Goal: Information Seeking & Learning: Learn about a topic

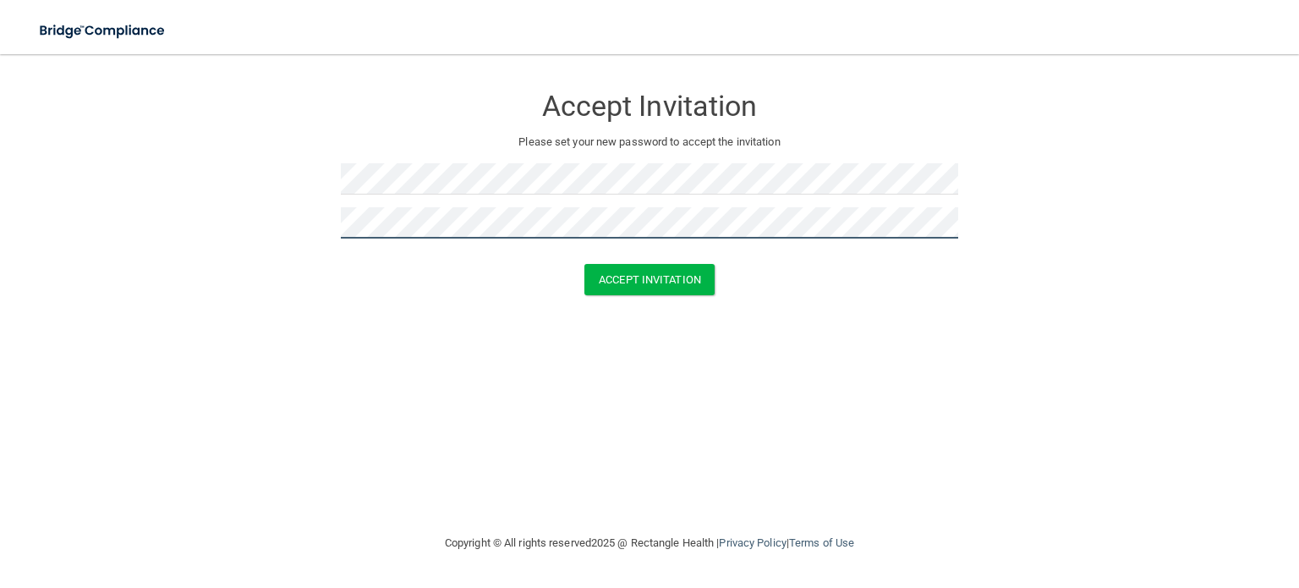
click at [585, 264] on button "Accept Invitation" at bounding box center [650, 279] width 130 height 31
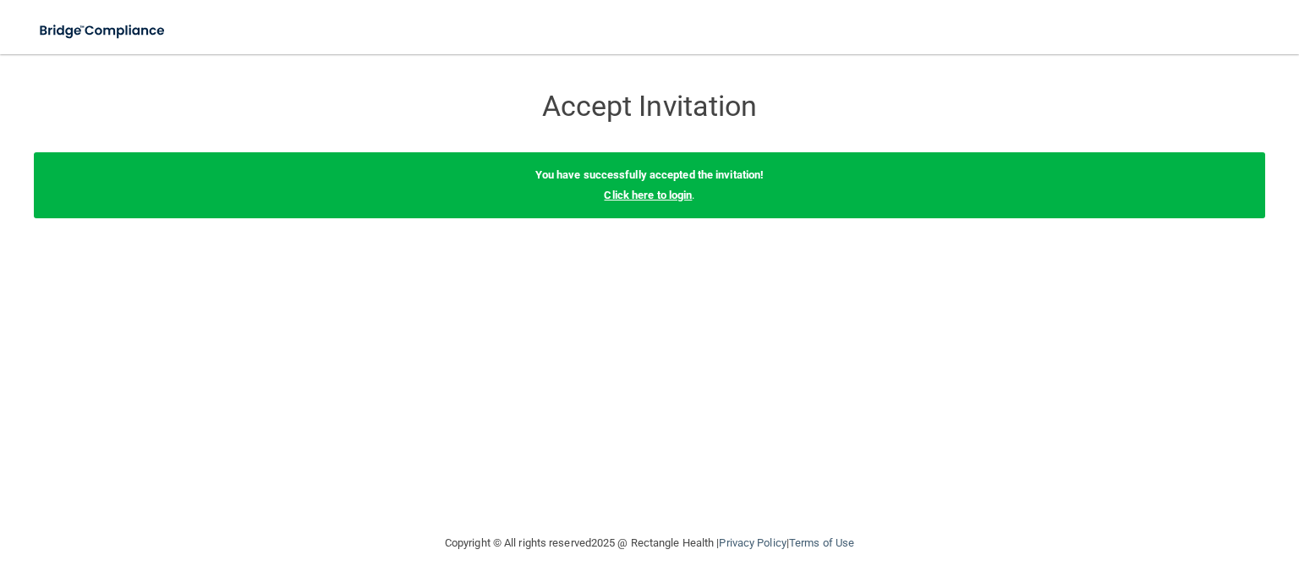
click at [653, 198] on link "Click here to login" at bounding box center [648, 195] width 88 height 13
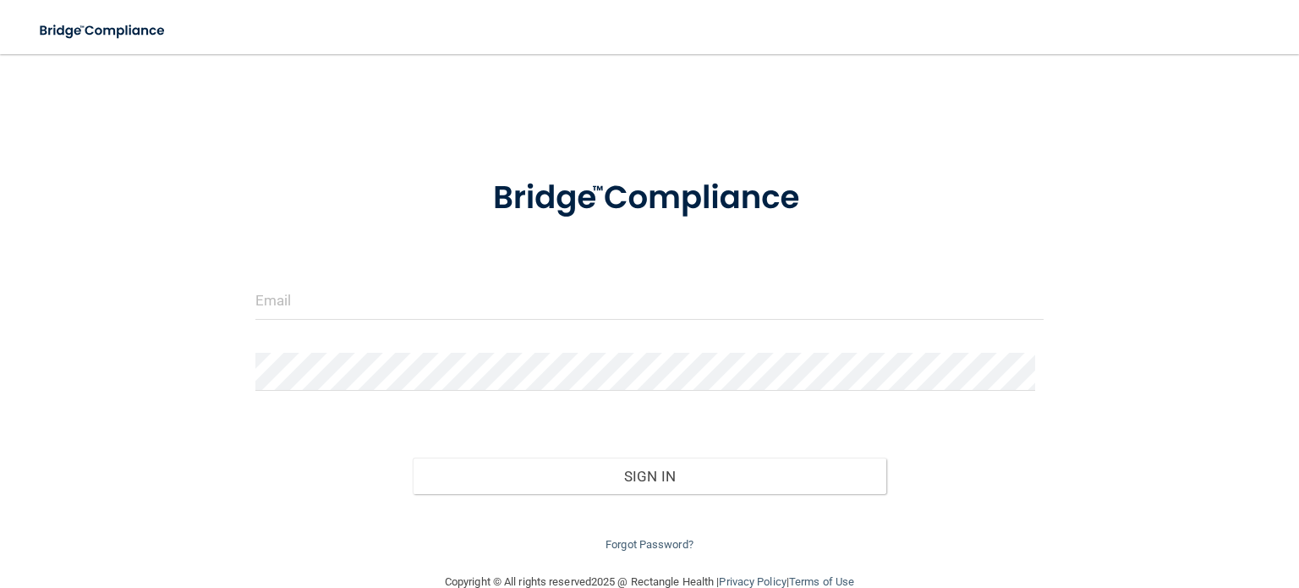
click at [466, 320] on div at bounding box center [650, 307] width 814 height 51
click at [466, 313] on input "email" at bounding box center [649, 301] width 788 height 38
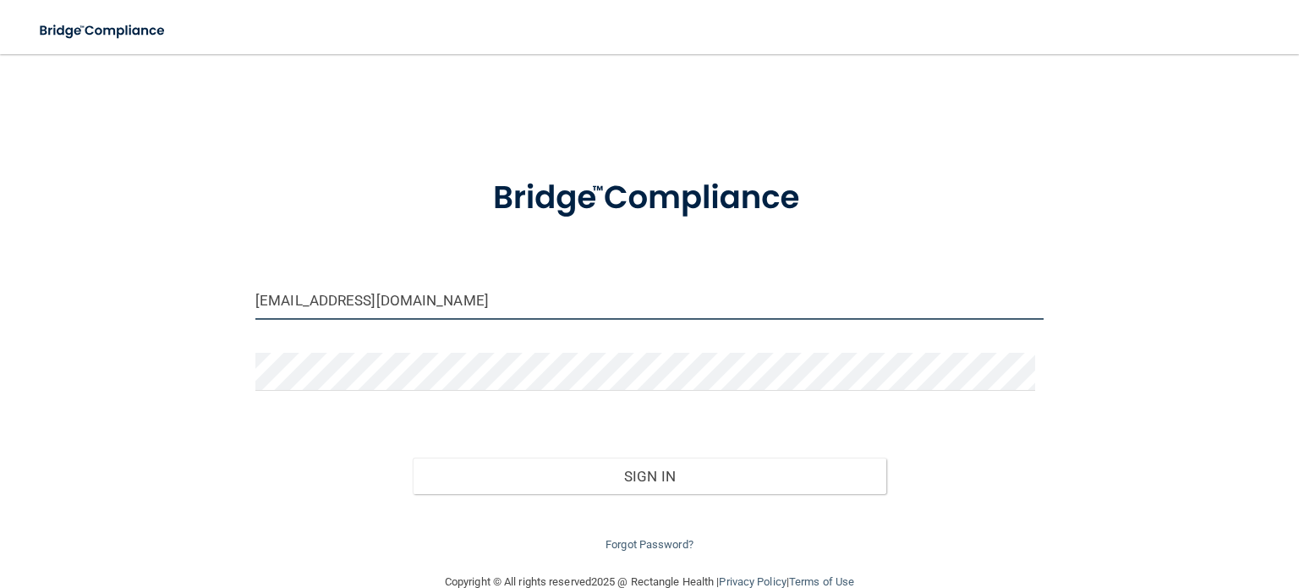
type input "[EMAIL_ADDRESS][DOMAIN_NAME]"
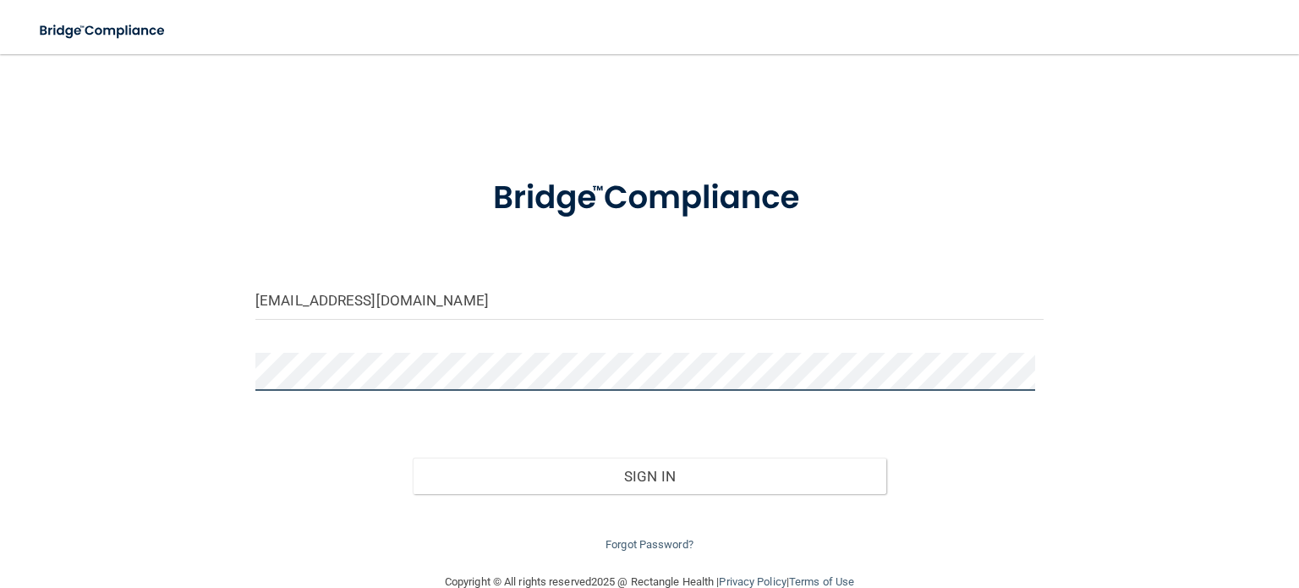
click at [413, 458] on button "Sign In" at bounding box center [649, 476] width 473 height 37
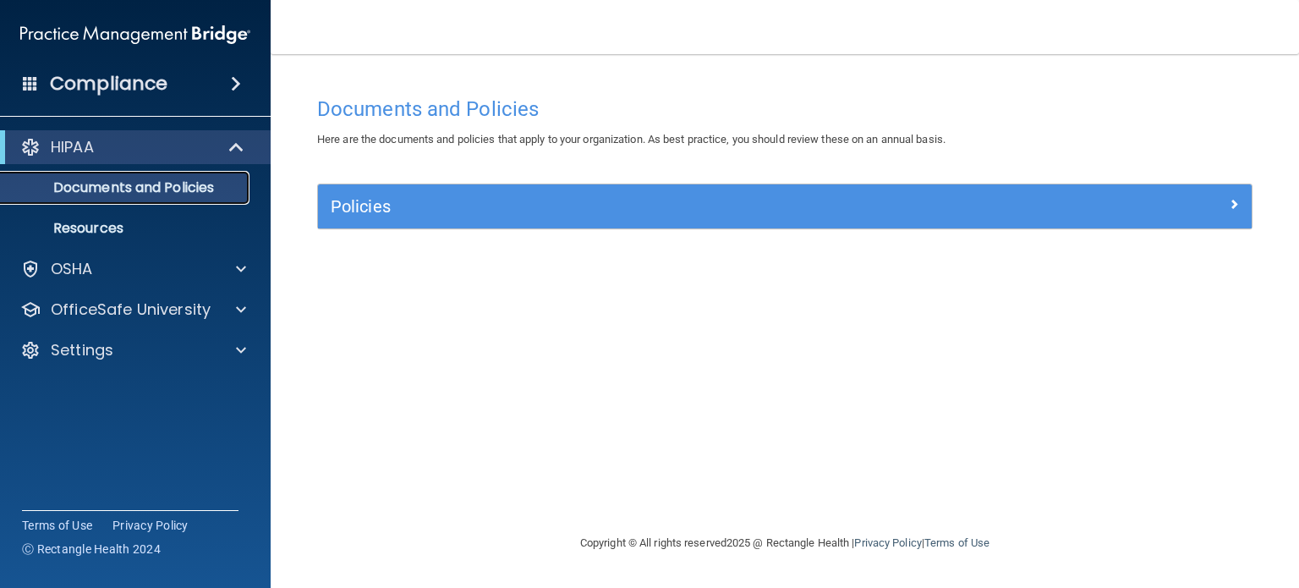
click at [145, 185] on p "Documents and Policies" at bounding box center [126, 187] width 231 height 17
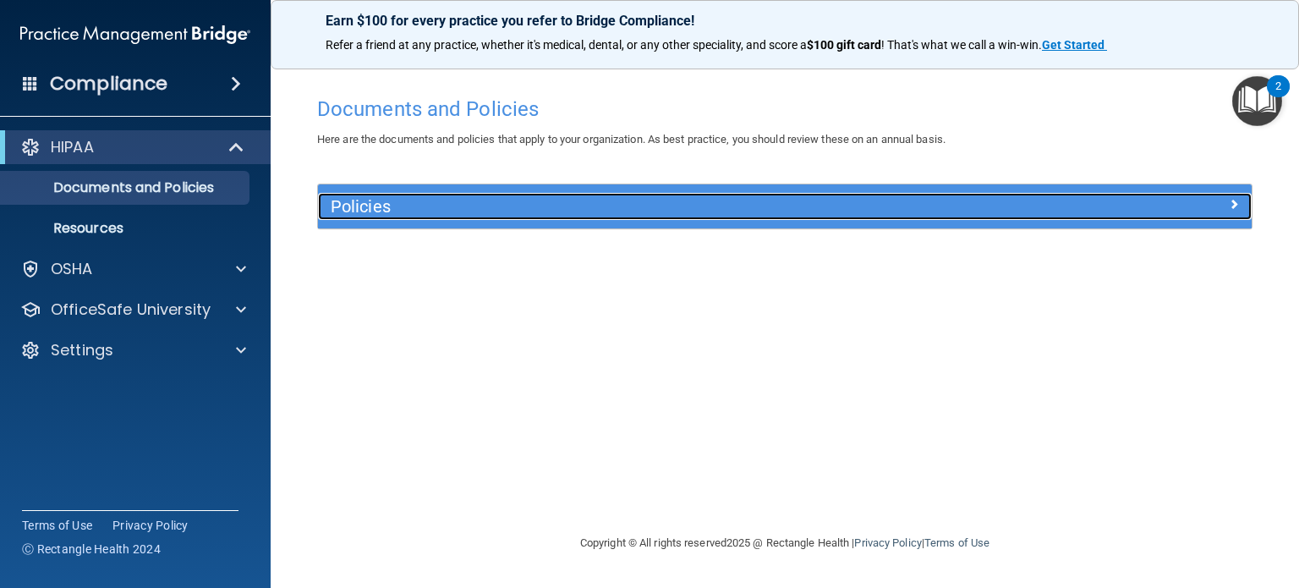
click at [427, 206] on h5 "Policies" at bounding box center [668, 206] width 675 height 19
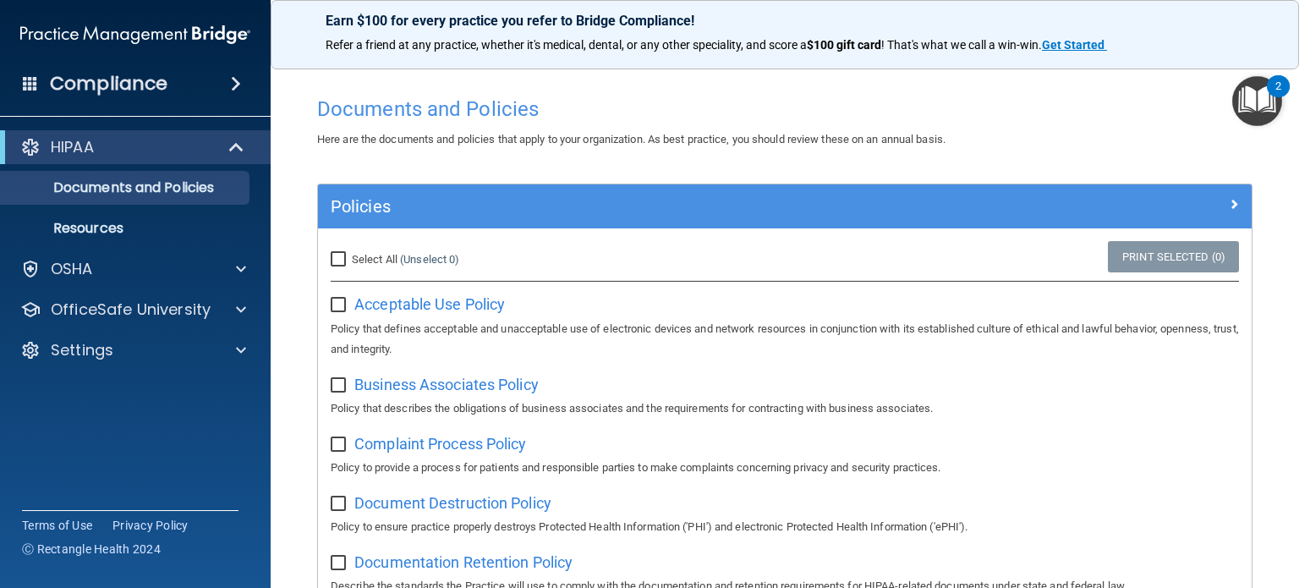
click at [338, 303] on input "checkbox" at bounding box center [340, 306] width 19 height 14
checkbox input "true"
click at [388, 302] on span "Acceptable Use Policy" at bounding box center [429, 304] width 151 height 18
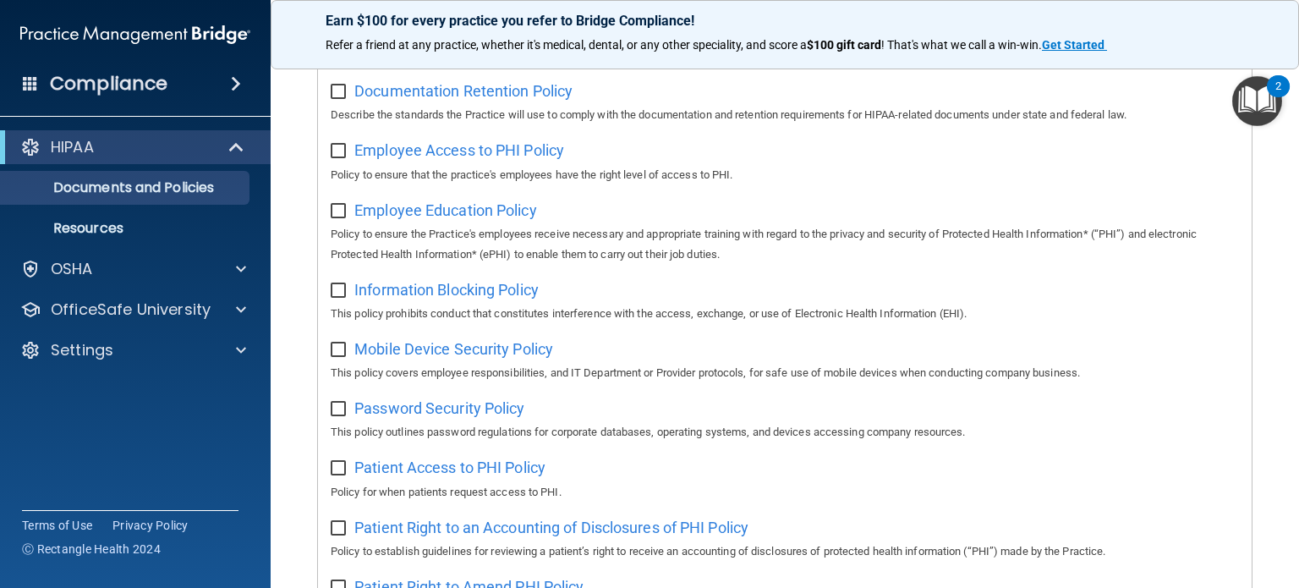
scroll to position [464, 0]
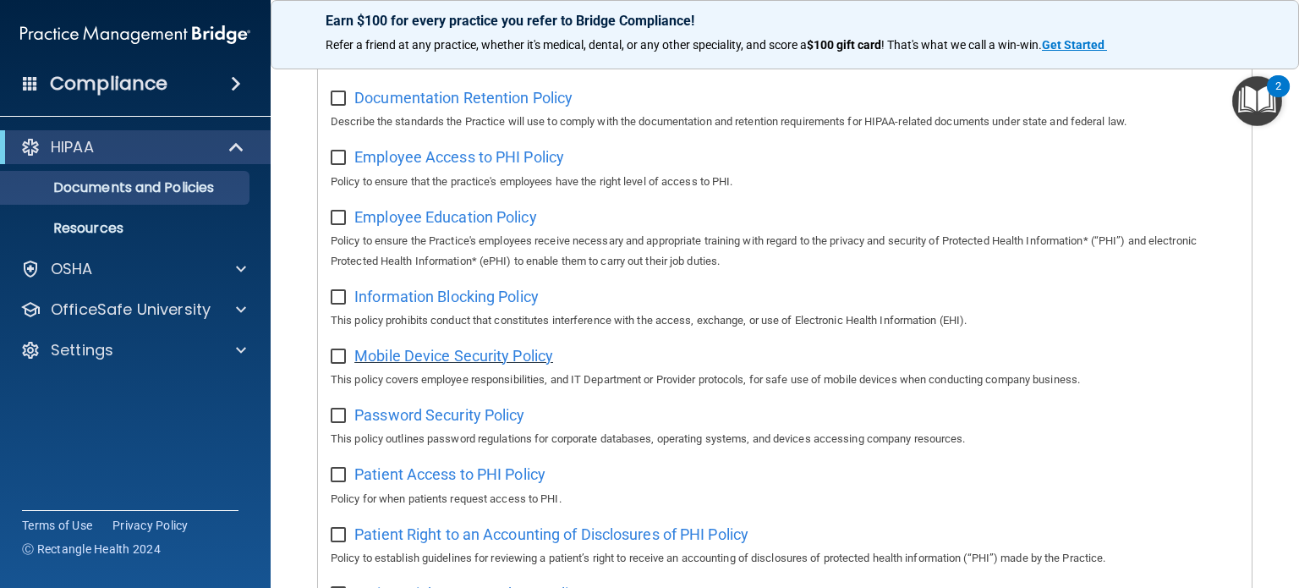
click at [463, 365] on span "Mobile Device Security Policy" at bounding box center [453, 356] width 199 height 18
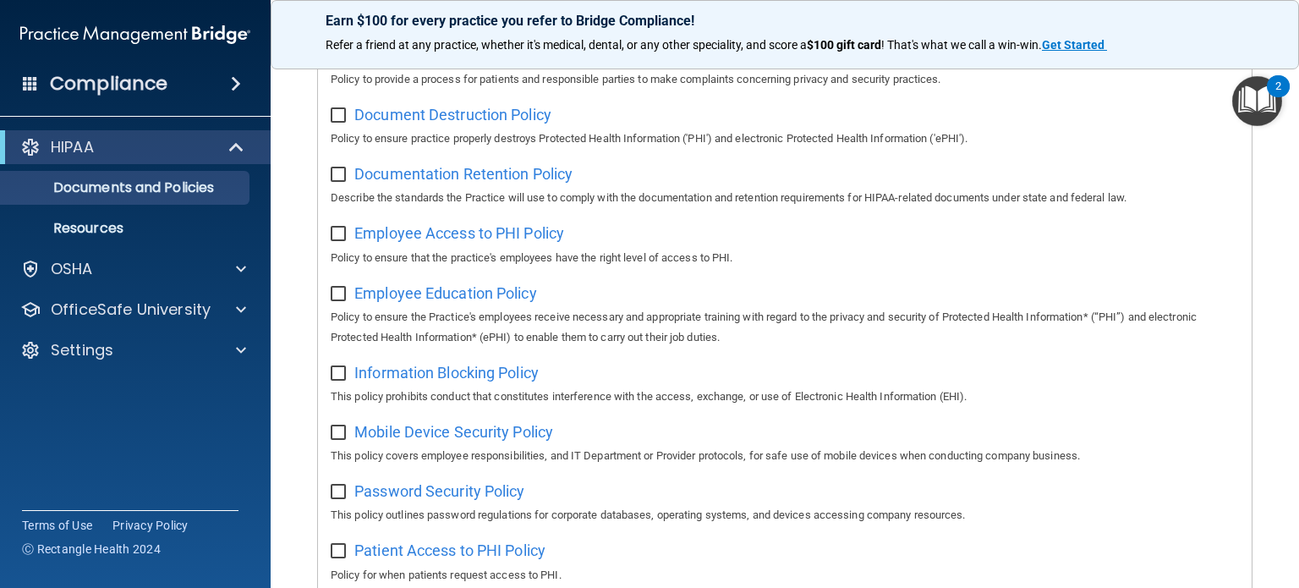
scroll to position [126, 0]
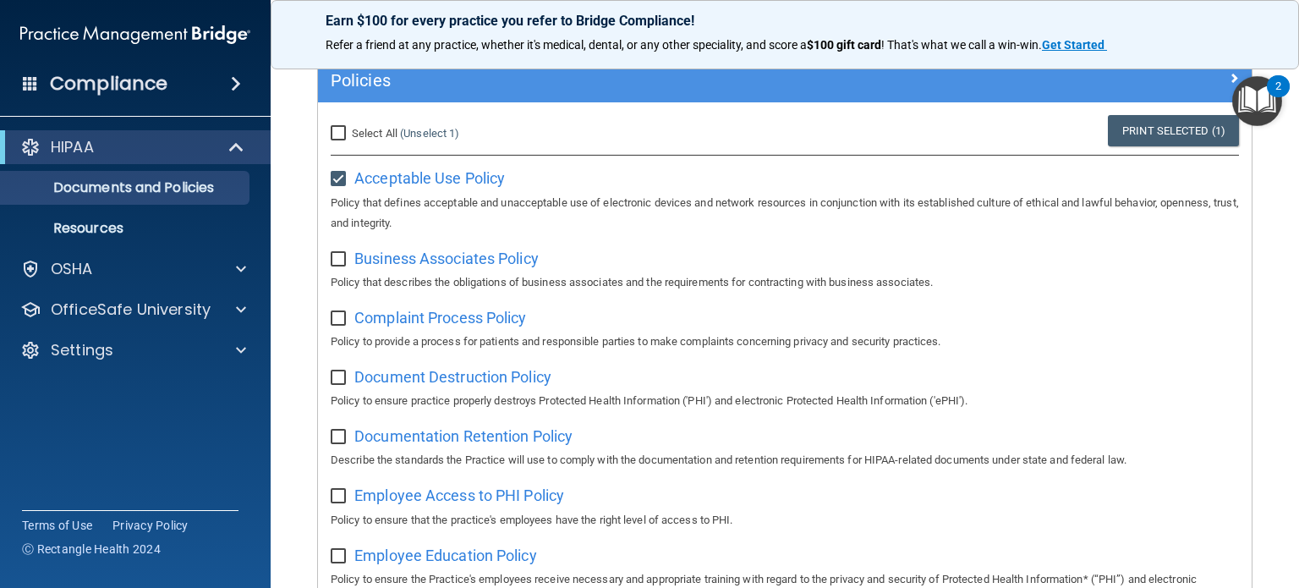
click at [335, 261] on input "checkbox" at bounding box center [340, 260] width 19 height 14
checkbox input "true"
click at [338, 321] on input "checkbox" at bounding box center [340, 319] width 19 height 14
checkbox input "true"
click at [343, 129] on input "Select All (Unselect 3) Unselect All" at bounding box center [340, 134] width 19 height 14
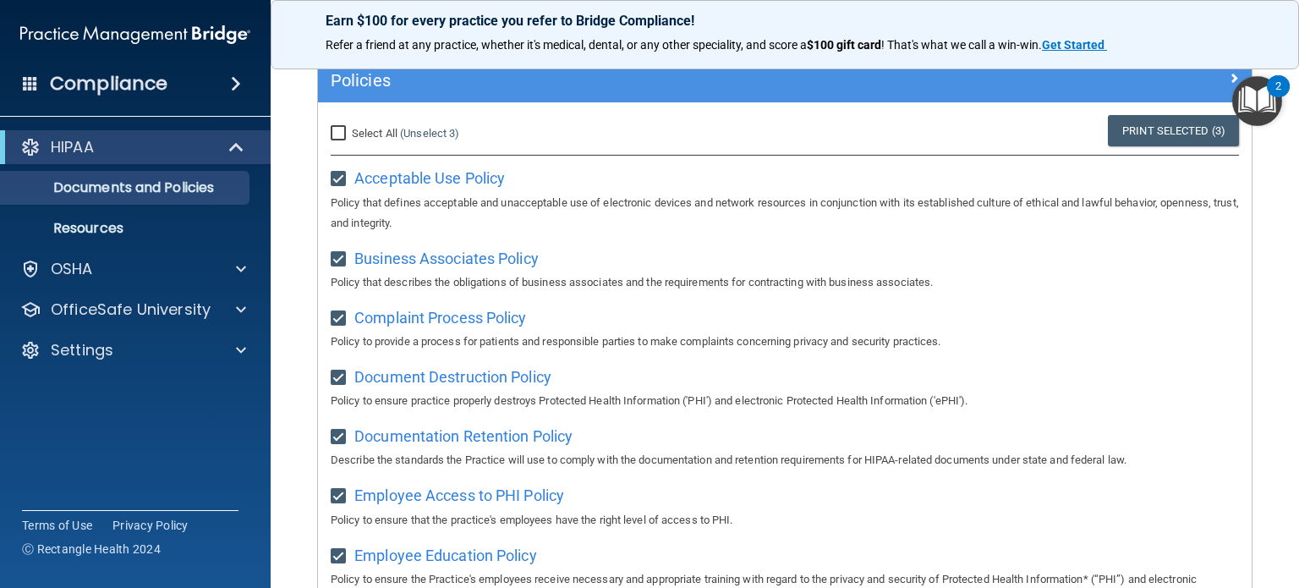
checkbox input "true"
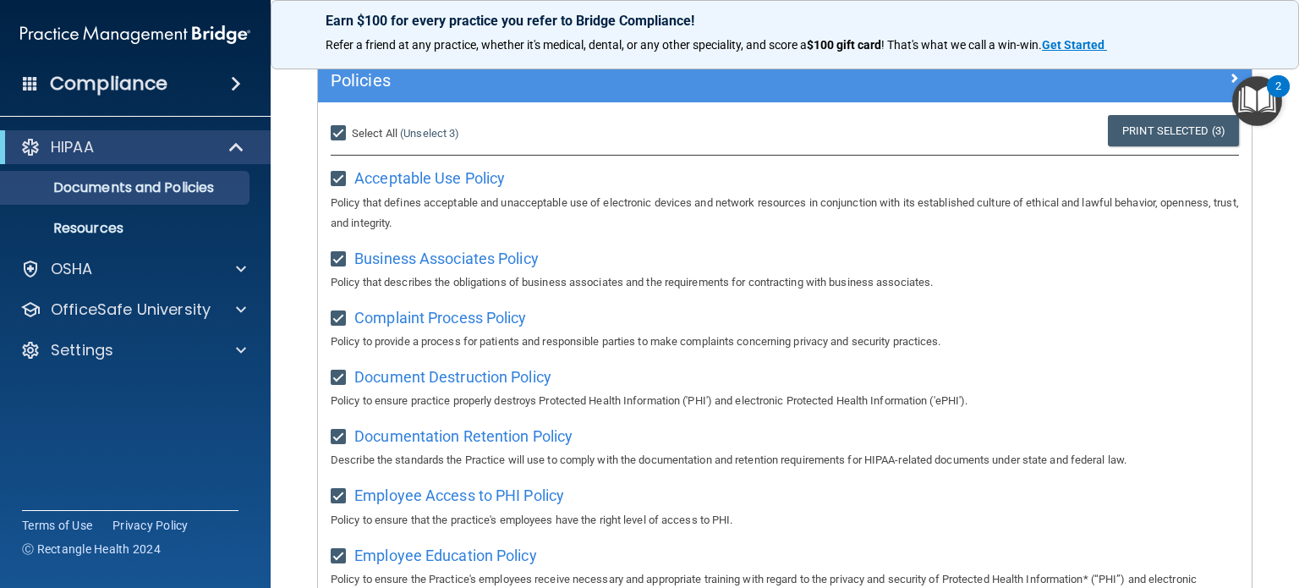
checkbox input "true"
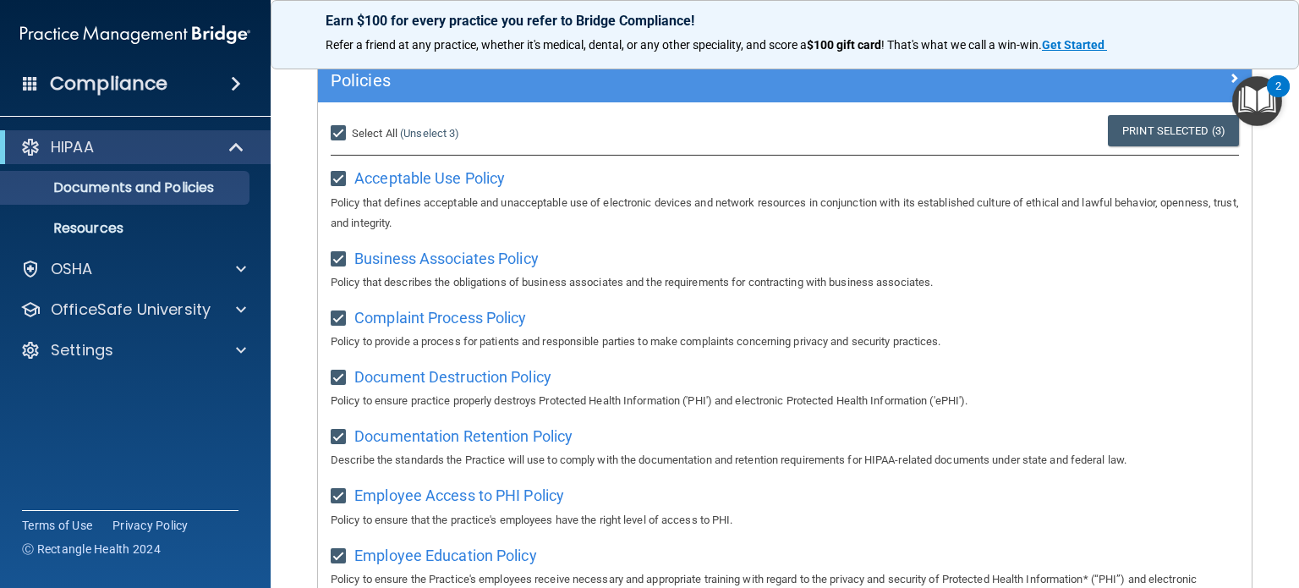
checkbox input "true"
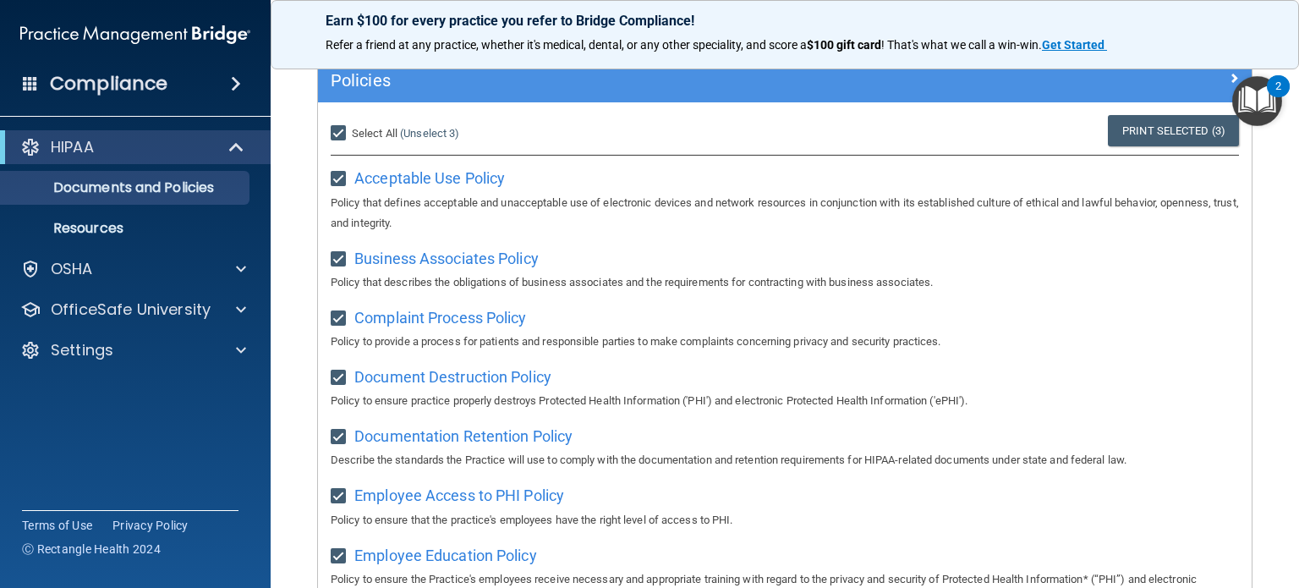
checkbox input "true"
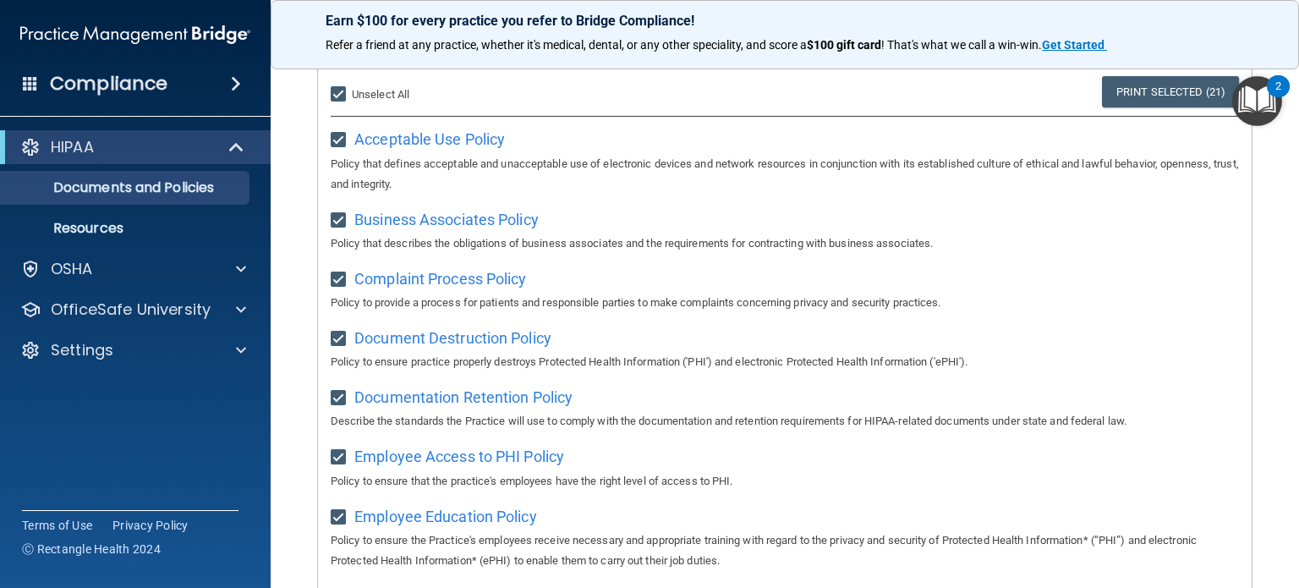
scroll to position [0, 0]
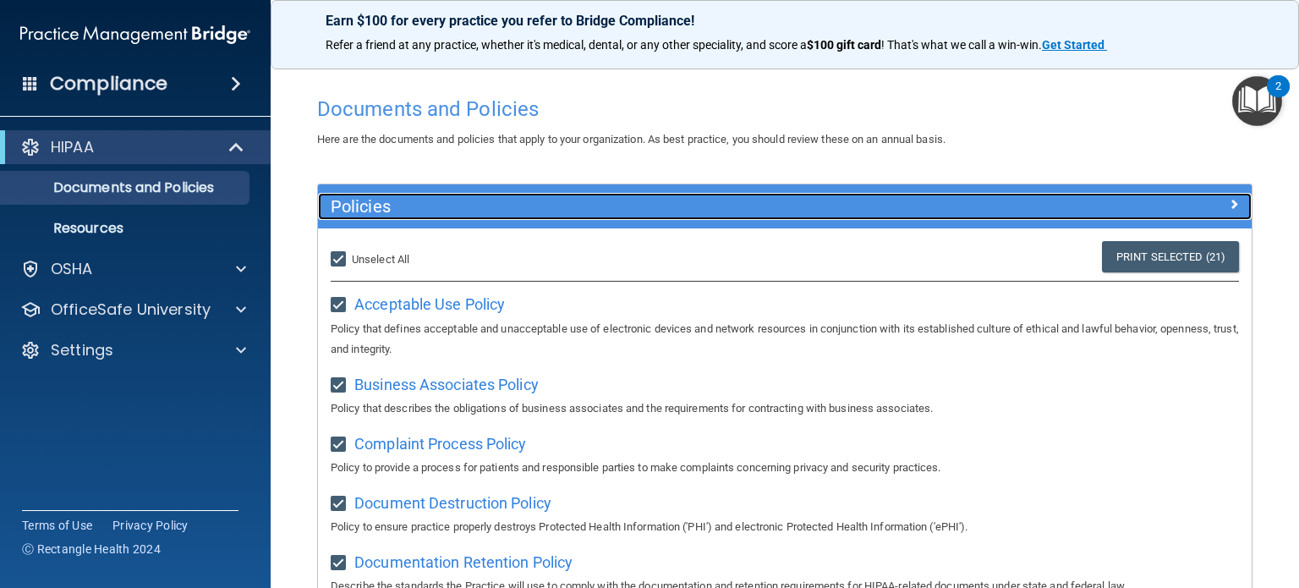
click at [406, 206] on h5 "Policies" at bounding box center [668, 206] width 675 height 19
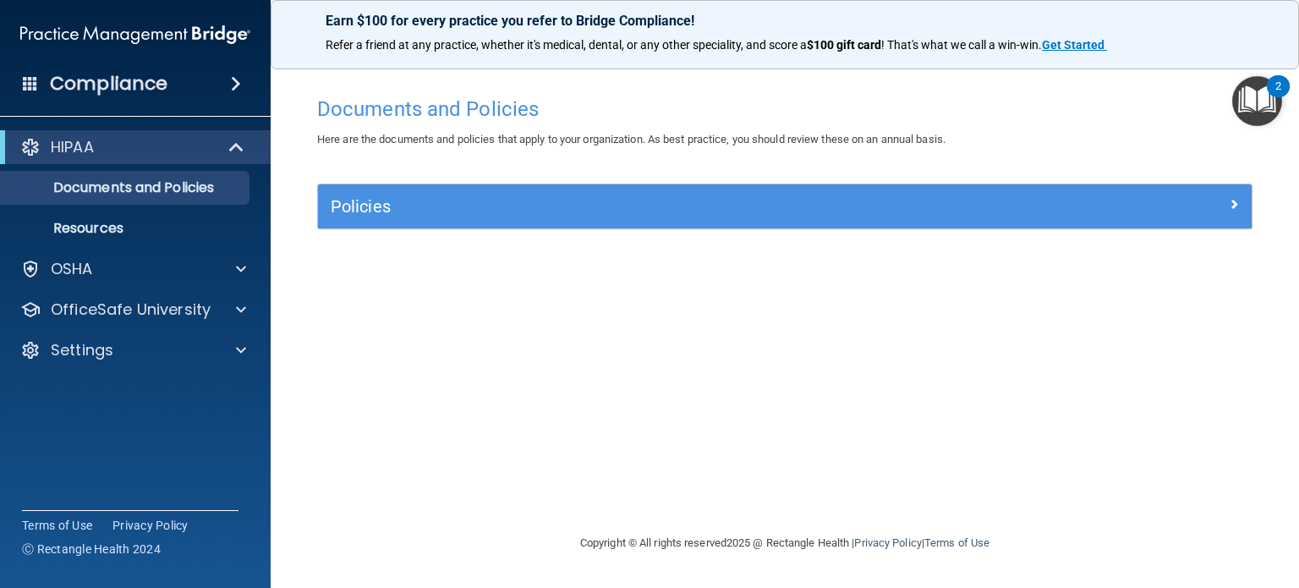
click at [116, 73] on h4 "Compliance" at bounding box center [109, 84] width 118 height 24
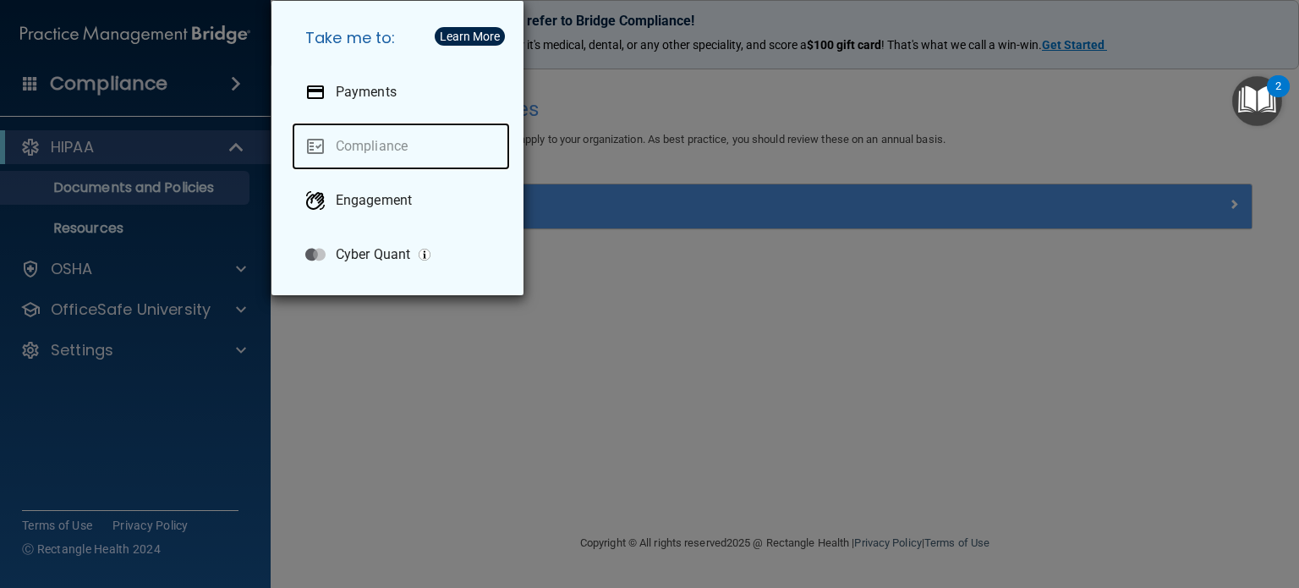
click at [368, 149] on link "Compliance" at bounding box center [401, 146] width 218 height 47
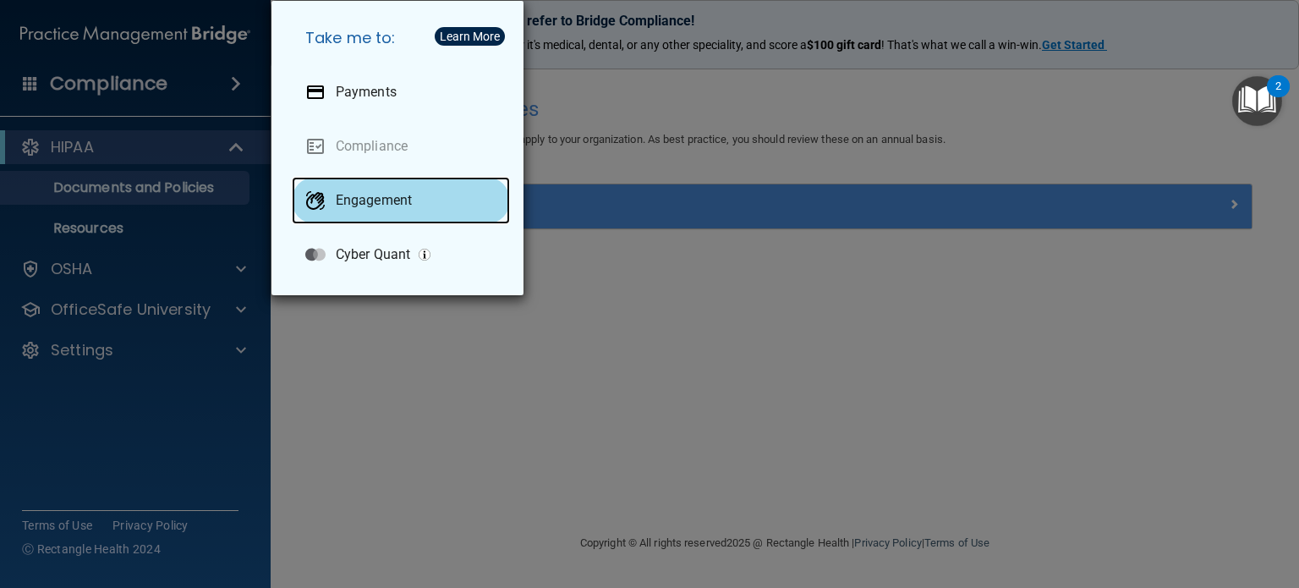
click at [365, 210] on div "Engagement" at bounding box center [401, 200] width 218 height 47
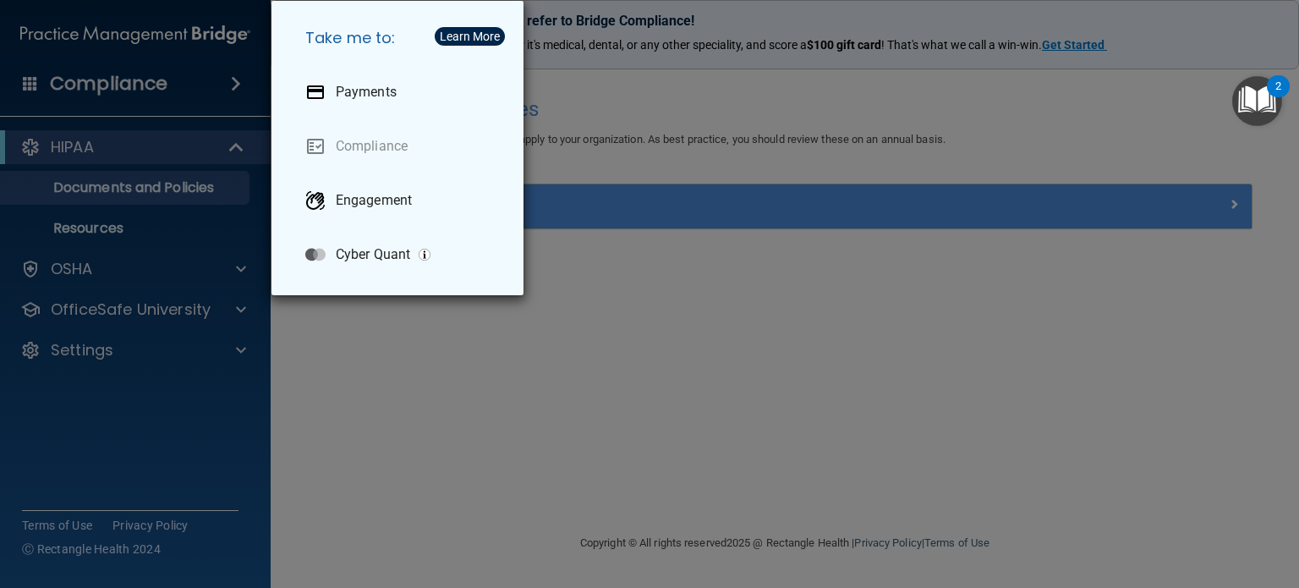
click at [628, 111] on div "Take me to: Payments Compliance Engagement Cyber Quant" at bounding box center [649, 294] width 1299 height 588
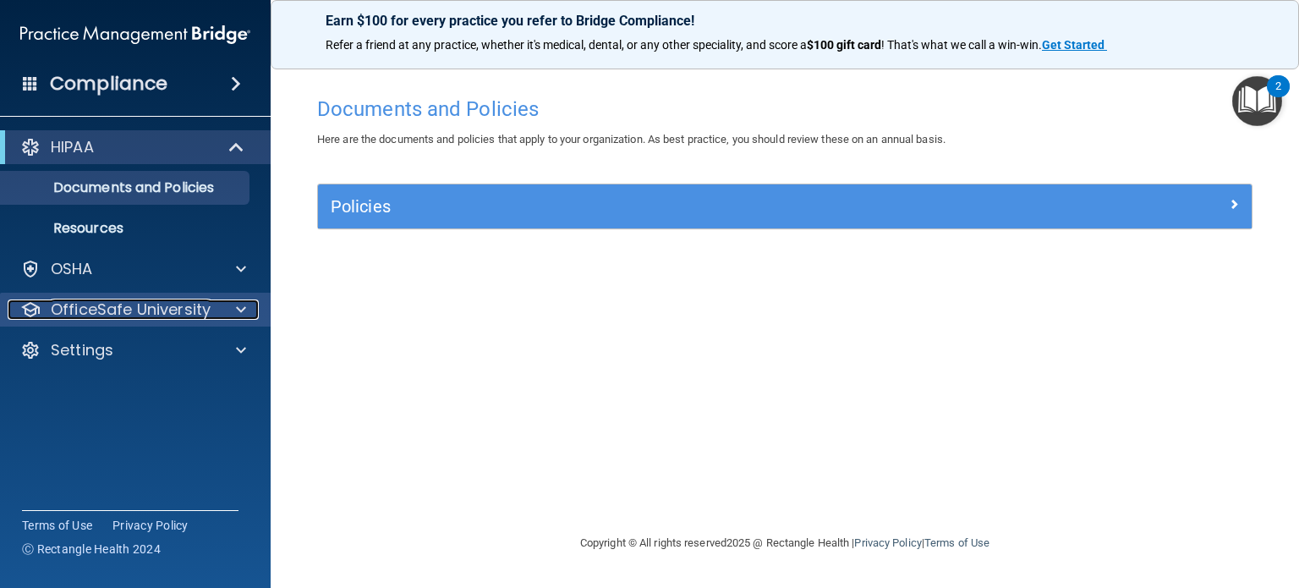
click at [129, 316] on p "OfficeSafe University" at bounding box center [131, 309] width 160 height 20
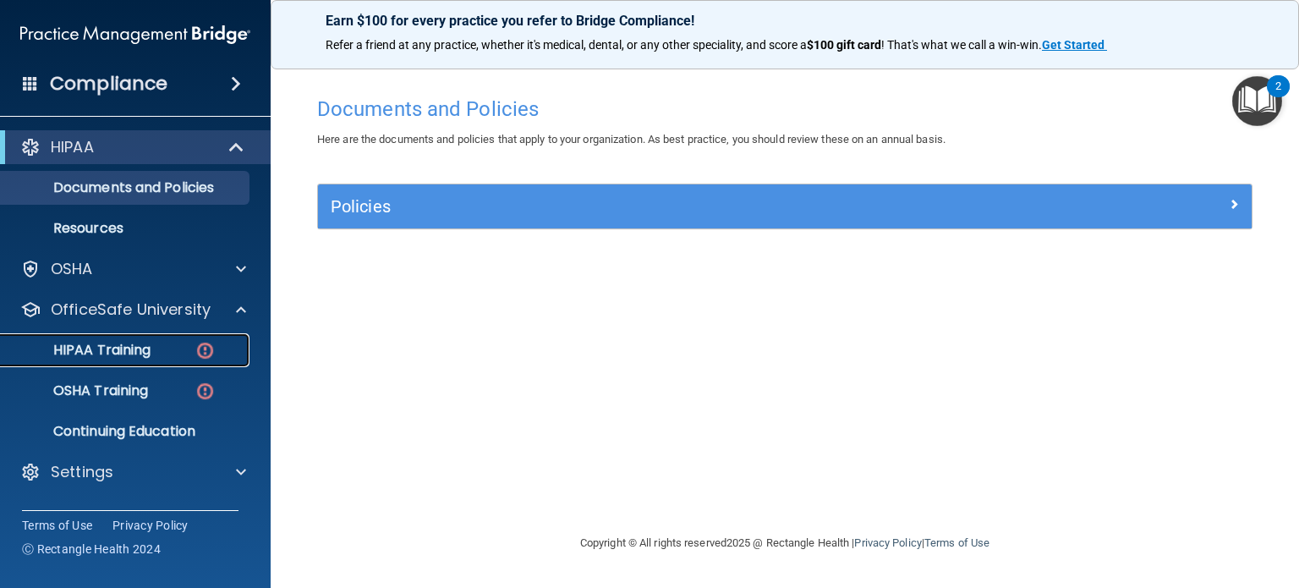
click at [101, 348] on p "HIPAA Training" at bounding box center [81, 350] width 140 height 17
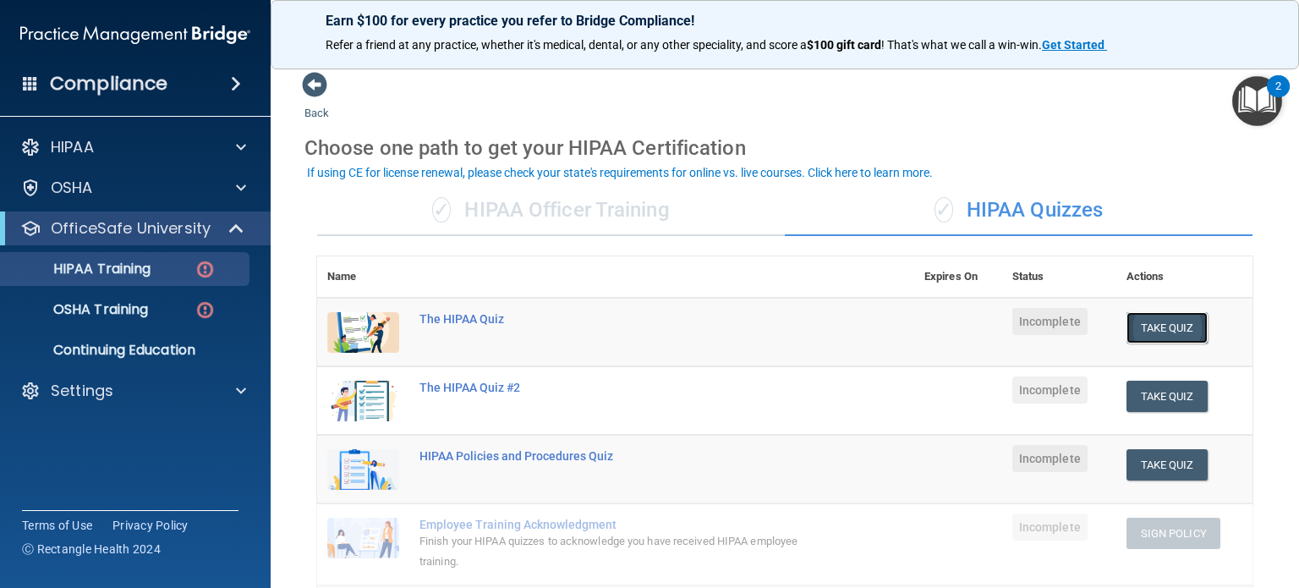
click at [1156, 319] on button "Take Quiz" at bounding box center [1167, 327] width 81 height 31
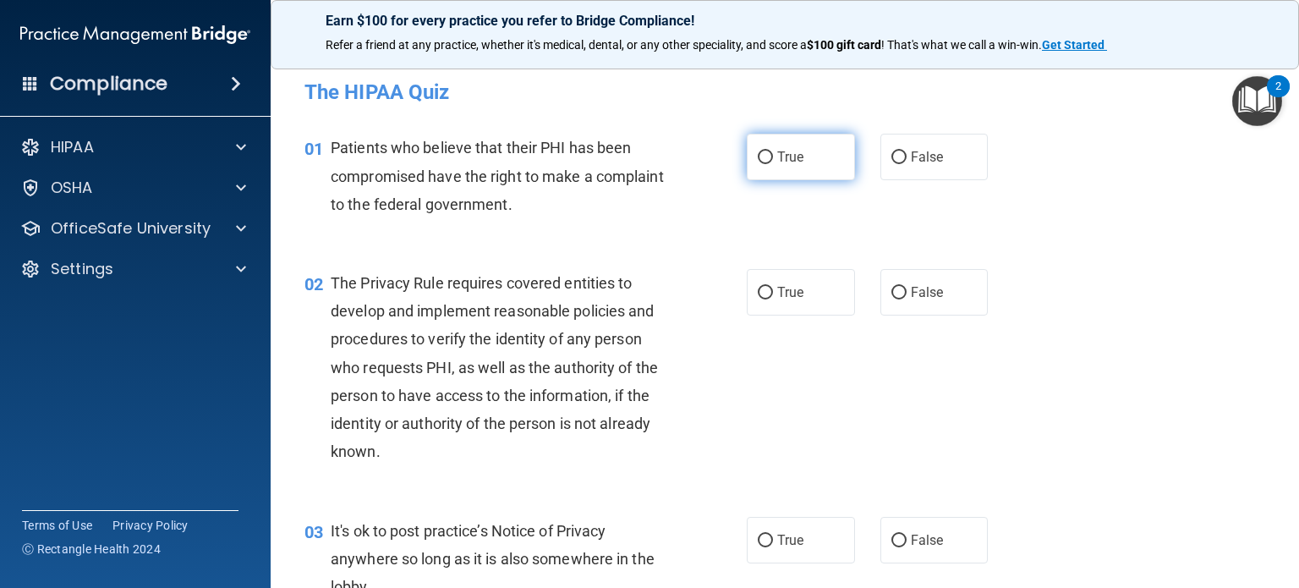
click at [758, 162] on input "True" at bounding box center [765, 157] width 15 height 13
radio input "true"
click at [747, 293] on label "True" at bounding box center [801, 292] width 108 height 47
click at [758, 293] on input "True" at bounding box center [765, 293] width 15 height 13
radio input "true"
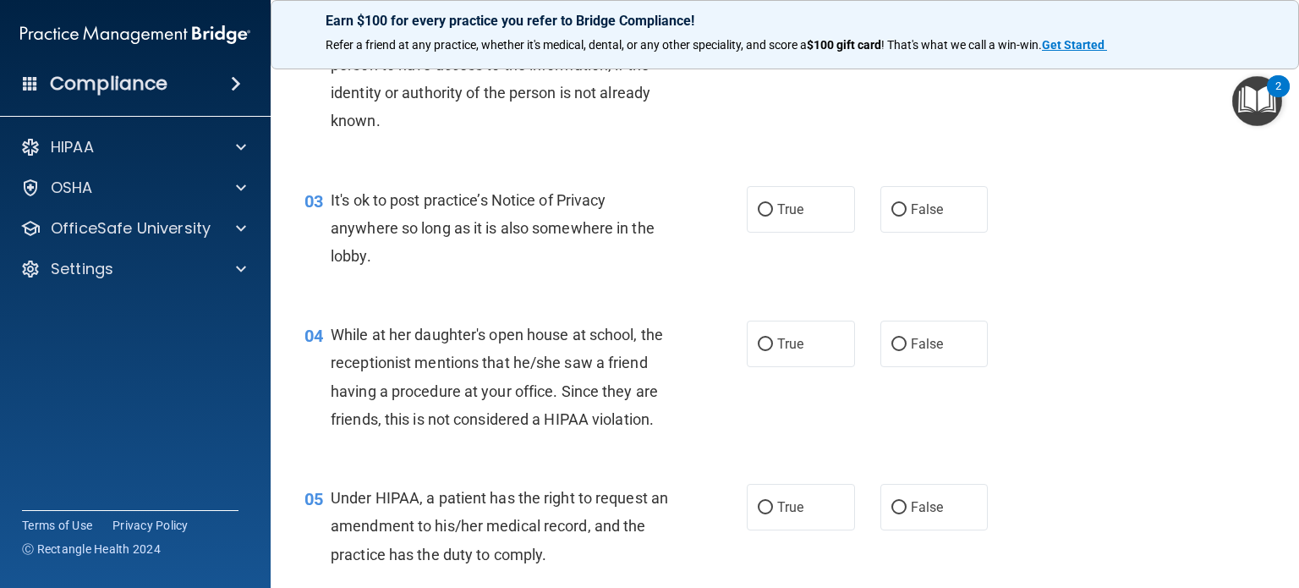
scroll to position [338, 0]
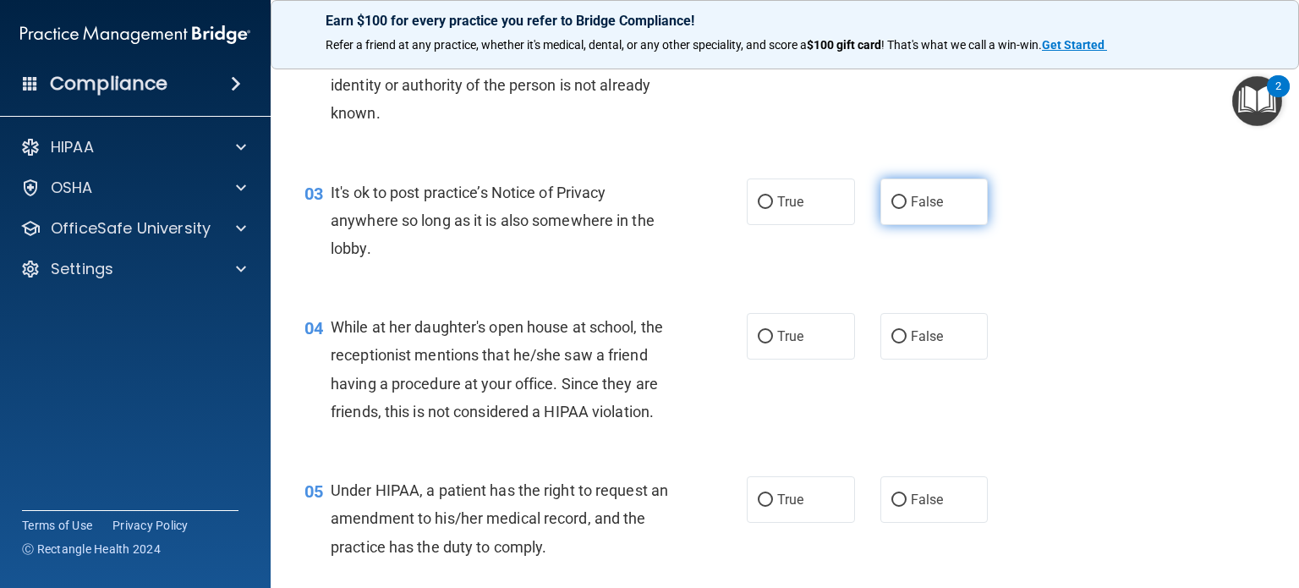
click at [895, 199] on input "False" at bounding box center [899, 202] width 15 height 13
radio input "true"
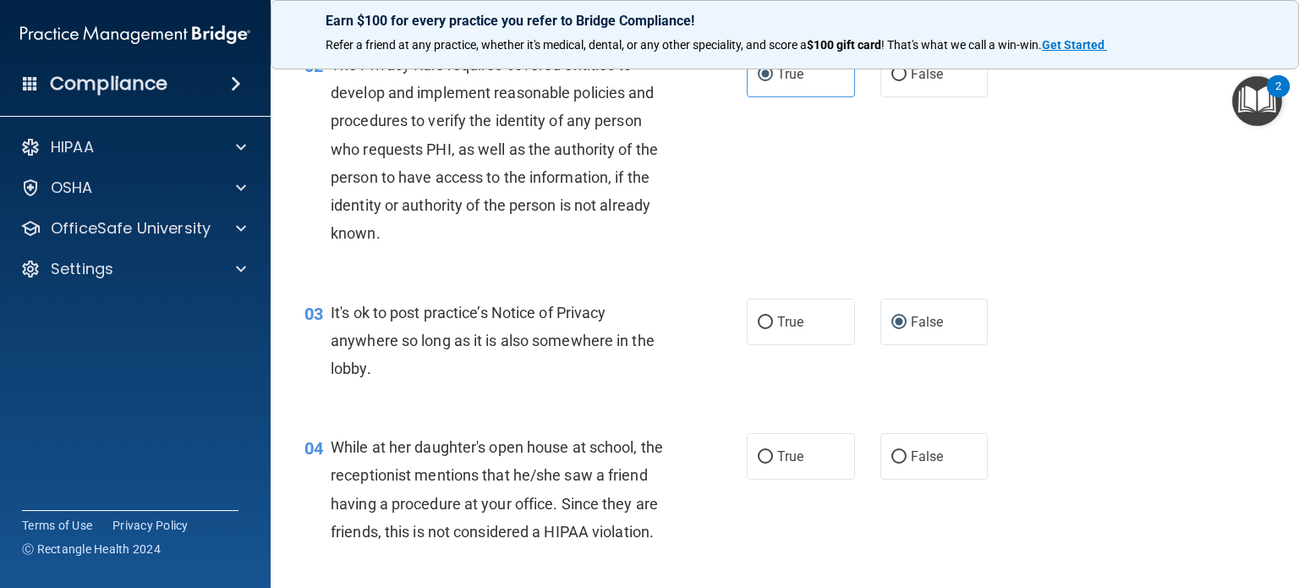
scroll to position [225, 0]
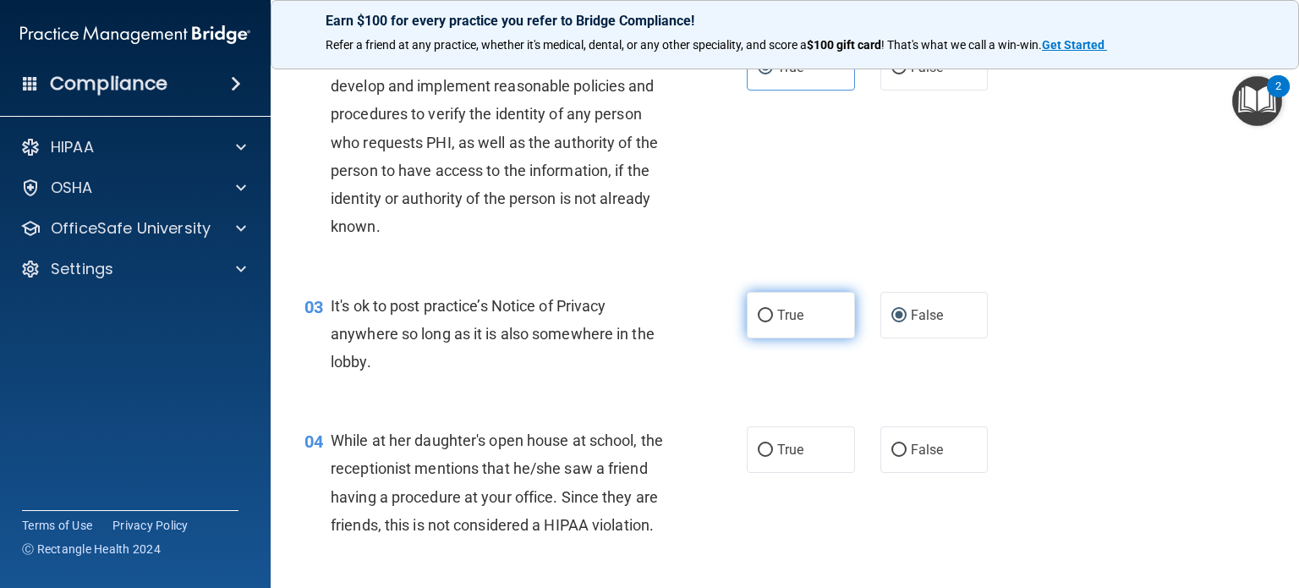
click at [768, 310] on label "True" at bounding box center [801, 315] width 108 height 47
click at [768, 310] on input "True" at bounding box center [765, 316] width 15 height 13
radio input "true"
radio input "false"
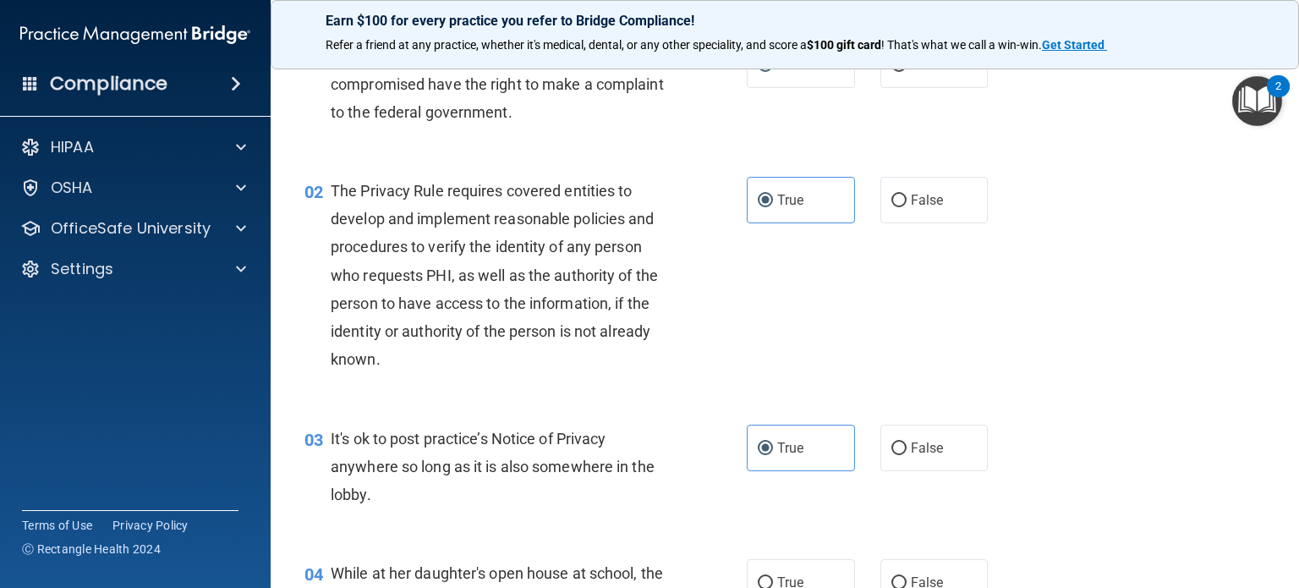
scroll to position [0, 0]
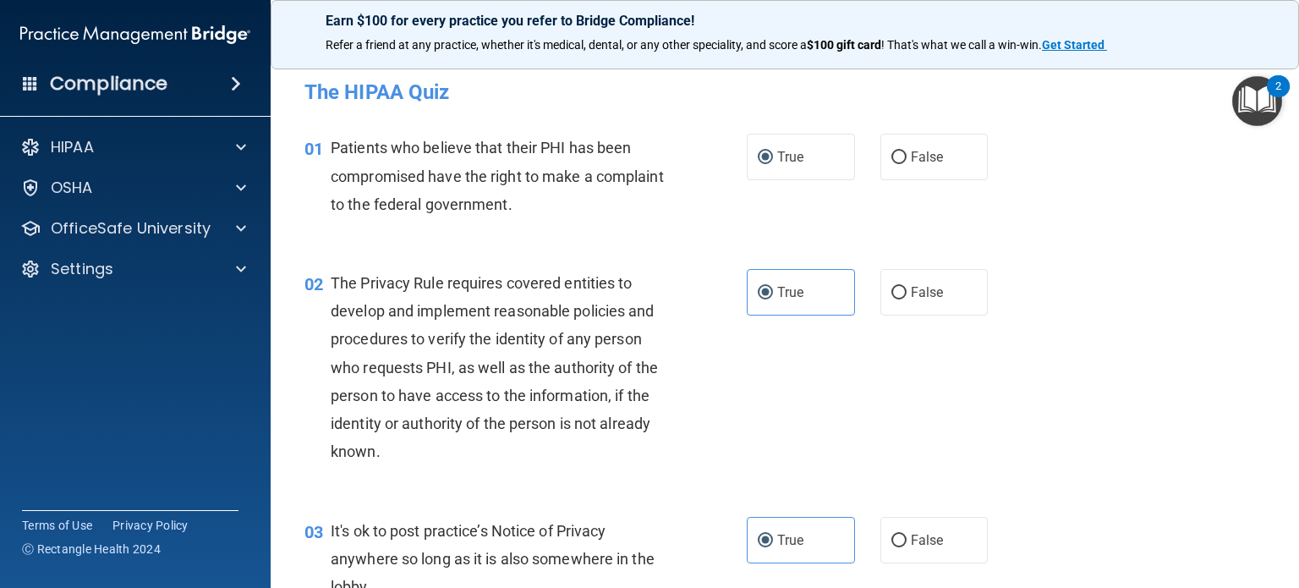
click at [664, 269] on div "The Privacy Rule requires covered entities to develop and implement reasonable …" at bounding box center [506, 367] width 351 height 197
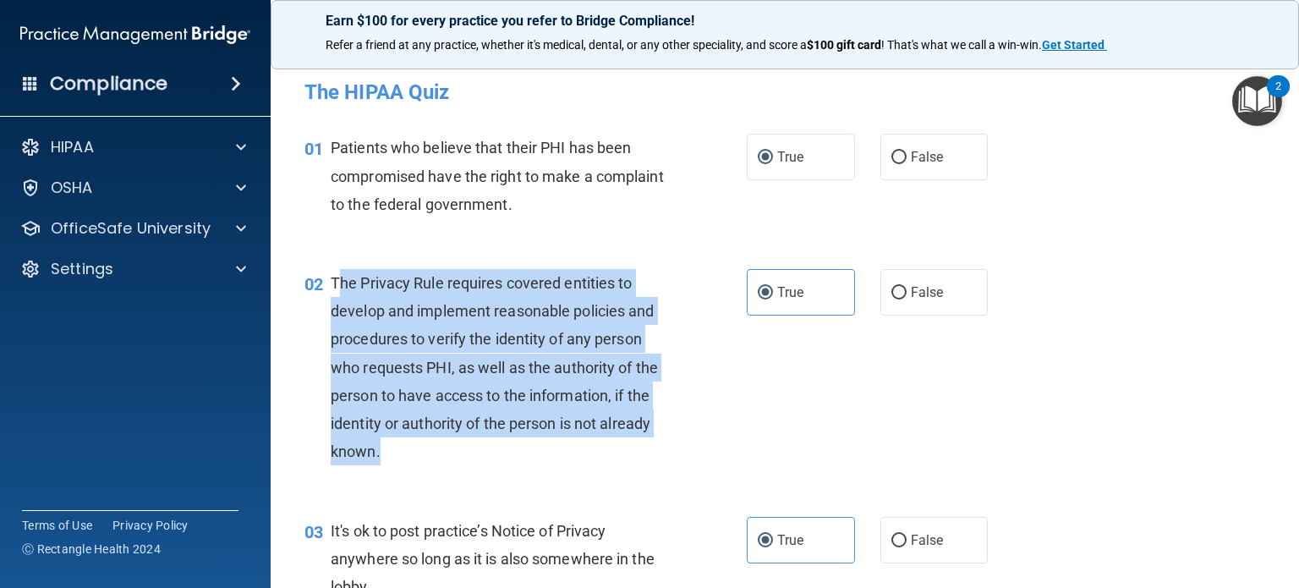
drag, startPoint x: 337, startPoint y: 283, endPoint x: 480, endPoint y: 445, distance: 215.7
click at [480, 445] on div "The Privacy Rule requires covered entities to develop and implement reasonable …" at bounding box center [506, 367] width 351 height 197
click at [514, 394] on span "The Privacy Rule requires covered entities to develop and implement reasonable …" at bounding box center [494, 367] width 327 height 186
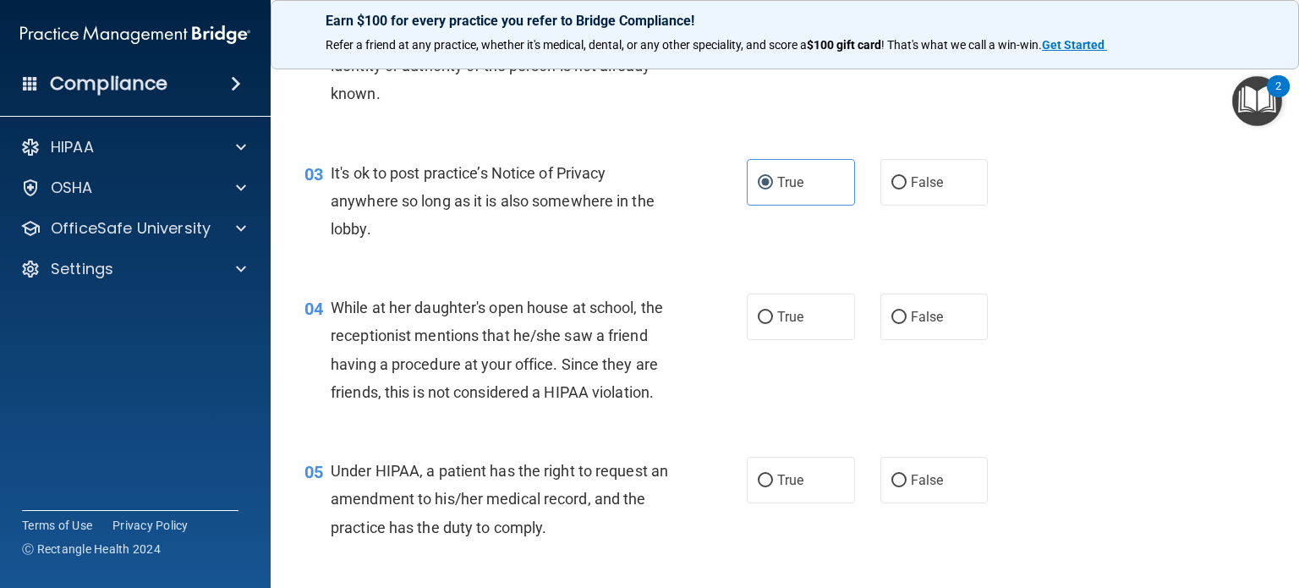
scroll to position [451, 0]
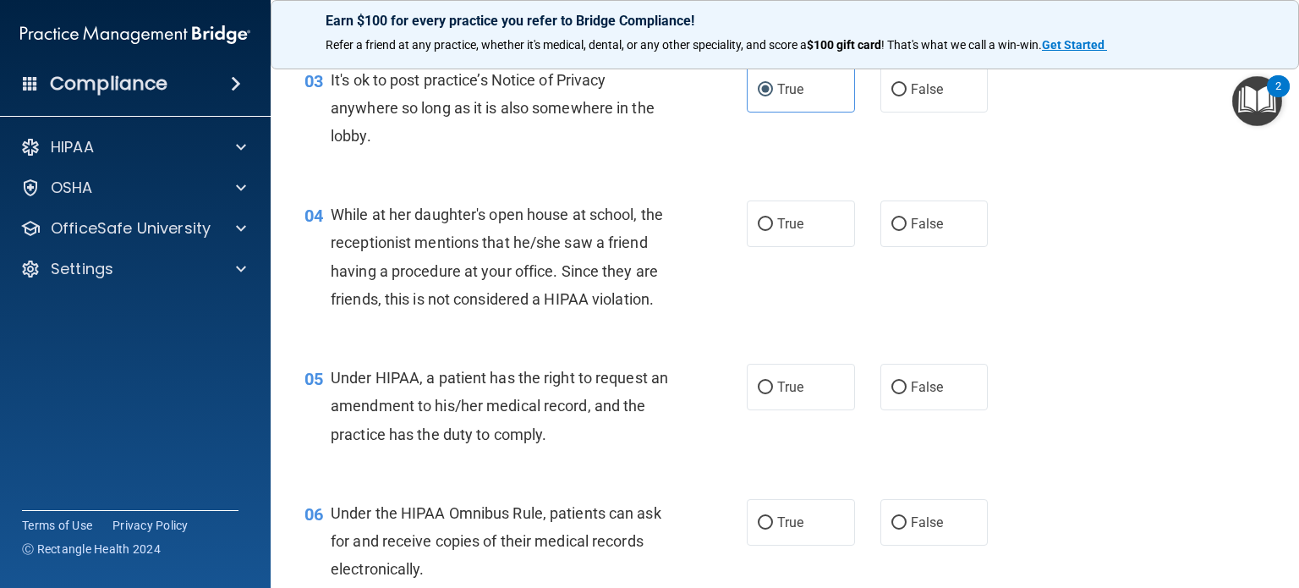
click at [721, 309] on div "04 While at her daughter's open house at school, the receptionist mentions that…" at bounding box center [525, 260] width 493 height 121
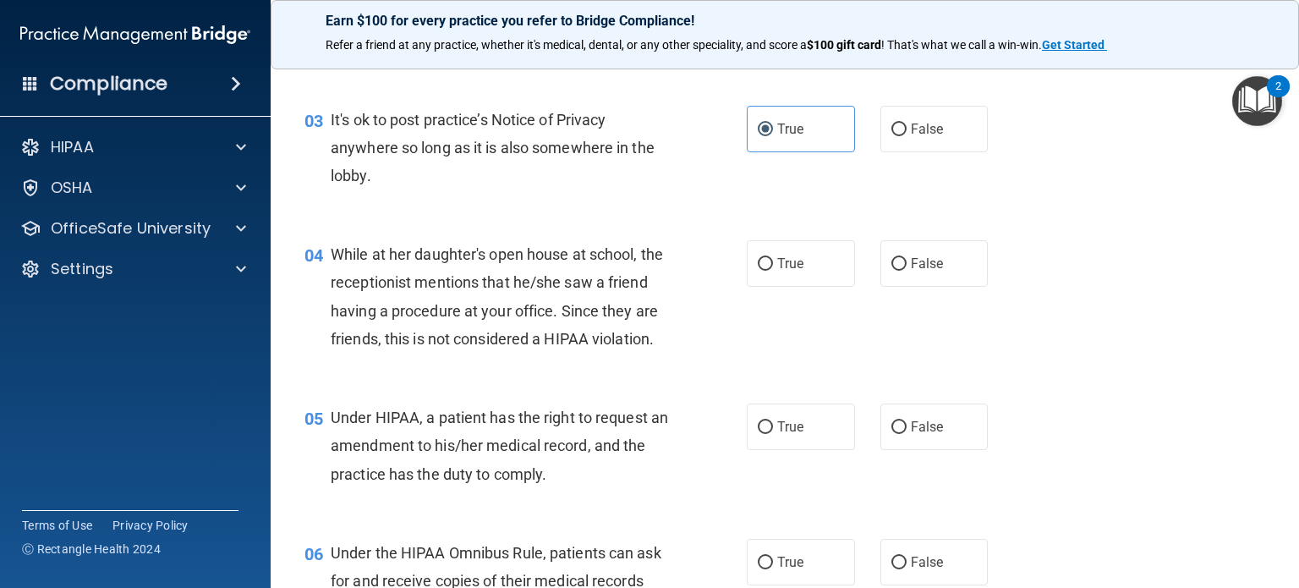
scroll to position [338, 0]
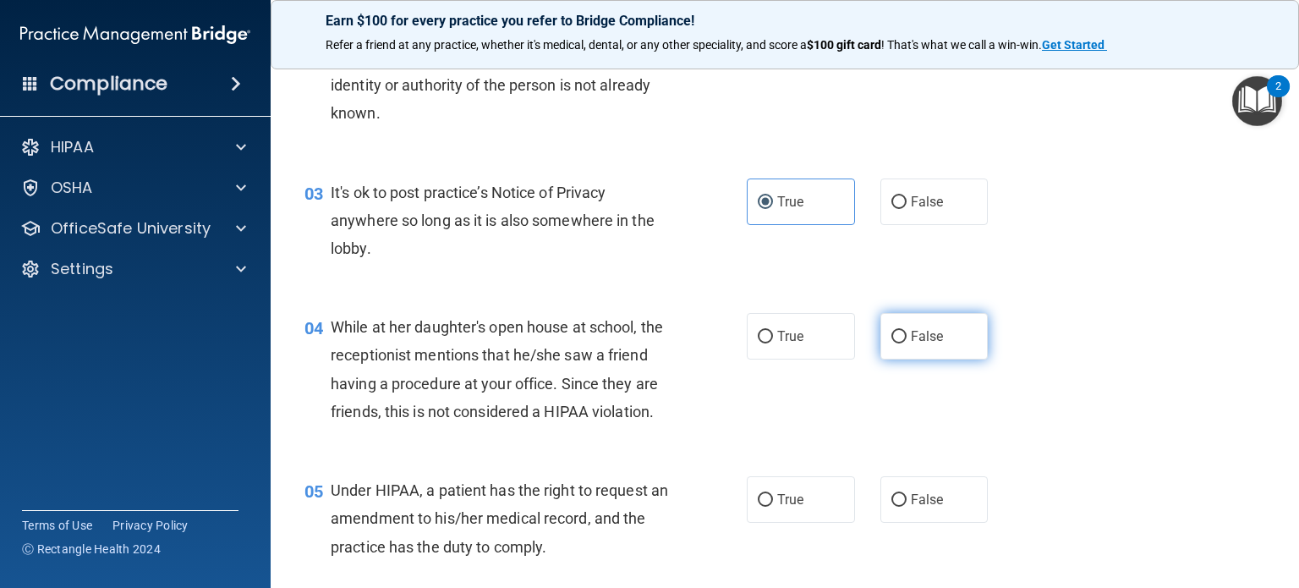
click at [893, 338] on input "False" at bounding box center [899, 337] width 15 height 13
radio input "true"
click at [771, 395] on div "04 While at her daughter's open house at school, the receptionist mentions that…" at bounding box center [785, 373] width 986 height 163
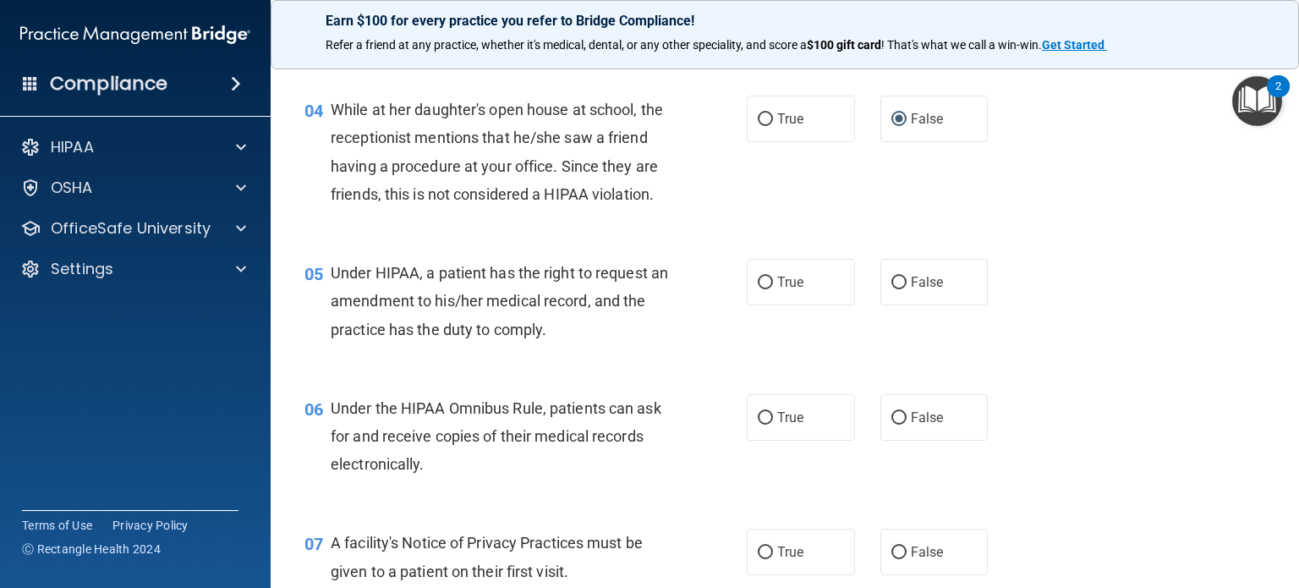
scroll to position [563, 0]
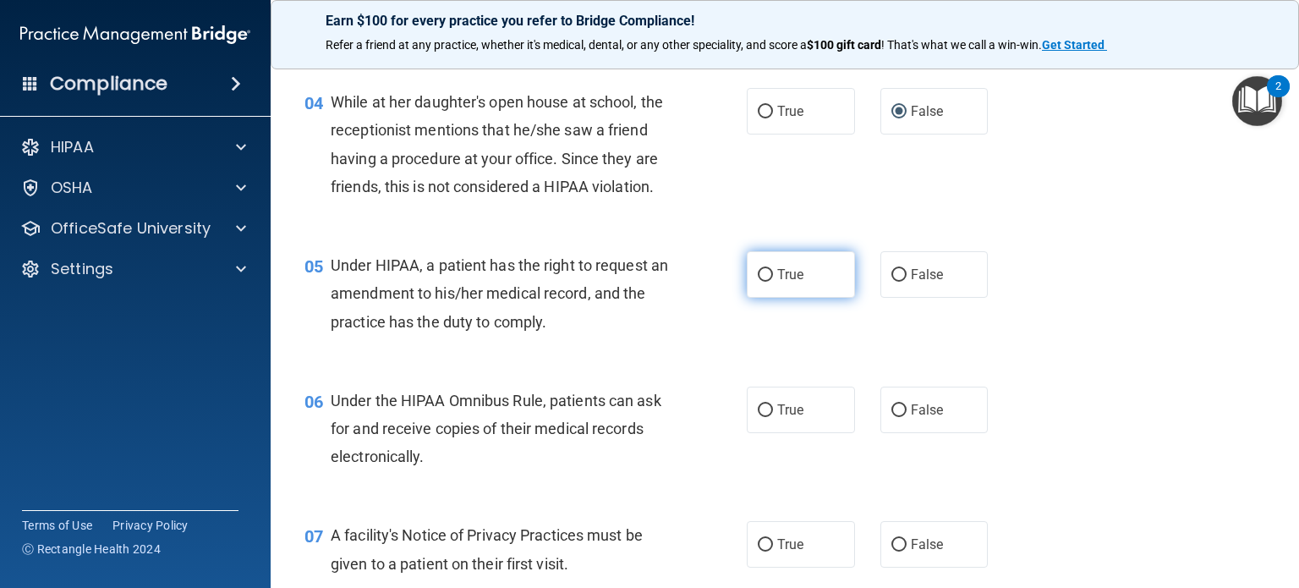
click at [758, 282] on input "True" at bounding box center [765, 275] width 15 height 13
radio input "true"
click at [737, 344] on div "05 Under HIPAA, a patient has the right to request an amendment to his/her medi…" at bounding box center [525, 297] width 493 height 93
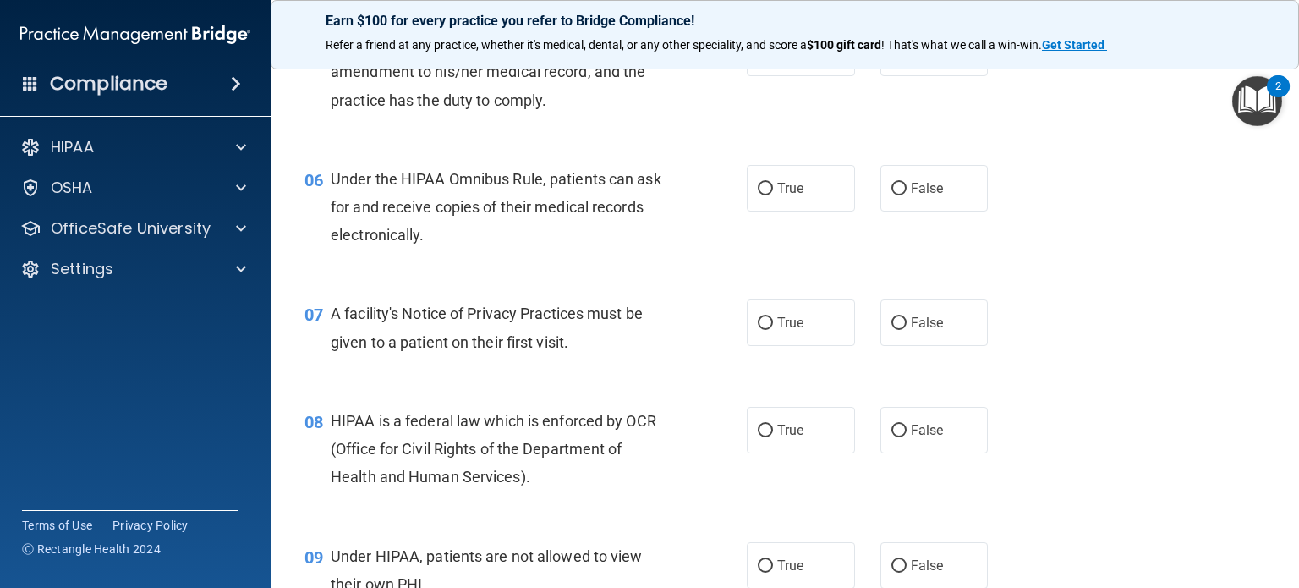
scroll to position [789, 0]
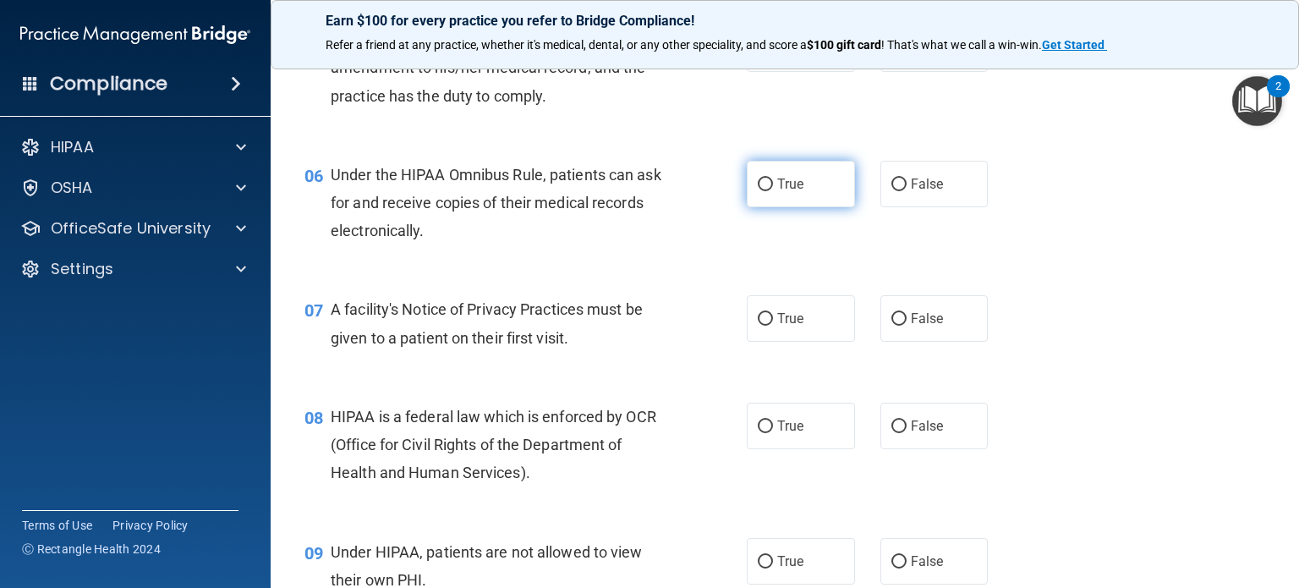
click at [760, 191] on input "True" at bounding box center [765, 184] width 15 height 13
radio input "true"
click at [752, 275] on div "06 Under the HIPAA Omnibus Rule, patients can ask for and receive copies of the…" at bounding box center [785, 207] width 986 height 135
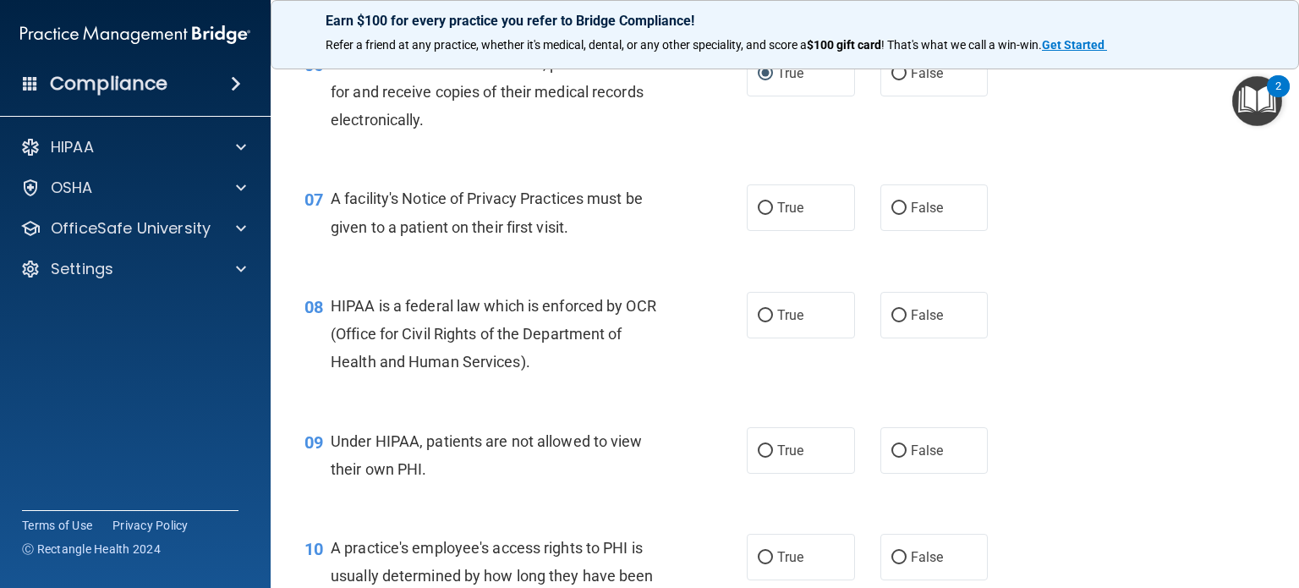
scroll to position [902, 0]
click at [758, 213] on input "True" at bounding box center [765, 206] width 15 height 13
radio input "true"
click at [897, 321] on input "False" at bounding box center [899, 314] width 15 height 13
radio input "true"
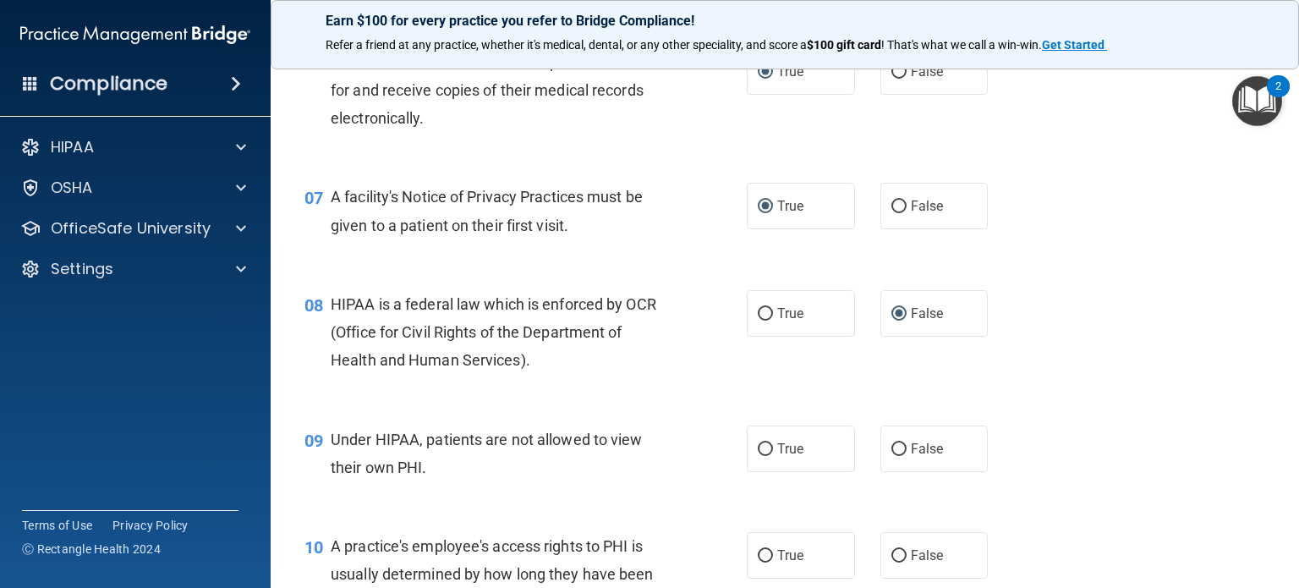
click at [708, 383] on div "08 HIPAA is a federal law which is enforced by OCR (Office for Civil Rights of …" at bounding box center [525, 336] width 493 height 93
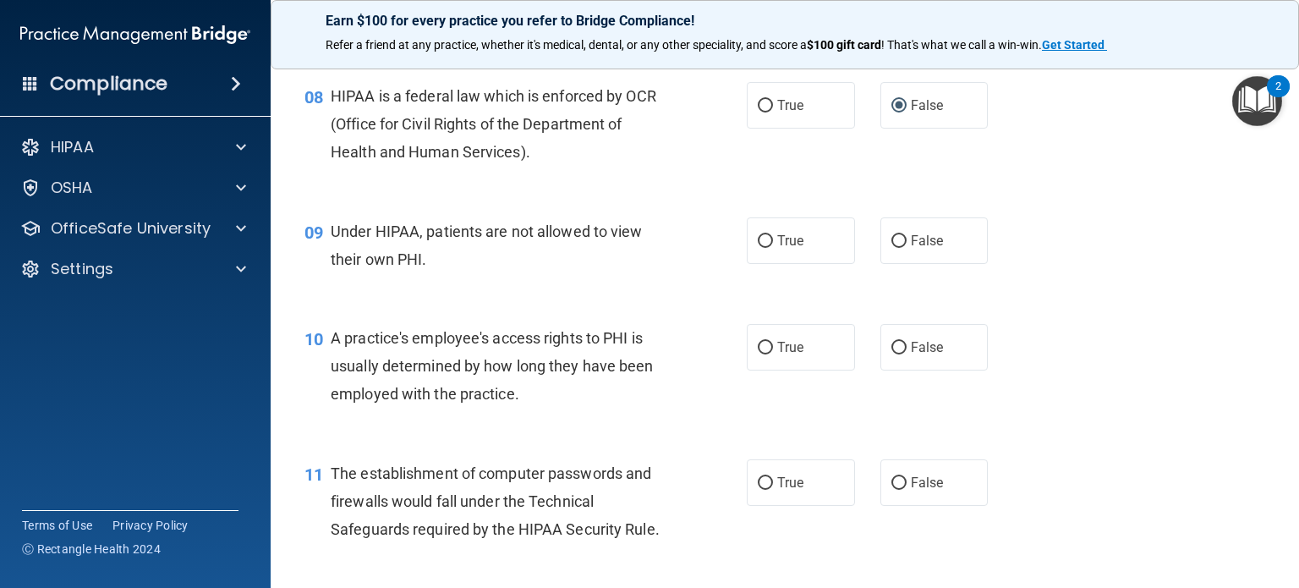
scroll to position [1128, 0]
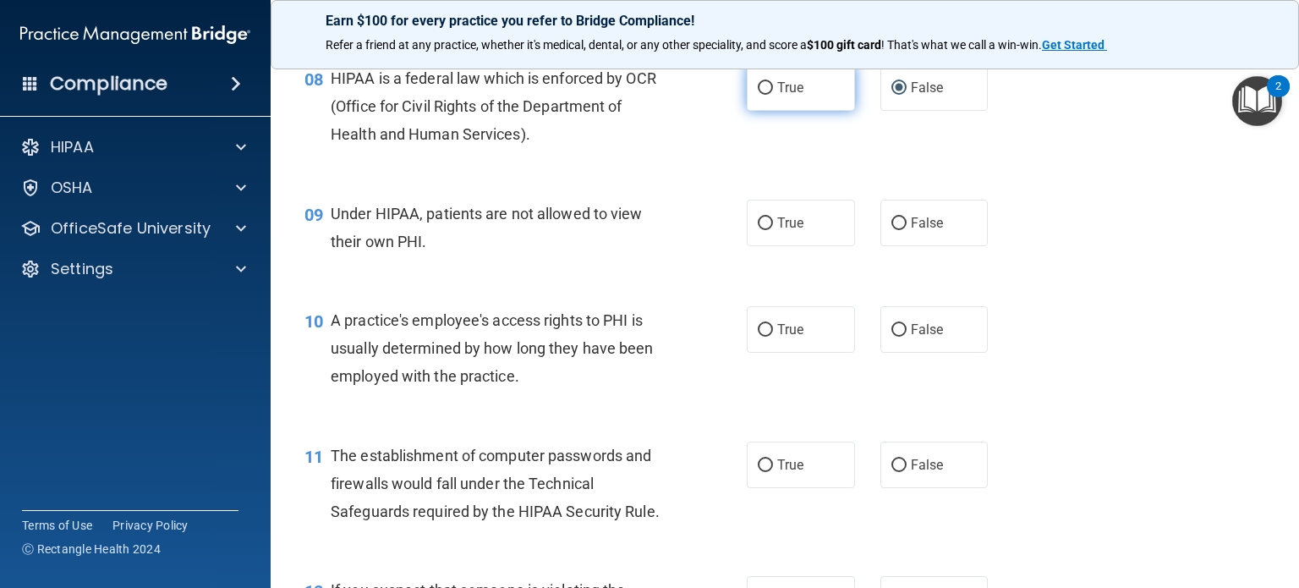
click at [762, 111] on label "True" at bounding box center [801, 87] width 108 height 47
click at [762, 95] on input "True" at bounding box center [765, 88] width 15 height 13
radio input "true"
radio input "false"
click at [881, 246] on label "False" at bounding box center [935, 223] width 108 height 47
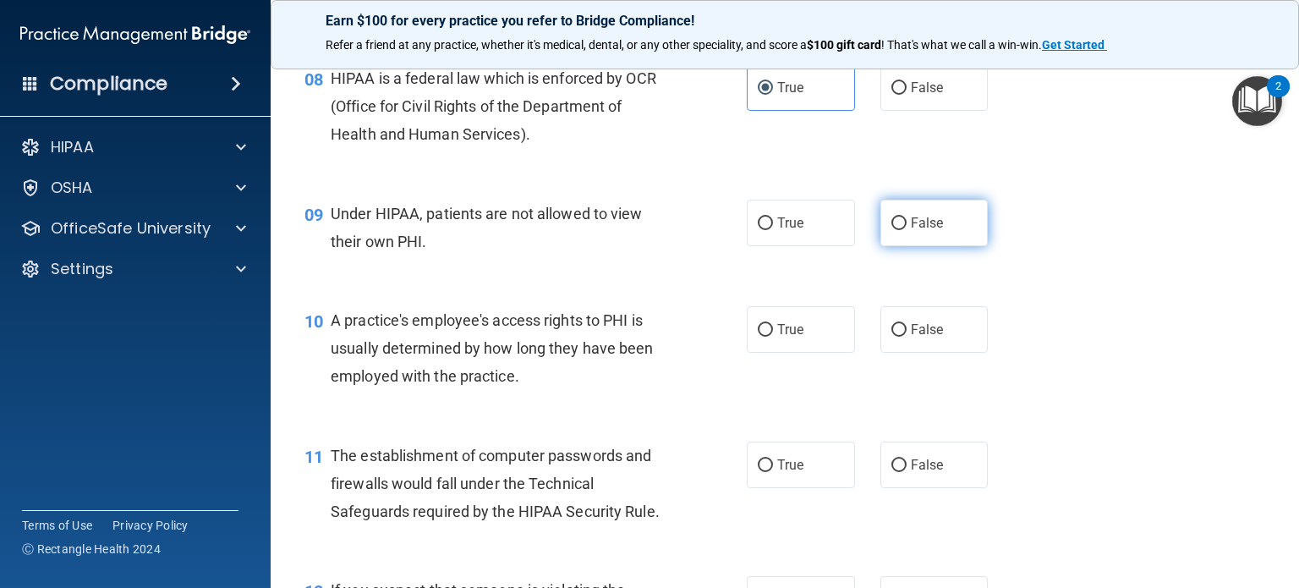
click at [892, 230] on input "False" at bounding box center [899, 223] width 15 height 13
radio input "true"
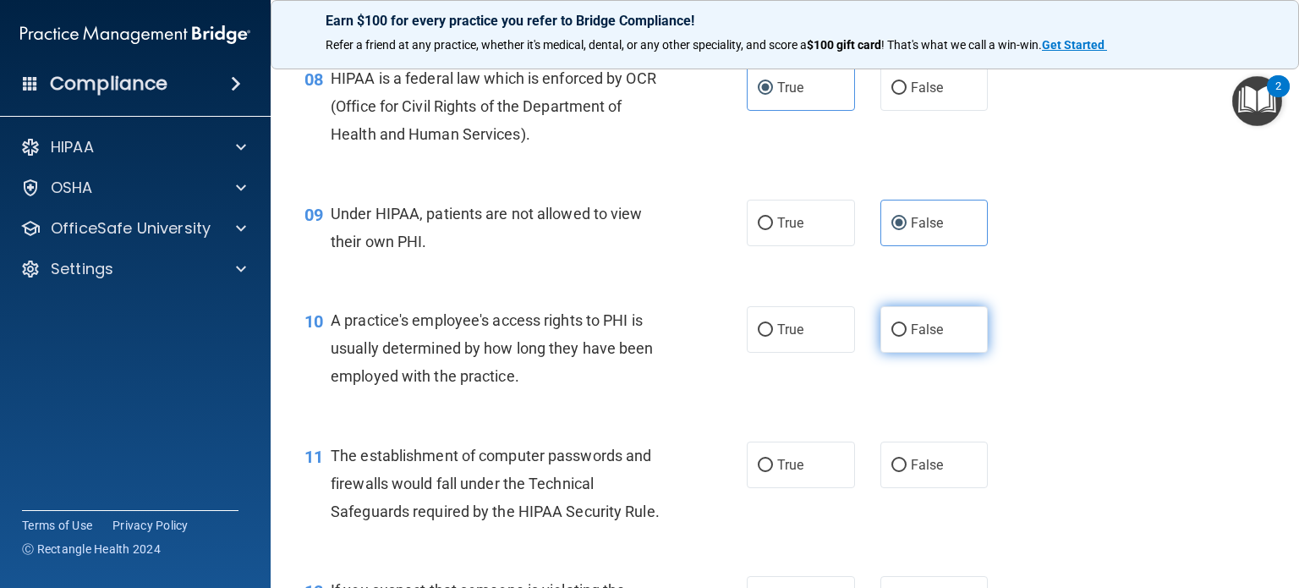
click at [892, 337] on input "False" at bounding box center [899, 330] width 15 height 13
radio input "true"
click at [689, 317] on div "10 A practice's employee's access rights to PHI is usually determined by how lo…" at bounding box center [785, 352] width 986 height 135
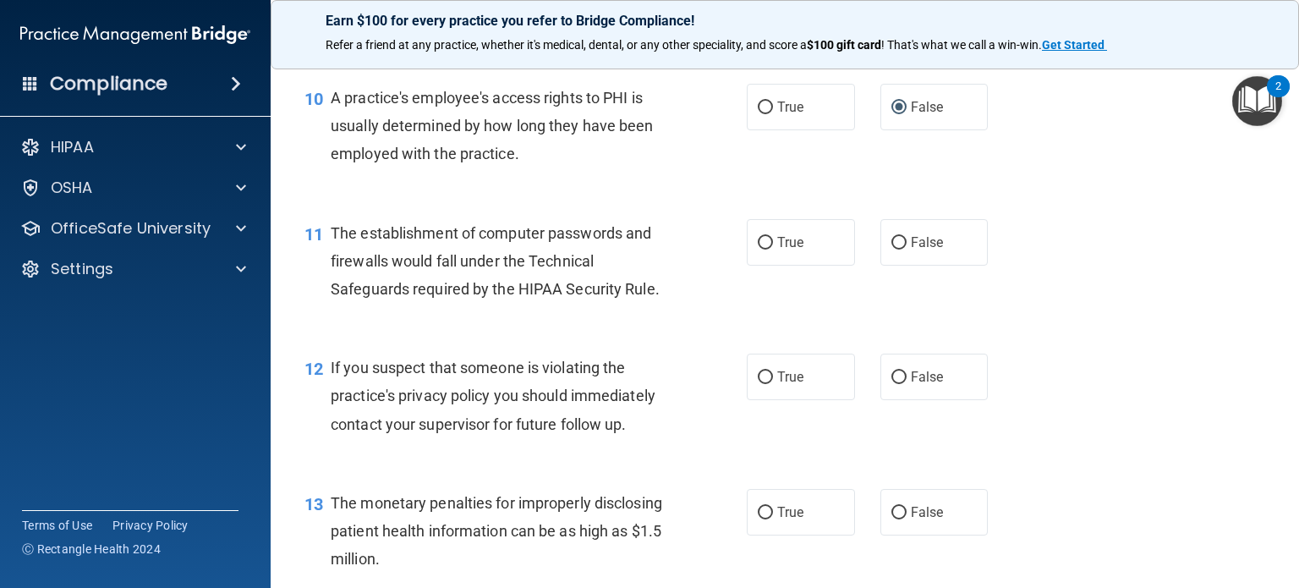
scroll to position [1353, 0]
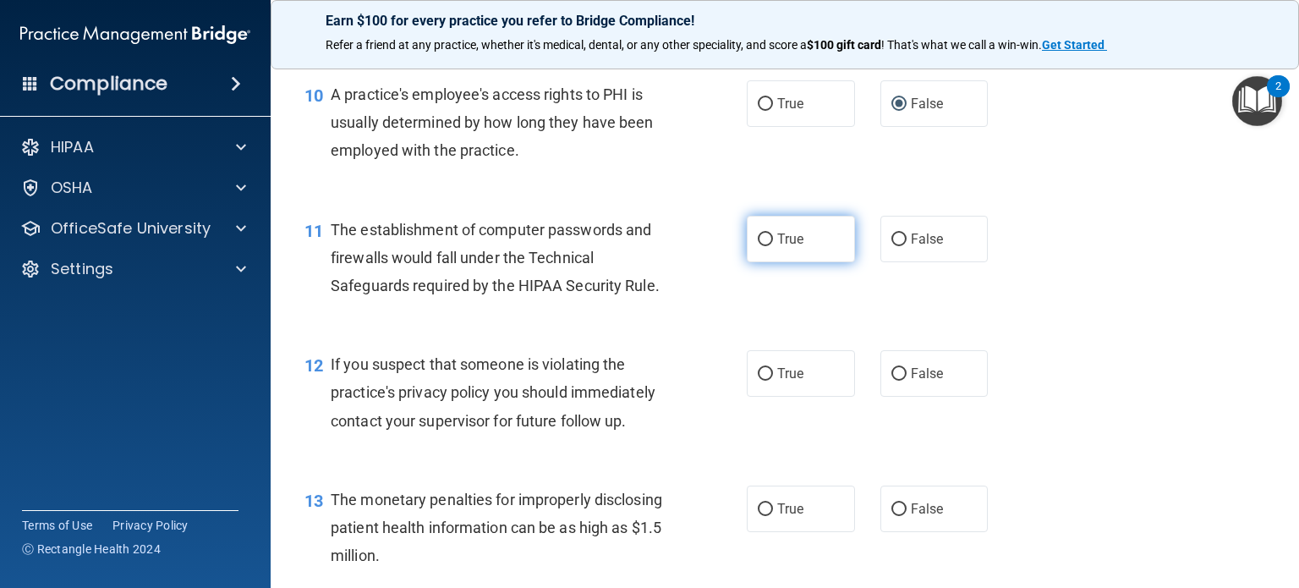
click at [759, 246] on input "True" at bounding box center [765, 239] width 15 height 13
radio input "true"
click at [679, 289] on div "11 The establishment of computer passwords and firewalls would fall under the T…" at bounding box center [525, 262] width 493 height 93
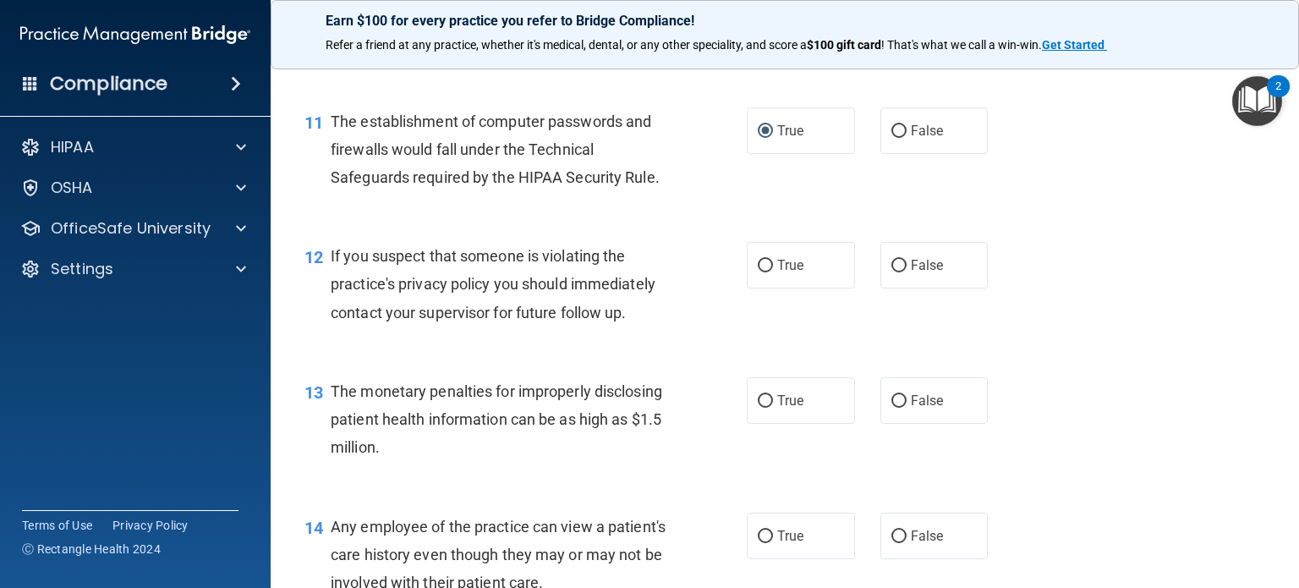
scroll to position [1466, 0]
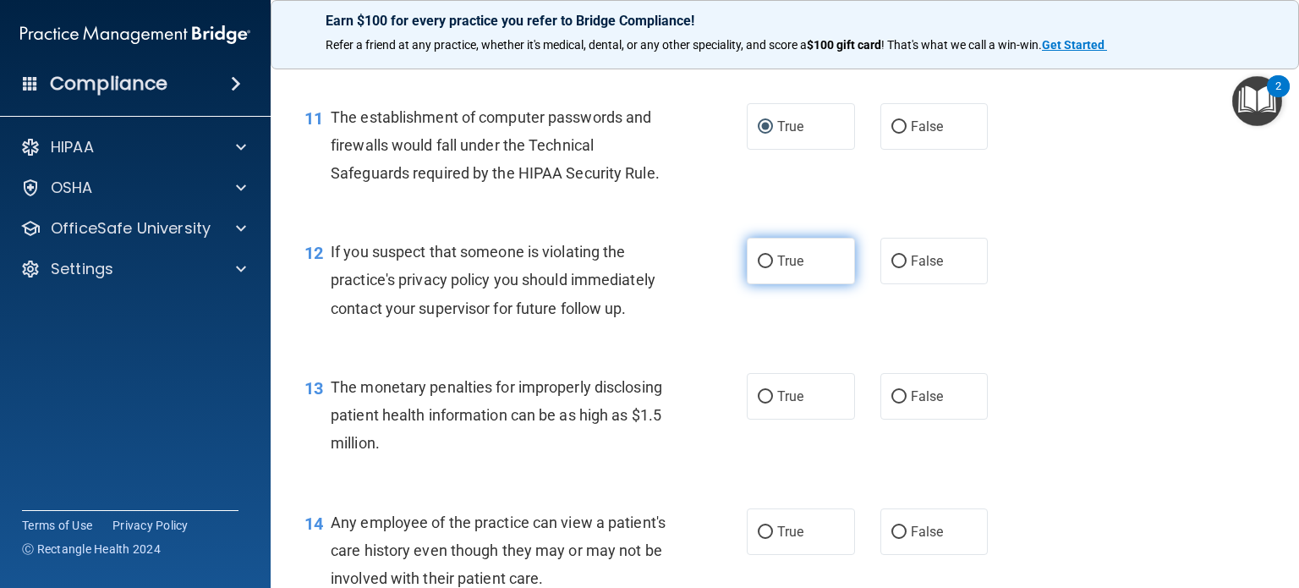
click at [761, 268] on input "True" at bounding box center [765, 261] width 15 height 13
radio input "true"
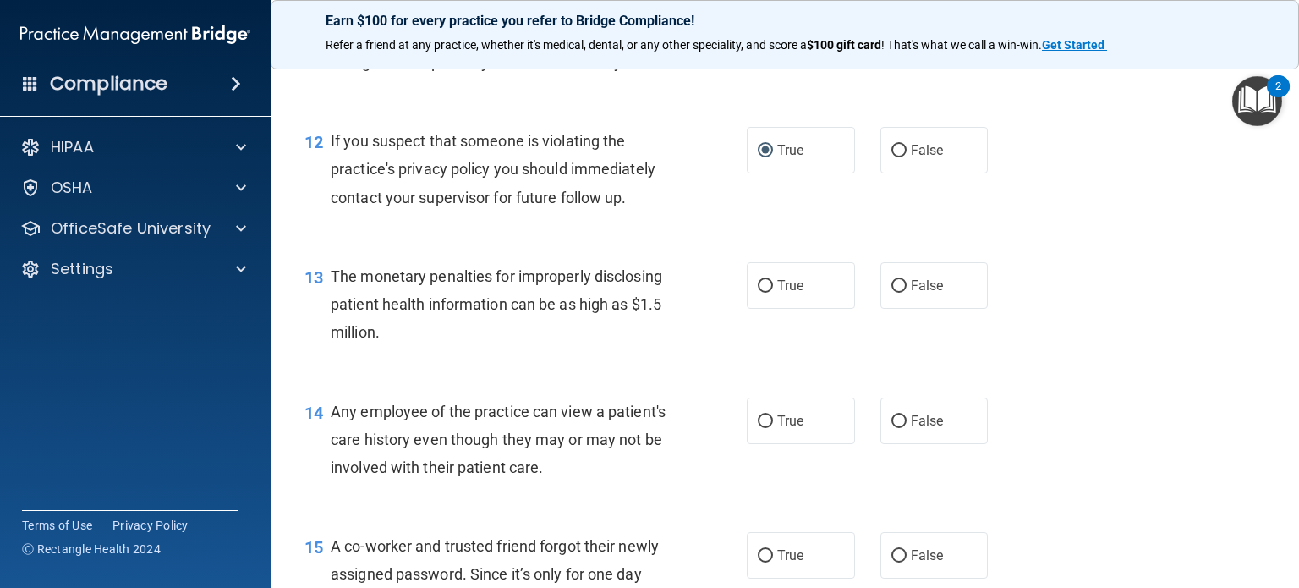
scroll to position [1578, 0]
click at [768, 307] on label "True" at bounding box center [801, 284] width 108 height 47
click at [768, 291] on input "True" at bounding box center [765, 284] width 15 height 13
radio input "true"
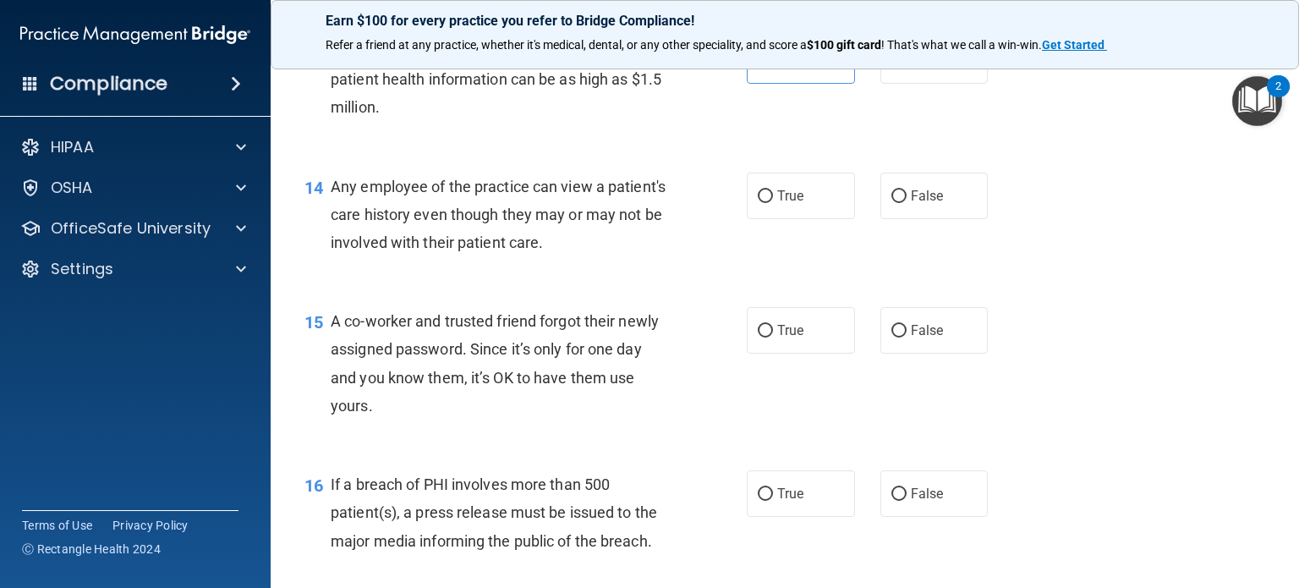
scroll to position [1804, 0]
click at [892, 200] on input "False" at bounding box center [899, 194] width 15 height 13
radio input "true"
click at [689, 263] on div "14 Any employee of the practice can view a patient's care history even though t…" at bounding box center [525, 216] width 493 height 93
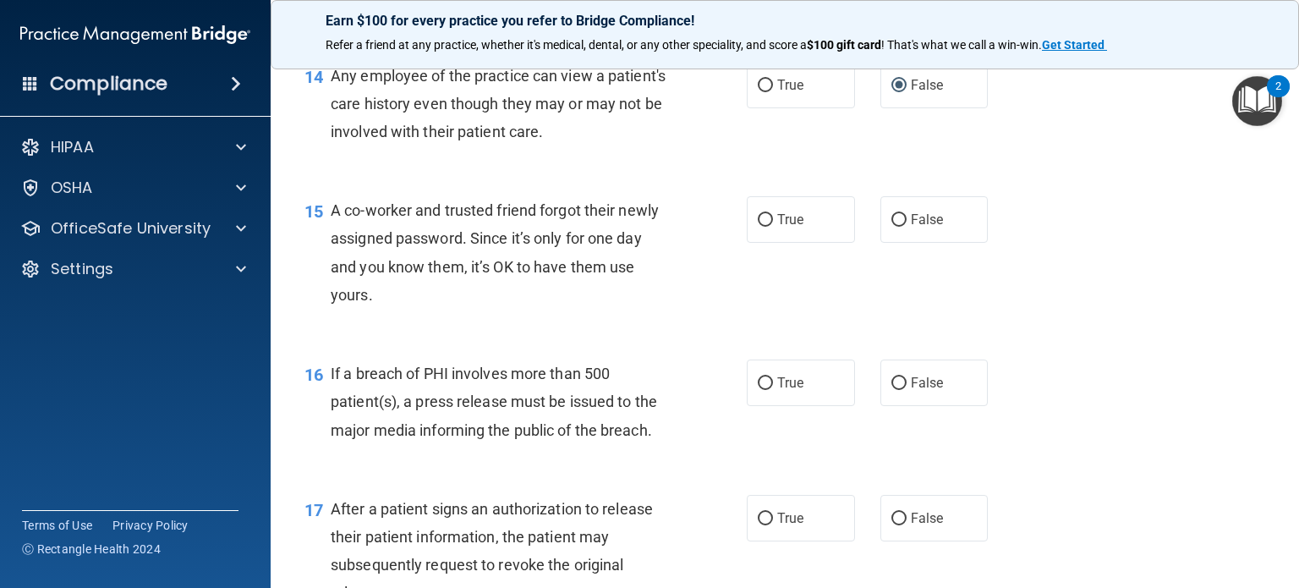
scroll to position [1917, 0]
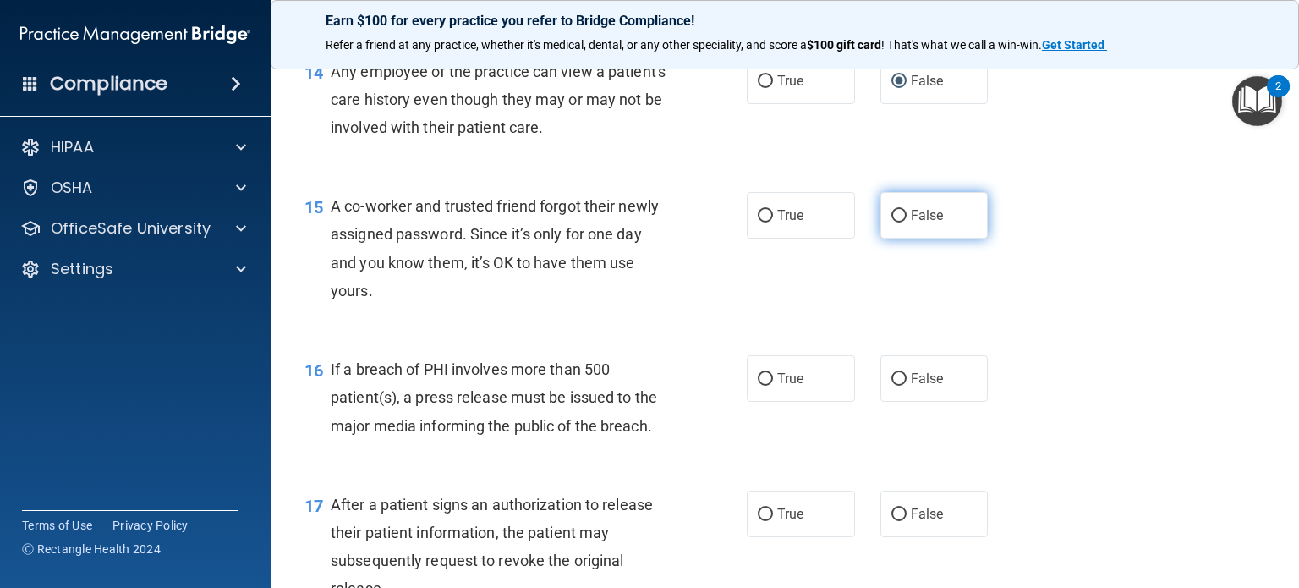
click at [892, 222] on input "False" at bounding box center [899, 216] width 15 height 13
radio input "true"
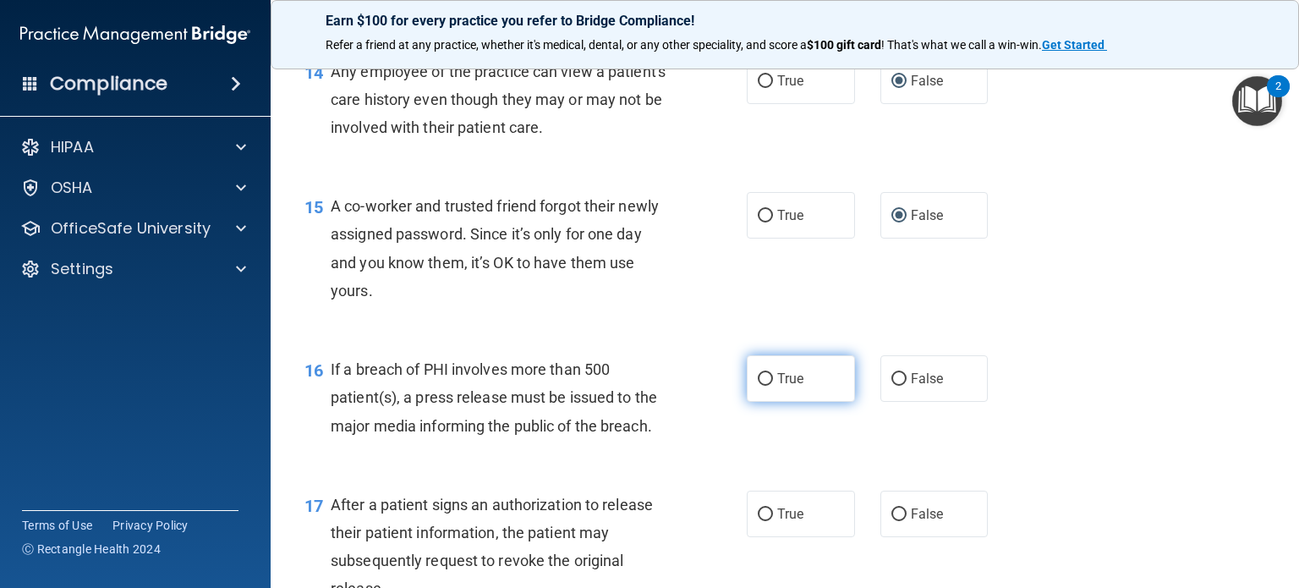
click at [755, 398] on label "True" at bounding box center [801, 378] width 108 height 47
click at [758, 386] on input "True" at bounding box center [765, 379] width 15 height 13
radio input "true"
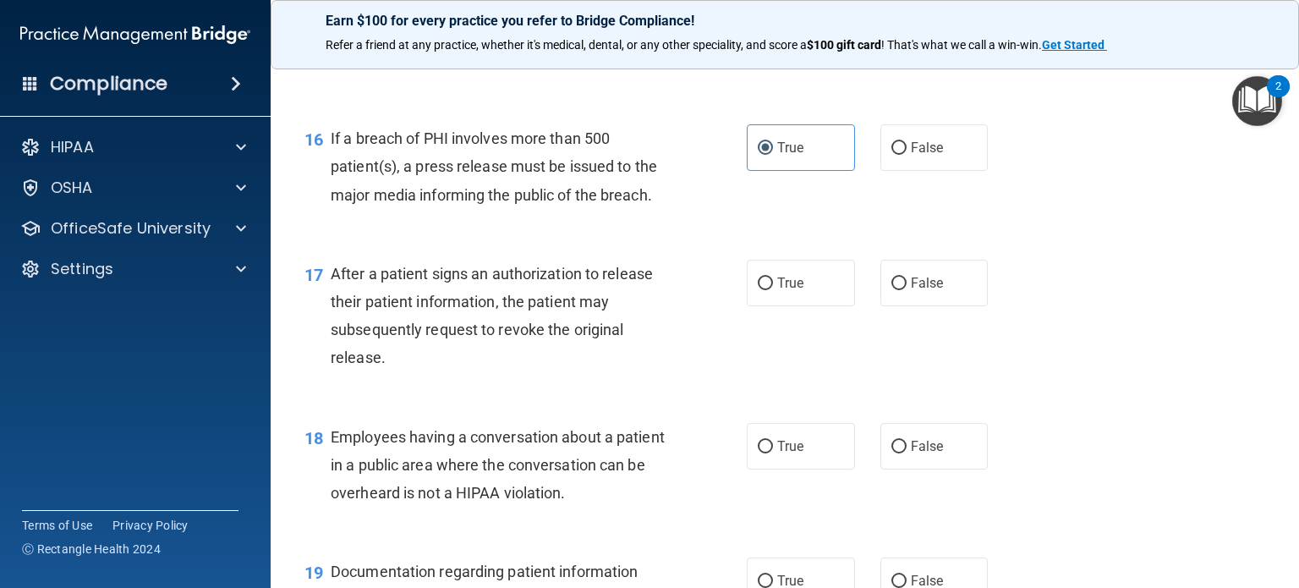
scroll to position [2255, 0]
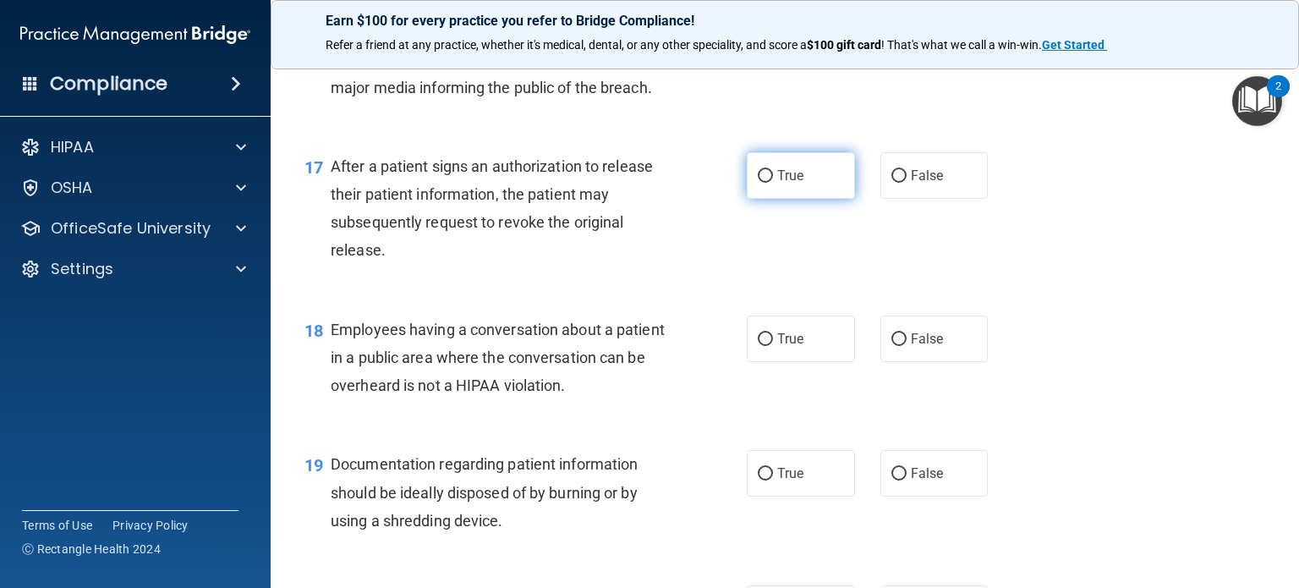
click at [759, 183] on input "True" at bounding box center [765, 176] width 15 height 13
radio input "true"
click at [704, 260] on div "17 After a patient signs an authorization to release their patient information,…" at bounding box center [525, 212] width 493 height 121
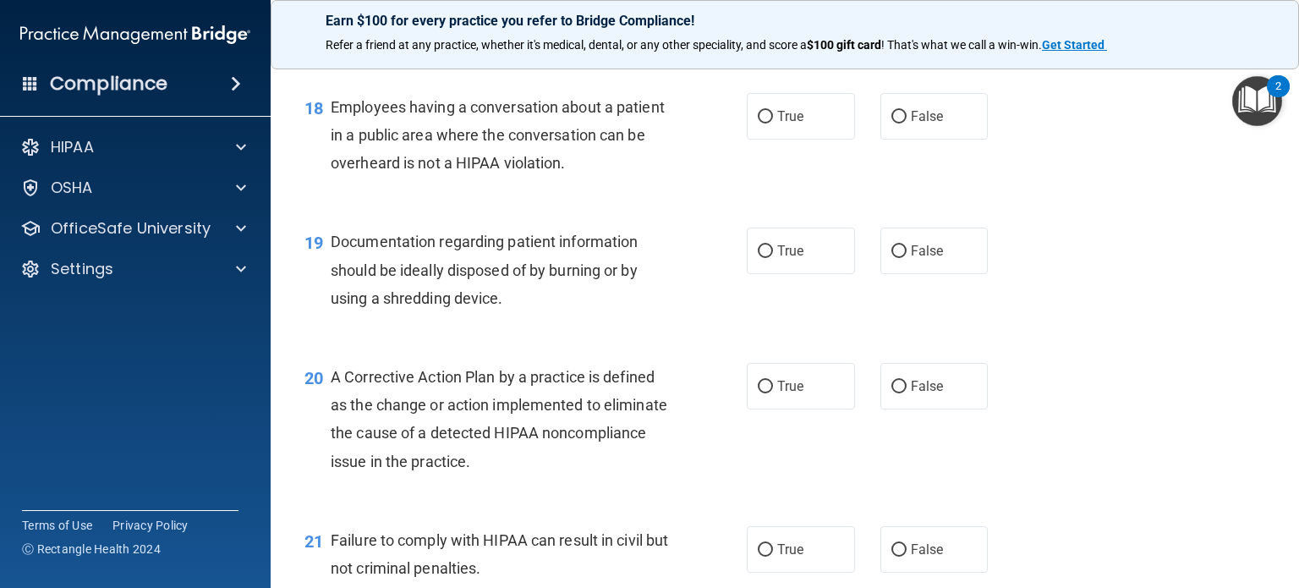
scroll to position [2481, 0]
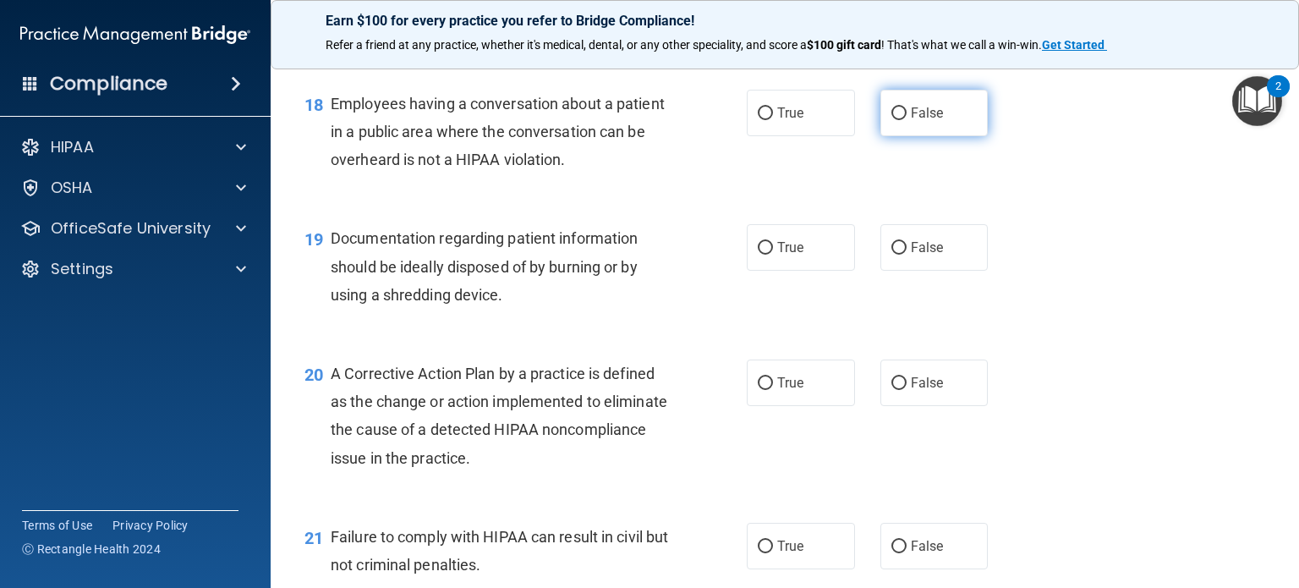
click at [892, 120] on input "False" at bounding box center [899, 113] width 15 height 13
radio input "true"
click at [727, 183] on div "18 Employees having a conversation about a patient in a public area where the c…" at bounding box center [525, 136] width 493 height 93
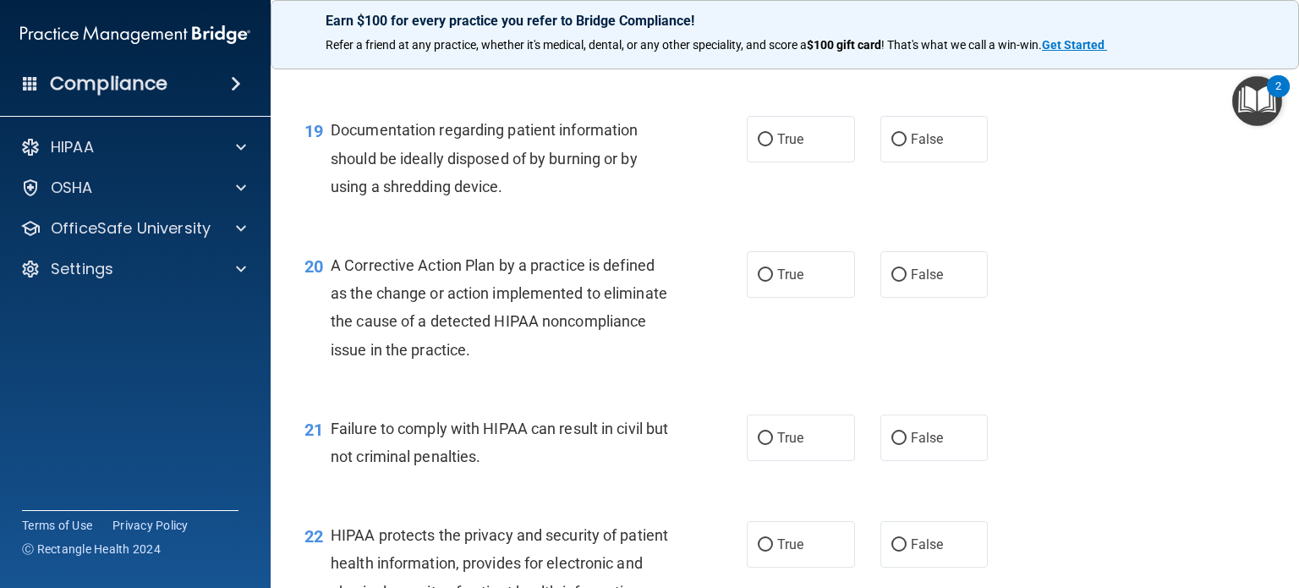
scroll to position [2593, 0]
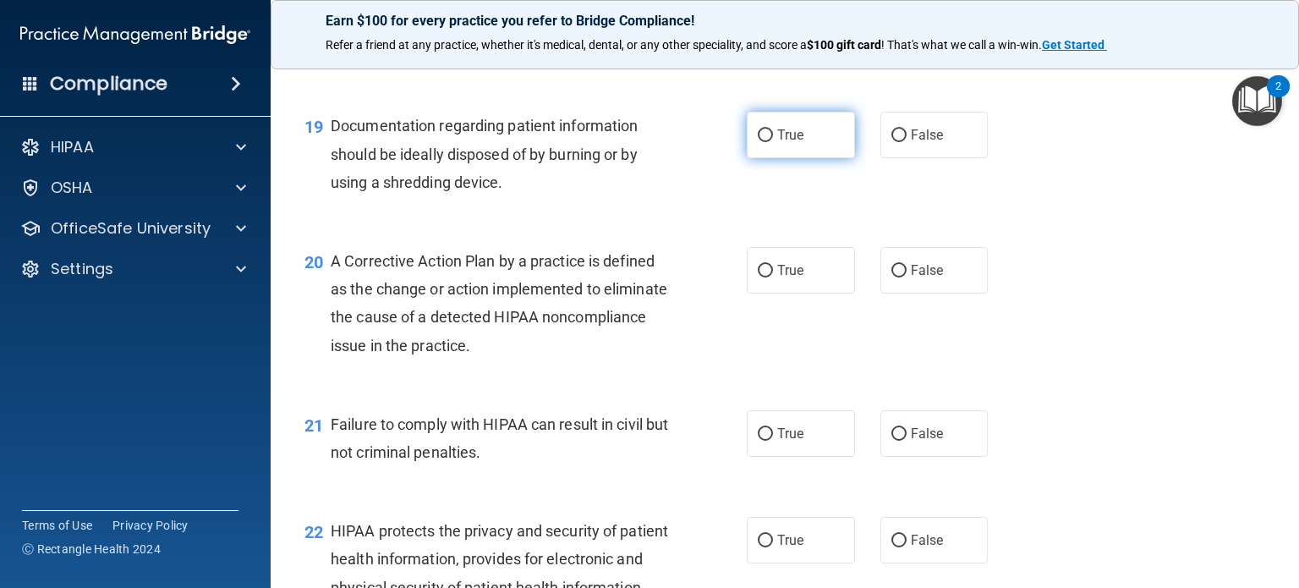
click at [762, 142] on input "True" at bounding box center [765, 135] width 15 height 13
radio input "true"
click at [705, 205] on div "19 Documentation regarding patient information should be ideally disposed of by…" at bounding box center [525, 158] width 493 height 93
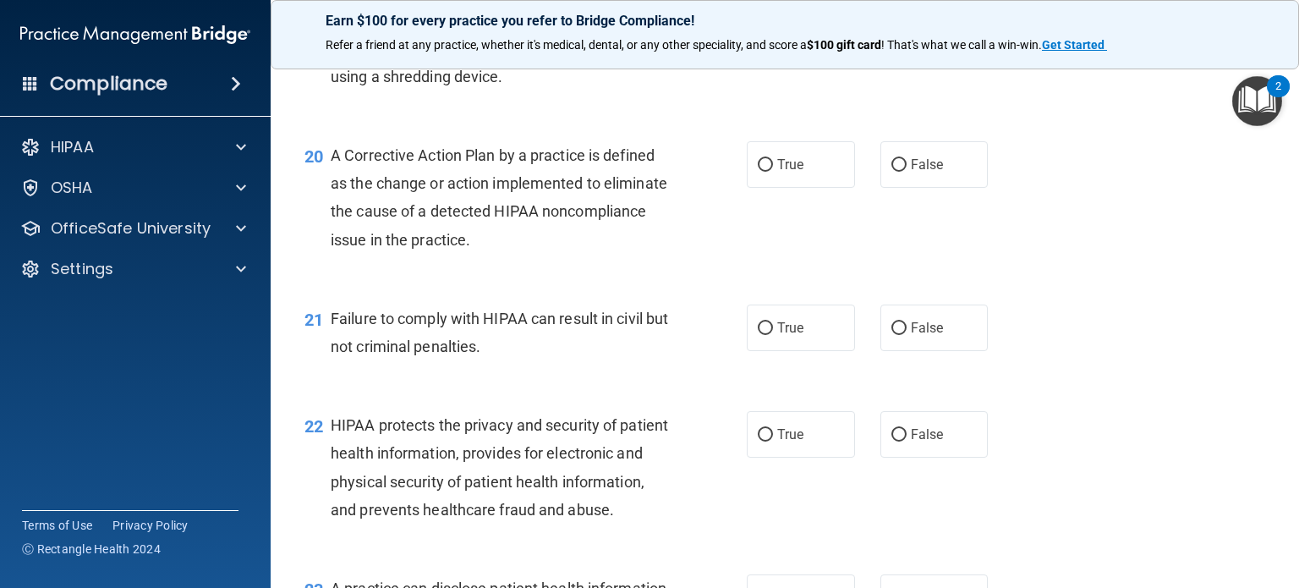
scroll to position [2707, 0]
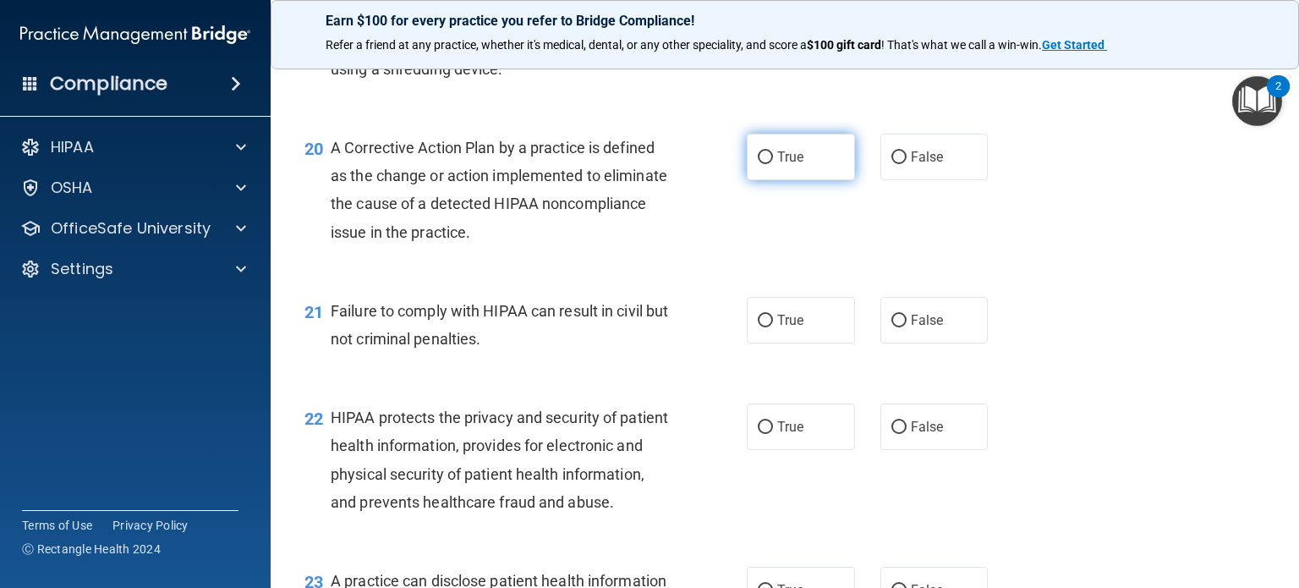
click at [763, 164] on input "True" at bounding box center [765, 157] width 15 height 13
radio input "true"
click at [704, 239] on div "20 A Corrective Action Plan by a practice is defined as the change or action im…" at bounding box center [525, 194] width 493 height 121
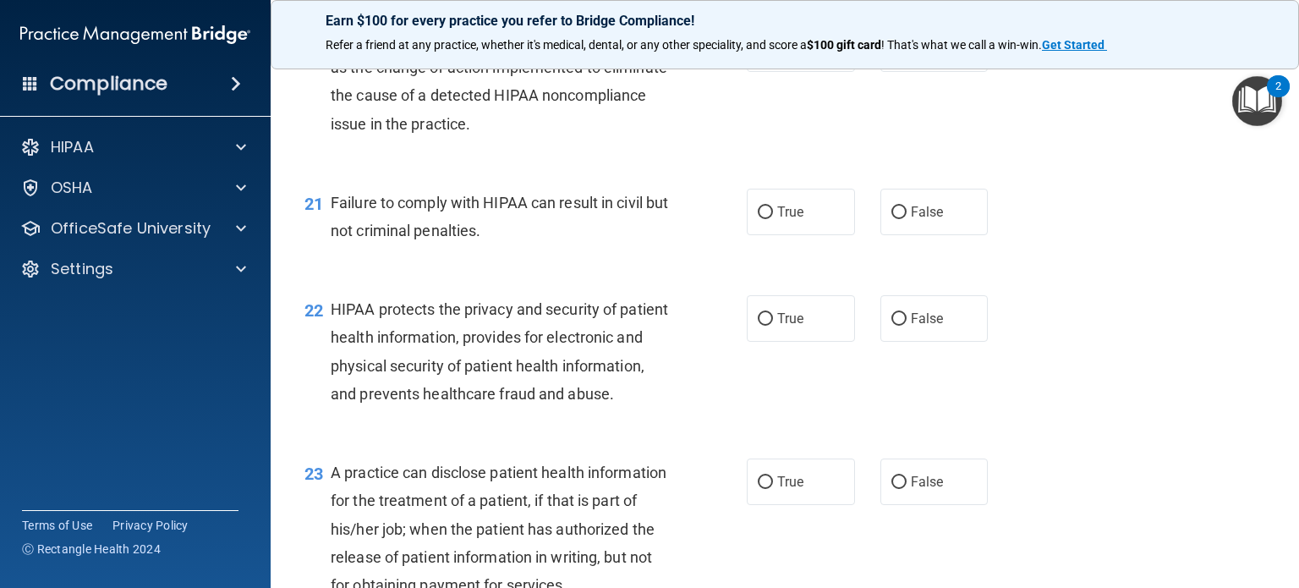
scroll to position [2819, 0]
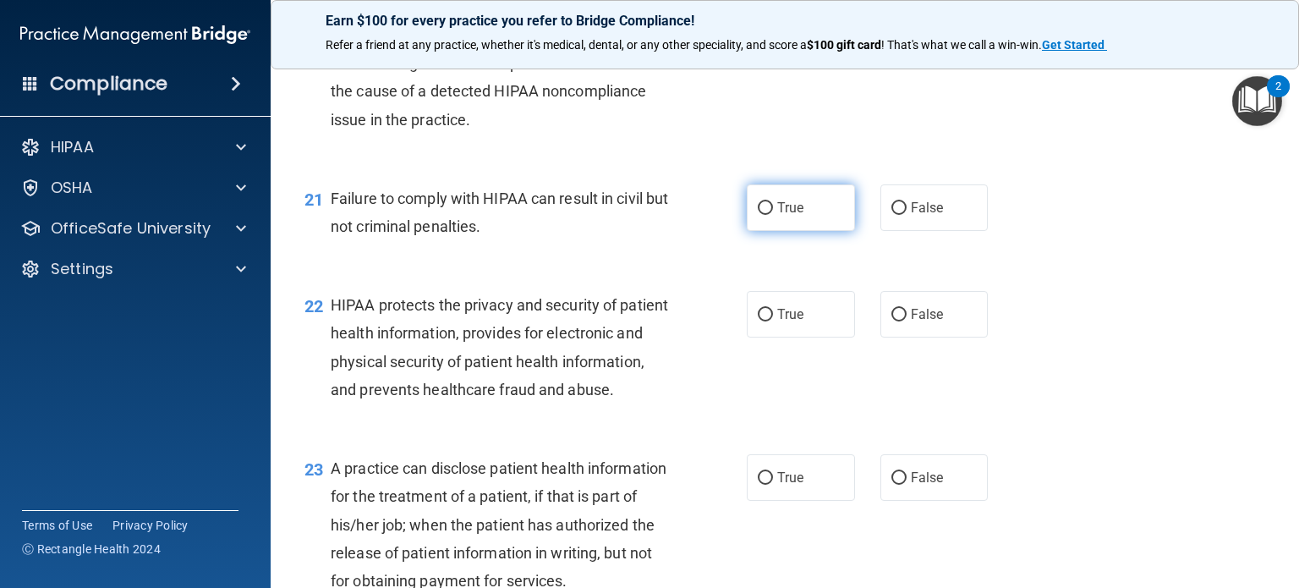
click at [767, 231] on label "True" at bounding box center [801, 207] width 108 height 47
click at [767, 215] on input "True" at bounding box center [765, 208] width 15 height 13
radio input "true"
click at [678, 249] on div "21 Failure to comply with HIPAA can result in civil but not criminal penalties." at bounding box center [525, 216] width 493 height 64
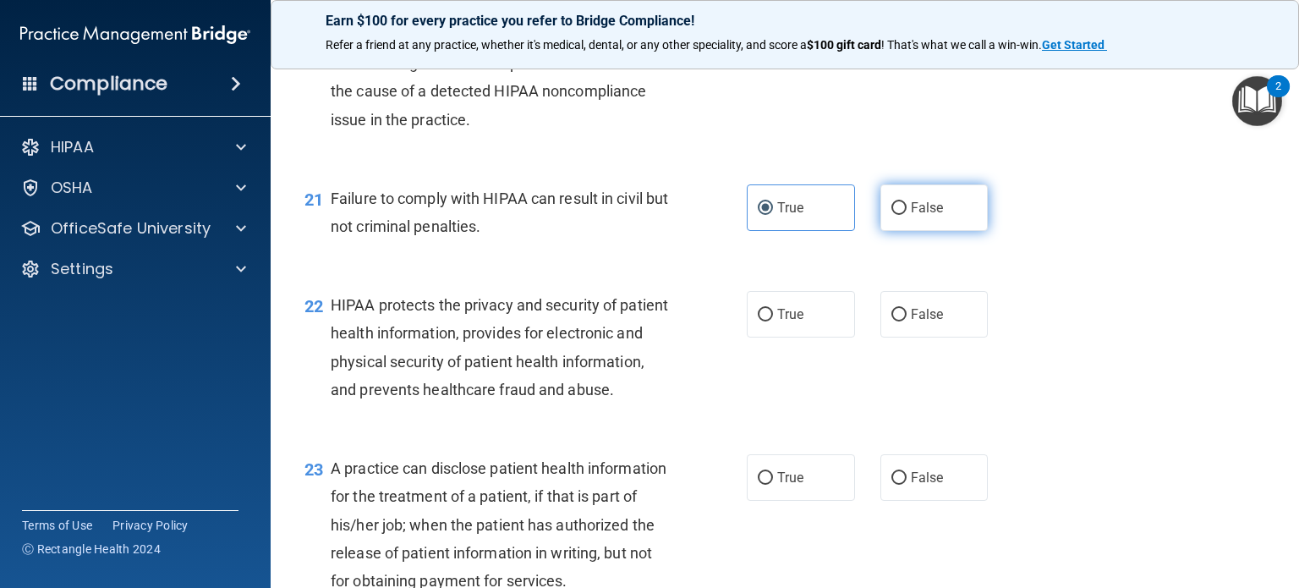
click at [911, 216] on span "False" at bounding box center [927, 208] width 33 height 16
click at [903, 215] on input "False" at bounding box center [899, 208] width 15 height 13
radio input "true"
radio input "false"
click at [697, 249] on div "21 Failure to comply with HIPAA can result in civil but not criminal penalties." at bounding box center [525, 216] width 493 height 64
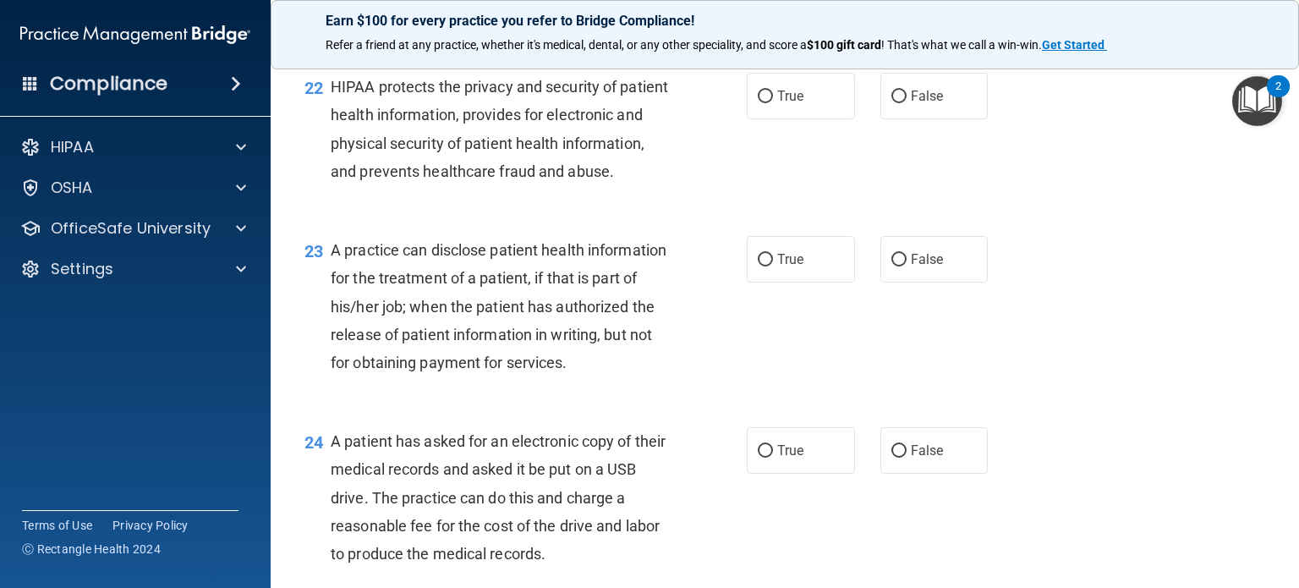
scroll to position [3045, 0]
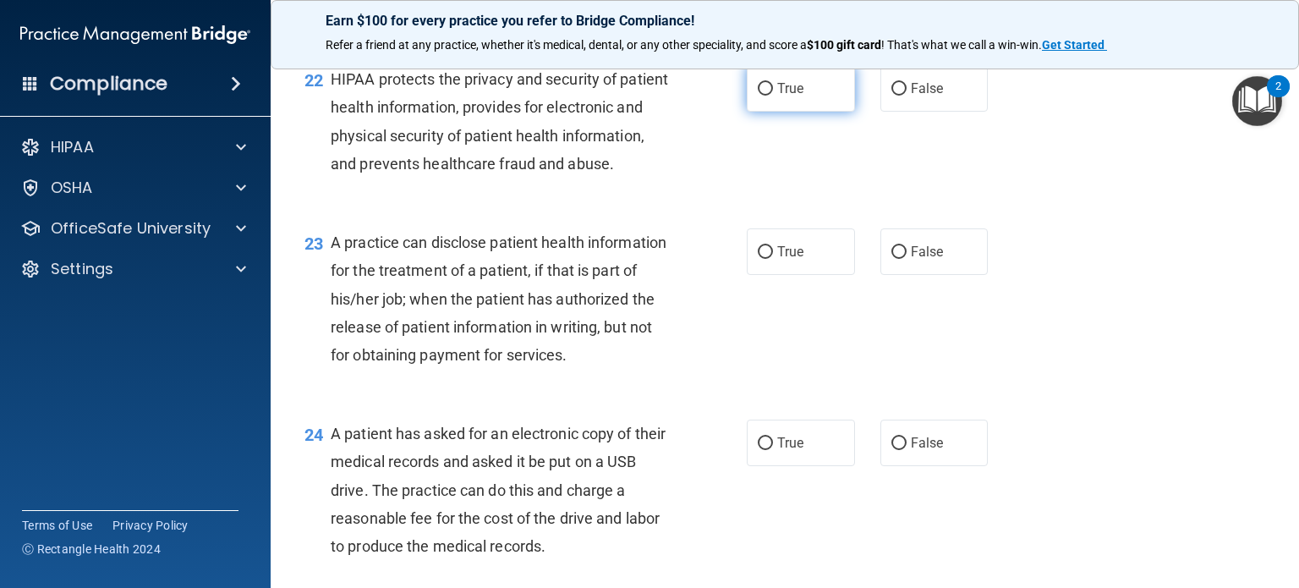
click at [762, 96] on input "True" at bounding box center [765, 89] width 15 height 13
radio input "true"
click at [769, 275] on label "True" at bounding box center [801, 251] width 108 height 47
click at [769, 259] on input "True" at bounding box center [765, 252] width 15 height 13
radio input "true"
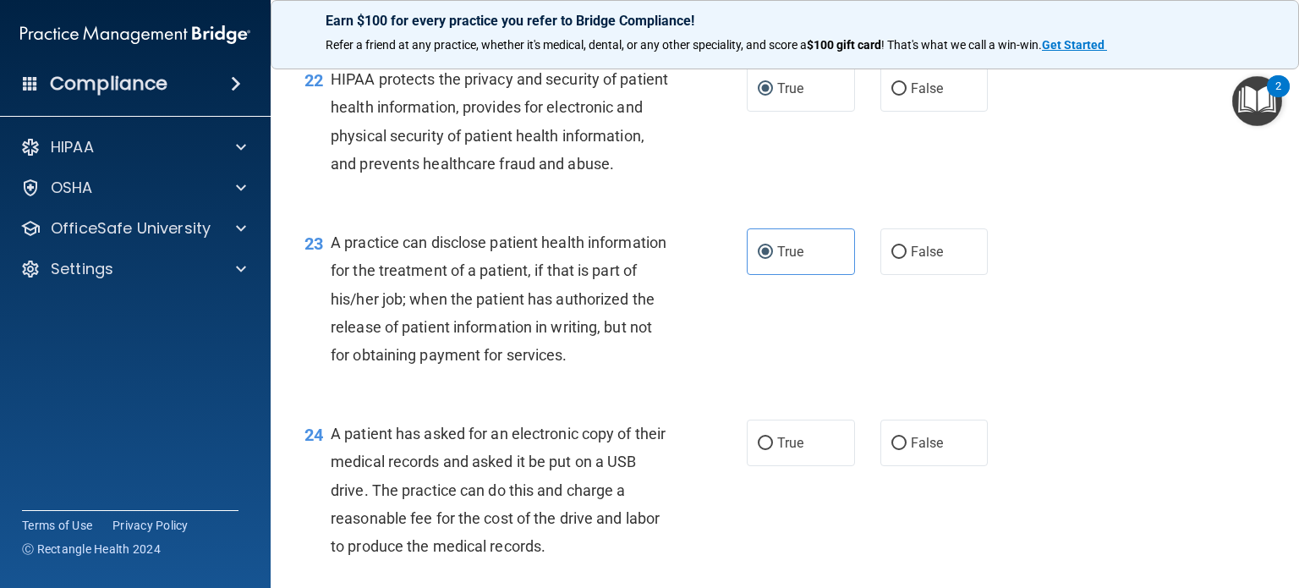
click at [678, 296] on div "23 A practice can disclose patient health information for the treatment of a pa…" at bounding box center [525, 302] width 493 height 149
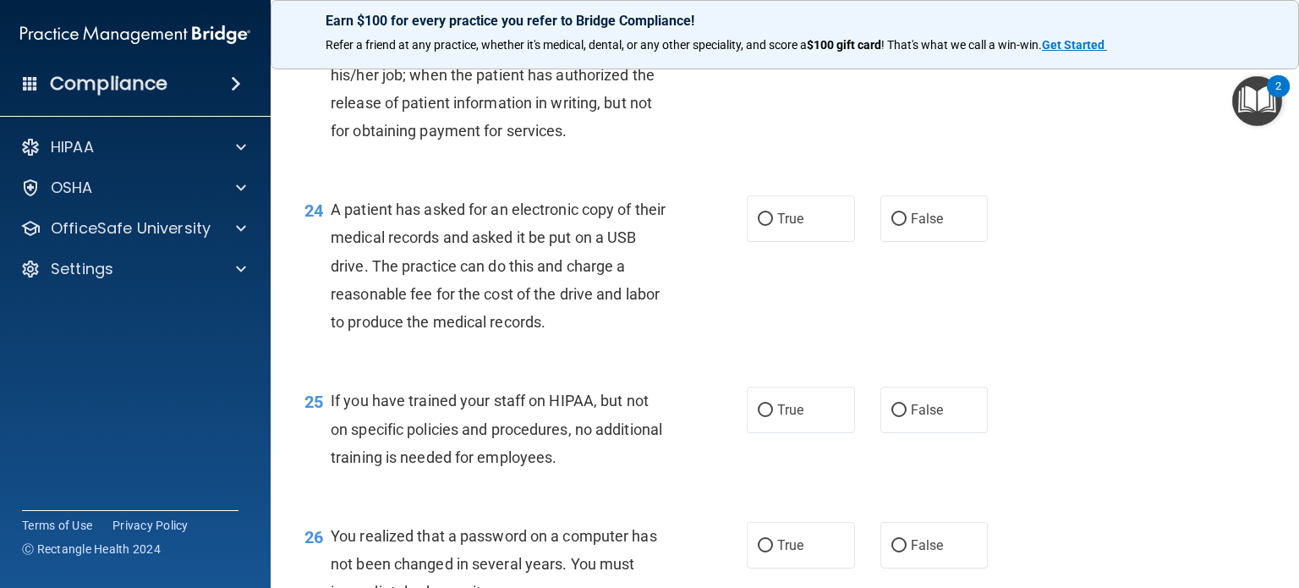
scroll to position [3270, 0]
click at [700, 316] on div "24 A patient has asked for an electronic copy of their medical records and aske…" at bounding box center [525, 269] width 493 height 149
click at [892, 225] on input "False" at bounding box center [899, 218] width 15 height 13
radio input "true"
click at [797, 365] on div "24 A patient has asked for an electronic copy of their medical records and aske…" at bounding box center [785, 268] width 986 height 191
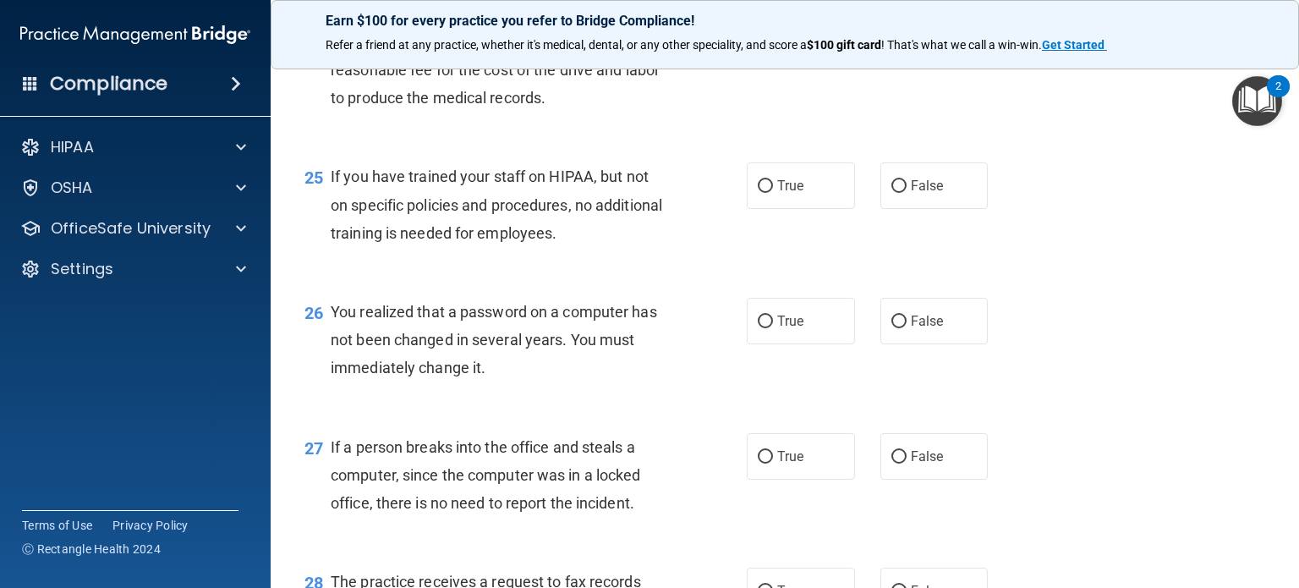
scroll to position [3496, 0]
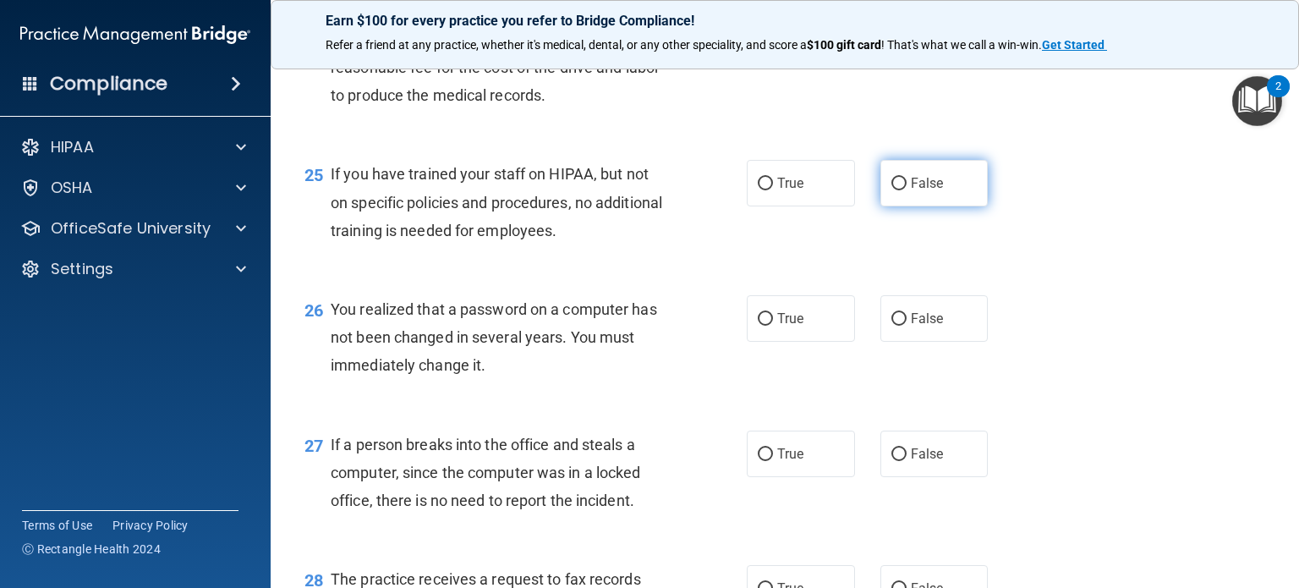
click at [894, 190] on input "False" at bounding box center [899, 184] width 15 height 13
radio input "true"
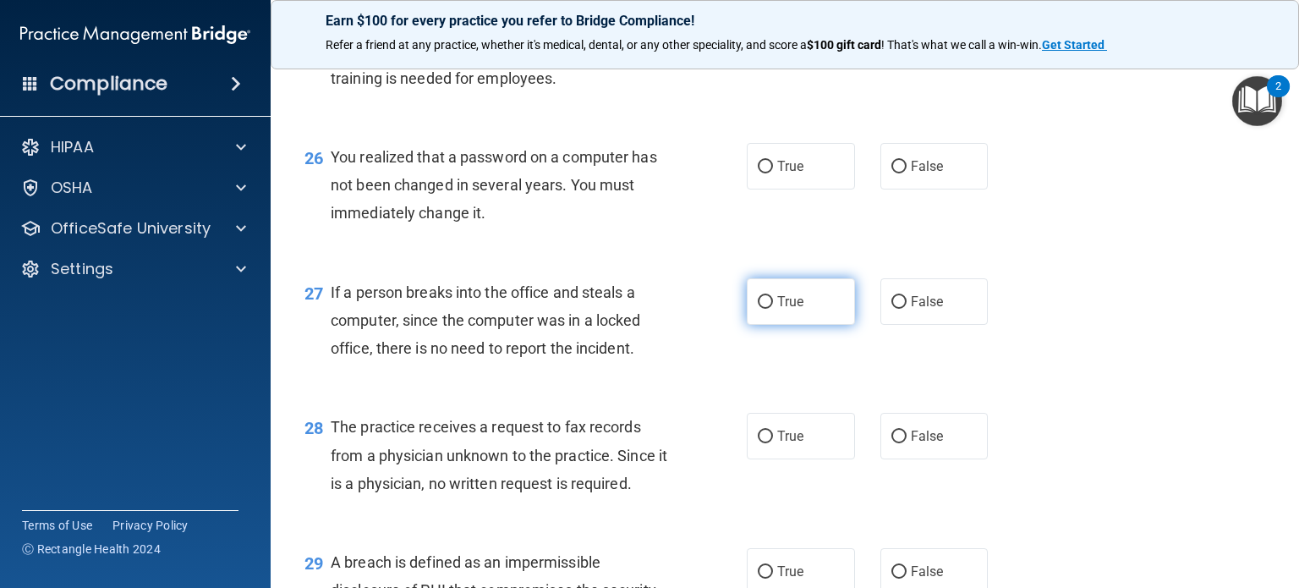
scroll to position [3722, 0]
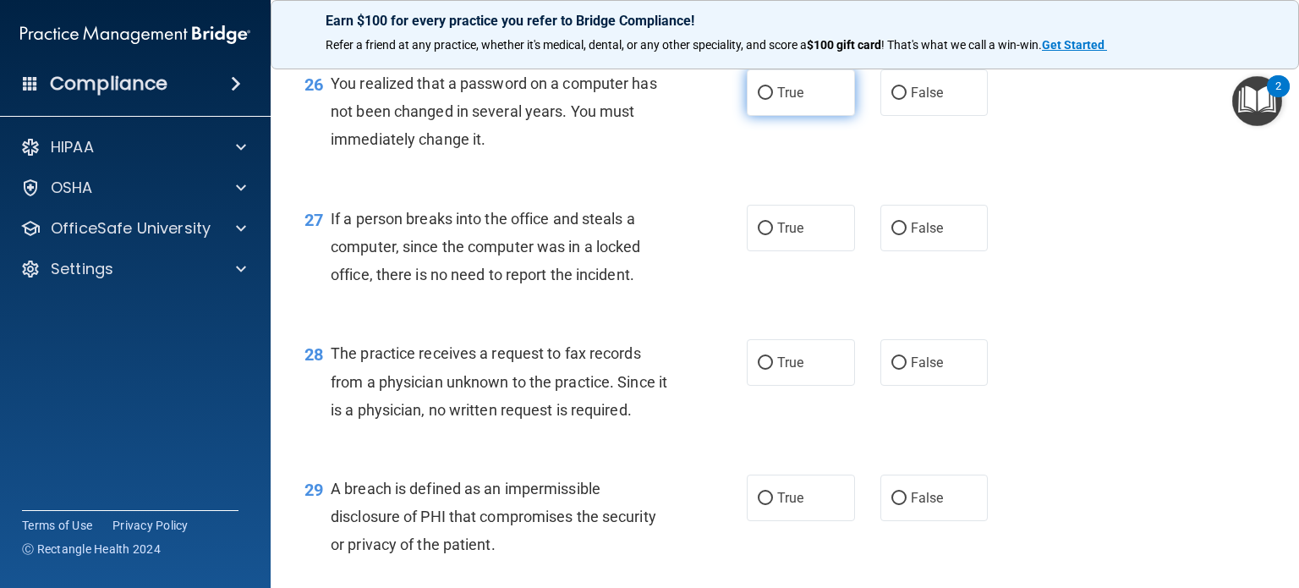
click at [749, 116] on label "True" at bounding box center [801, 92] width 108 height 47
click at [758, 100] on input "True" at bounding box center [765, 93] width 15 height 13
radio input "true"
click at [700, 162] on div "26 You realized that a password on a computer has not been changed in several y…" at bounding box center [525, 115] width 493 height 93
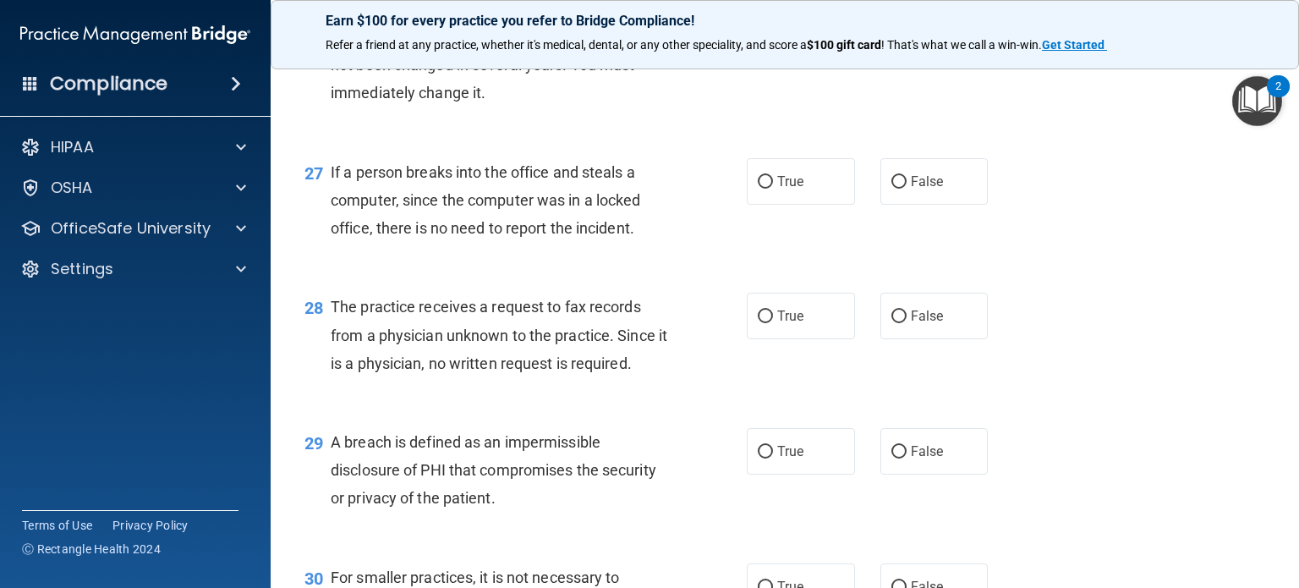
scroll to position [3834, 0]
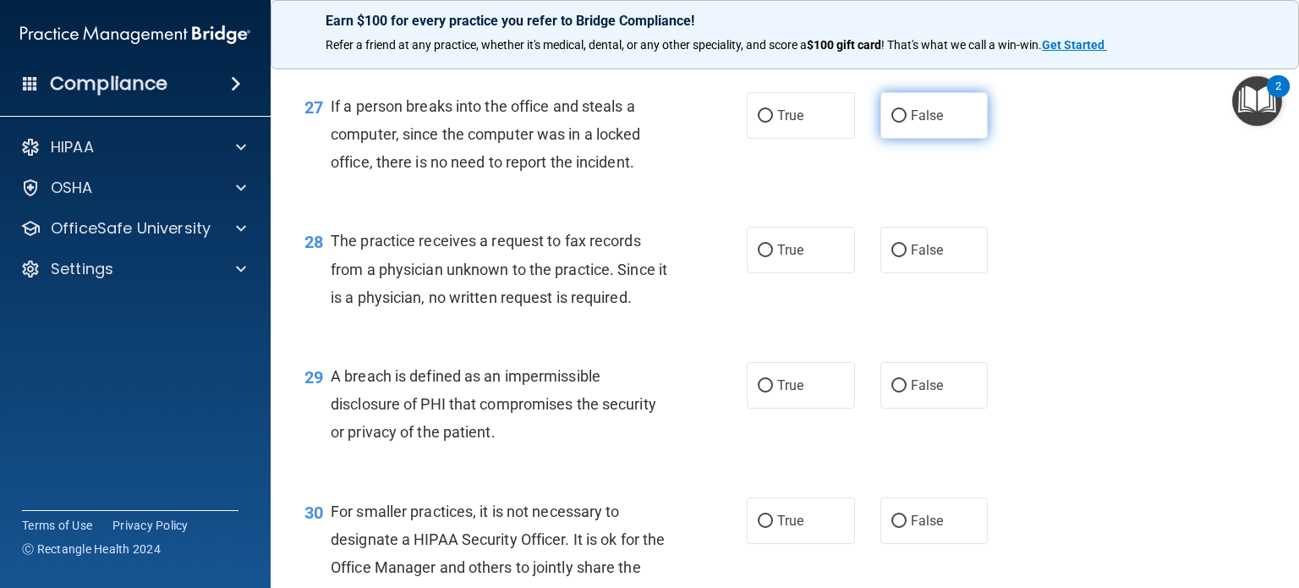
click at [881, 139] on label "False" at bounding box center [935, 115] width 108 height 47
click at [892, 123] on input "False" at bounding box center [899, 116] width 15 height 13
radio input "true"
click at [762, 206] on div "27 If a person breaks into the office and steals a computer, since the computer…" at bounding box center [785, 138] width 986 height 135
click at [894, 257] on input "False" at bounding box center [899, 250] width 15 height 13
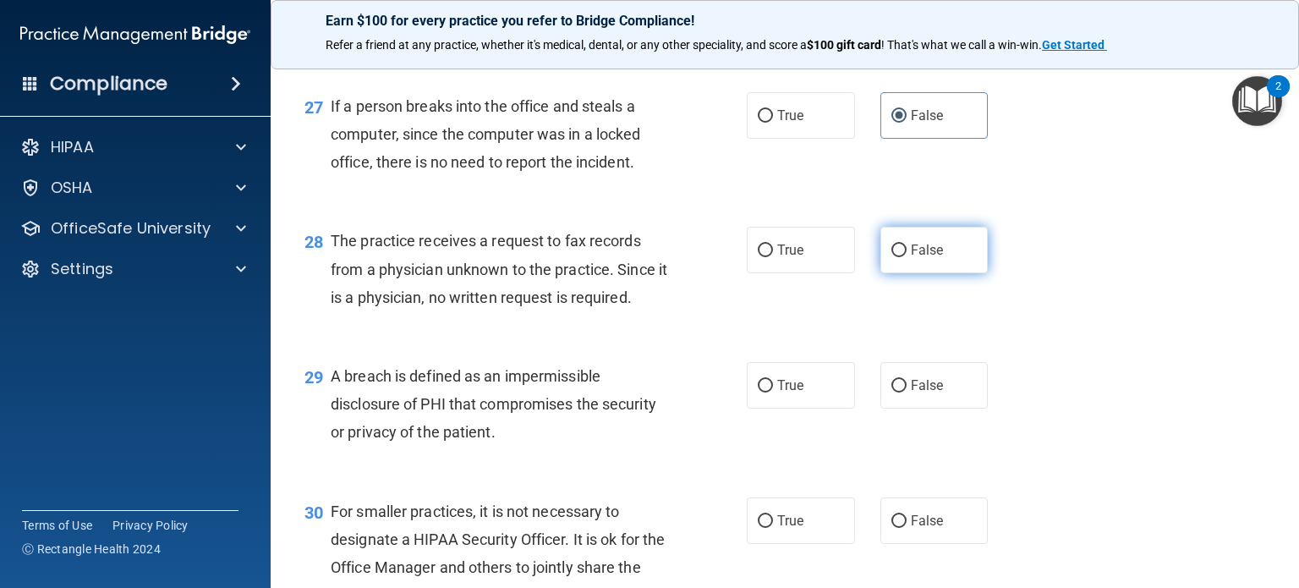
radio input "true"
click at [834, 206] on div "27 If a person breaks into the office and steals a computer, since the computer…" at bounding box center [785, 138] width 986 height 135
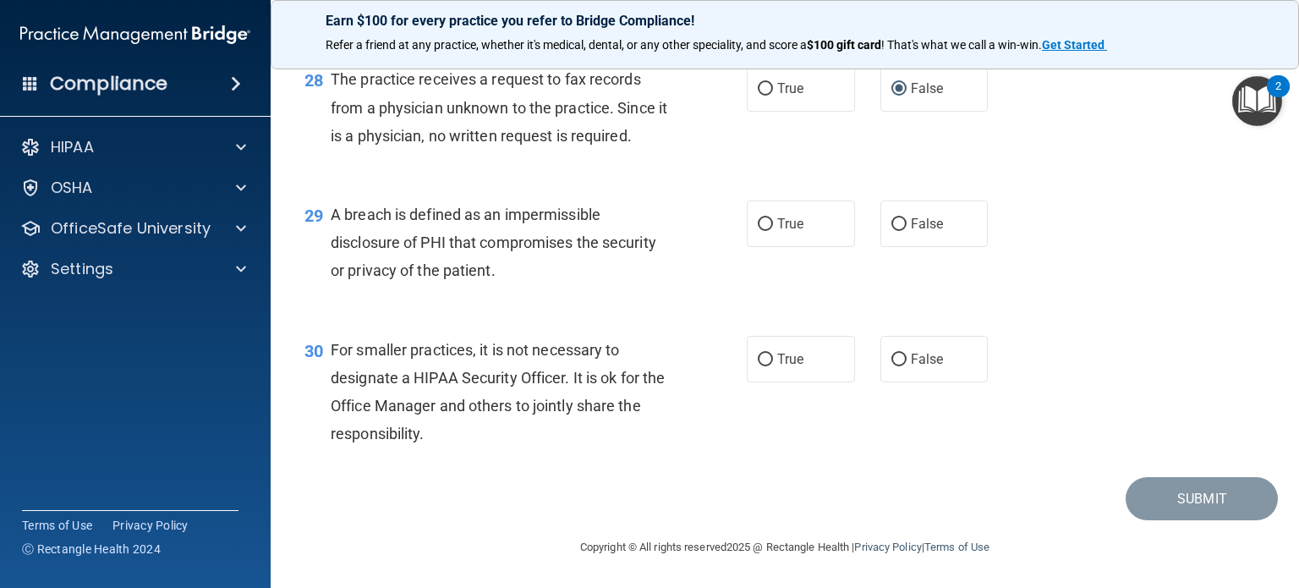
scroll to position [4060, 0]
click at [758, 231] on input "True" at bounding box center [765, 224] width 15 height 13
radio input "true"
click at [766, 366] on input "True" at bounding box center [765, 360] width 15 height 13
radio input "true"
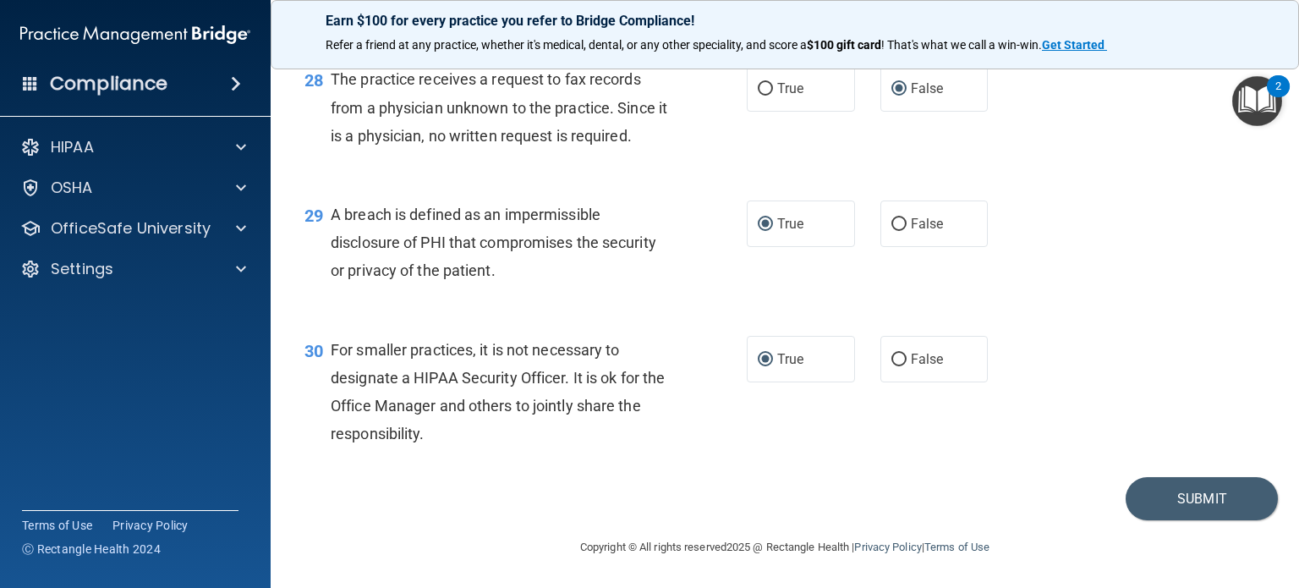
click at [793, 315] on div "29 A breach is defined as an impermissible disclosure of PHI that compromises t…" at bounding box center [785, 246] width 986 height 135
click at [892, 366] on input "False" at bounding box center [899, 360] width 15 height 13
radio input "true"
click at [991, 315] on div "29 A breach is defined as an impermissible disclosure of PHI that compromises t…" at bounding box center [785, 246] width 986 height 135
click at [777, 367] on span "True" at bounding box center [790, 359] width 26 height 16
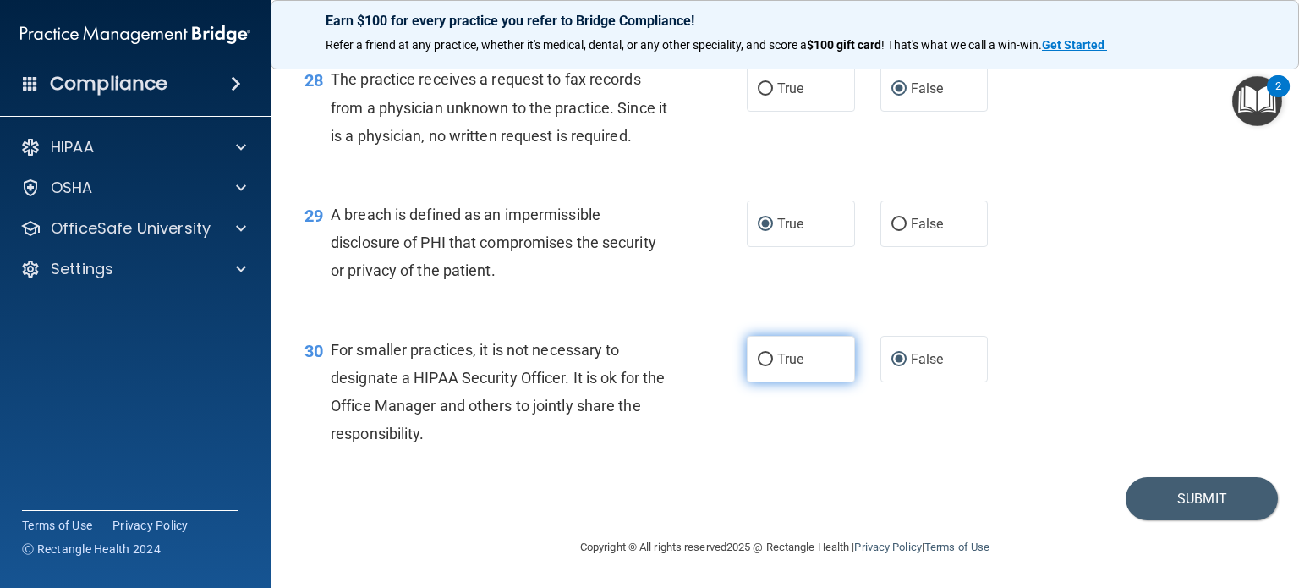
click at [773, 366] on input "True" at bounding box center [765, 360] width 15 height 13
radio input "true"
click at [918, 382] on label "False" at bounding box center [935, 359] width 108 height 47
click at [907, 366] on input "False" at bounding box center [899, 360] width 15 height 13
radio input "true"
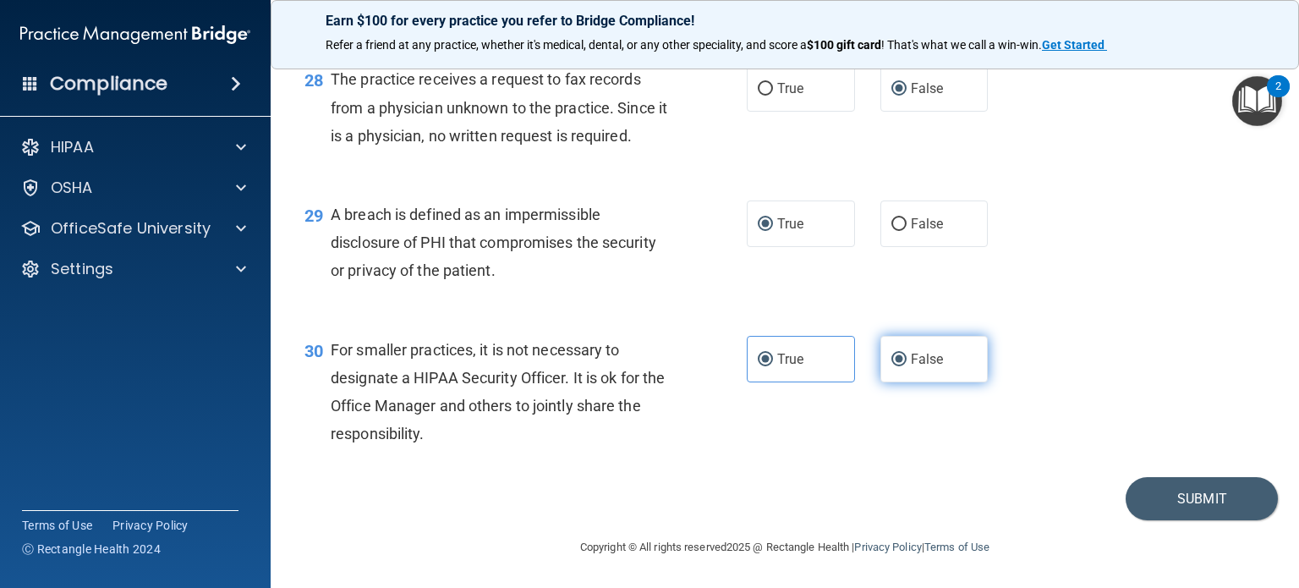
radio input "false"
click at [1182, 520] on button "Submit" at bounding box center [1202, 498] width 152 height 43
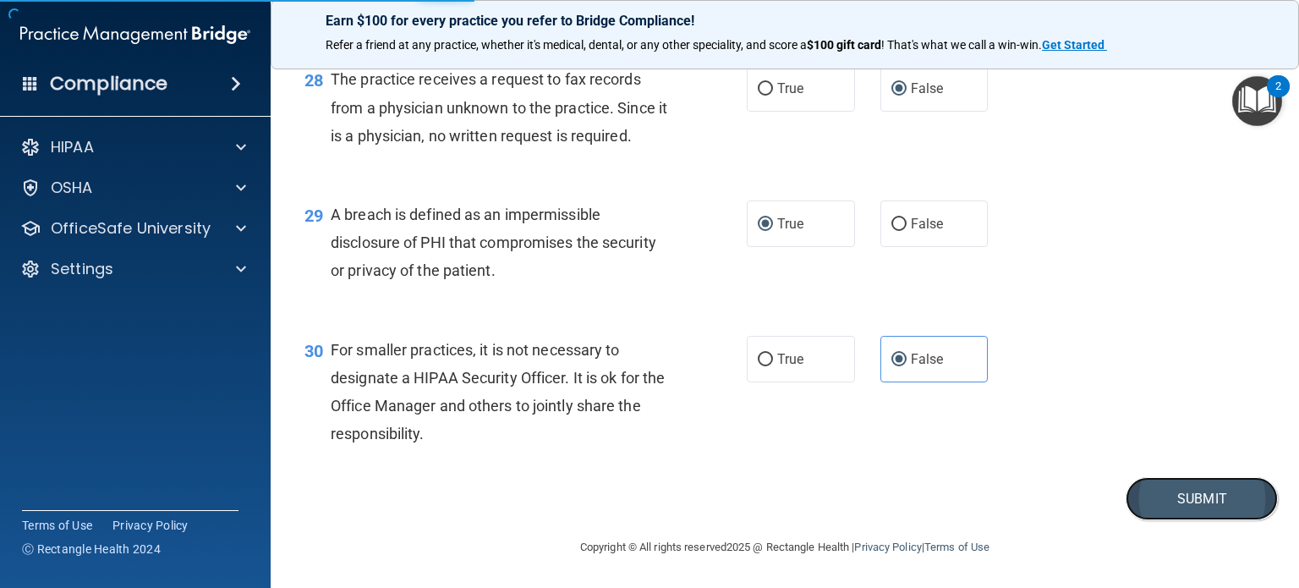
click at [1172, 520] on button "Submit" at bounding box center [1202, 498] width 152 height 43
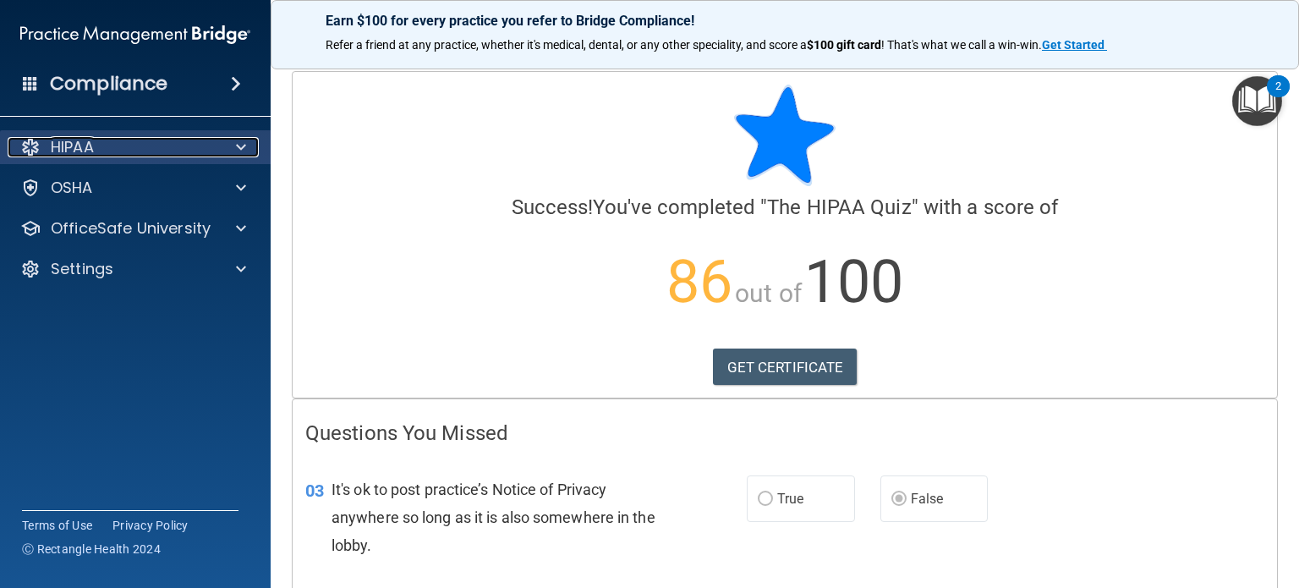
click at [75, 139] on p "HIPAA" at bounding box center [72, 147] width 43 height 20
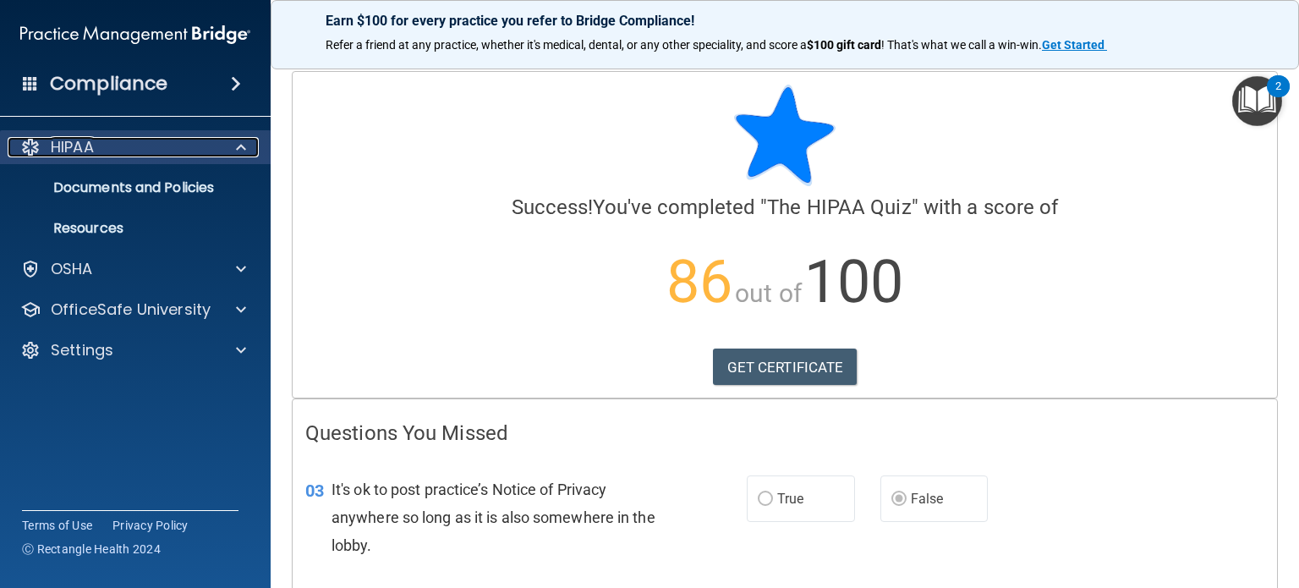
click at [114, 145] on div "HIPAA" at bounding box center [113, 147] width 210 height 20
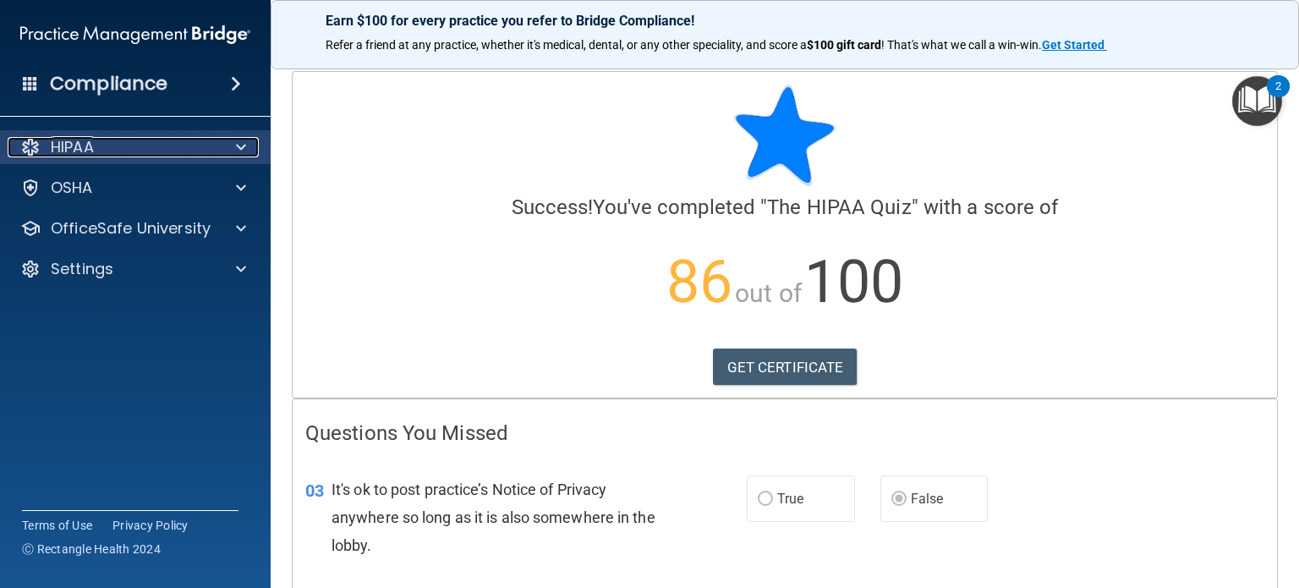
click at [114, 145] on div "HIPAA" at bounding box center [113, 147] width 210 height 20
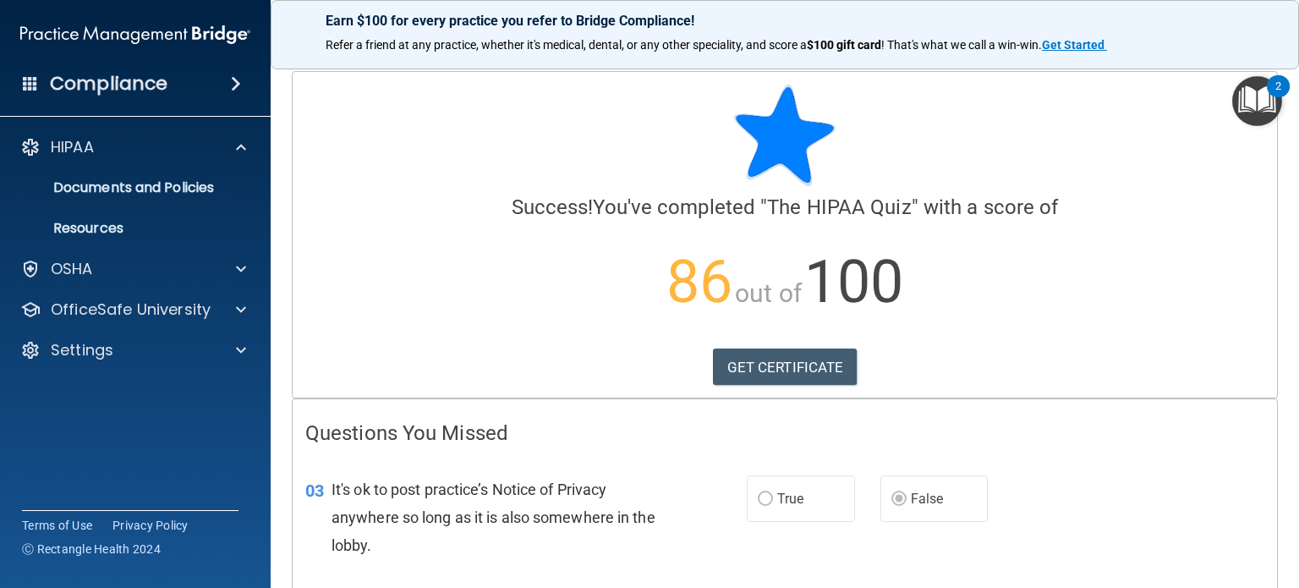
click at [126, 80] on h4 "Compliance" at bounding box center [109, 84] width 118 height 24
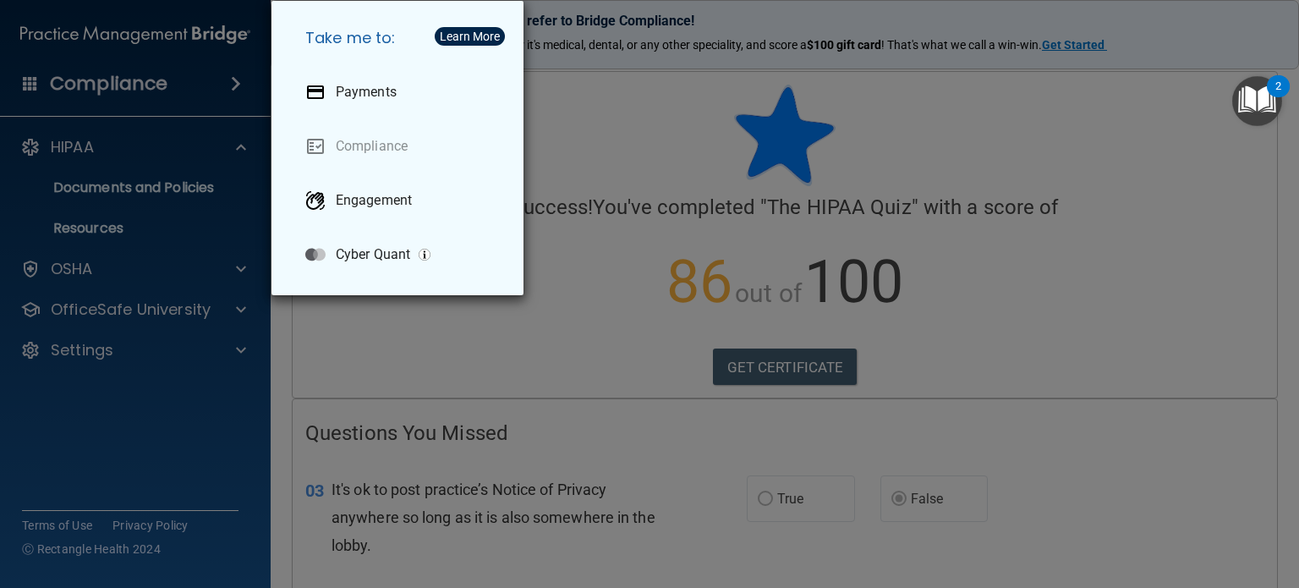
click at [99, 131] on div "Take me to: Payments Compliance Engagement Cyber Quant" at bounding box center [649, 294] width 1299 height 588
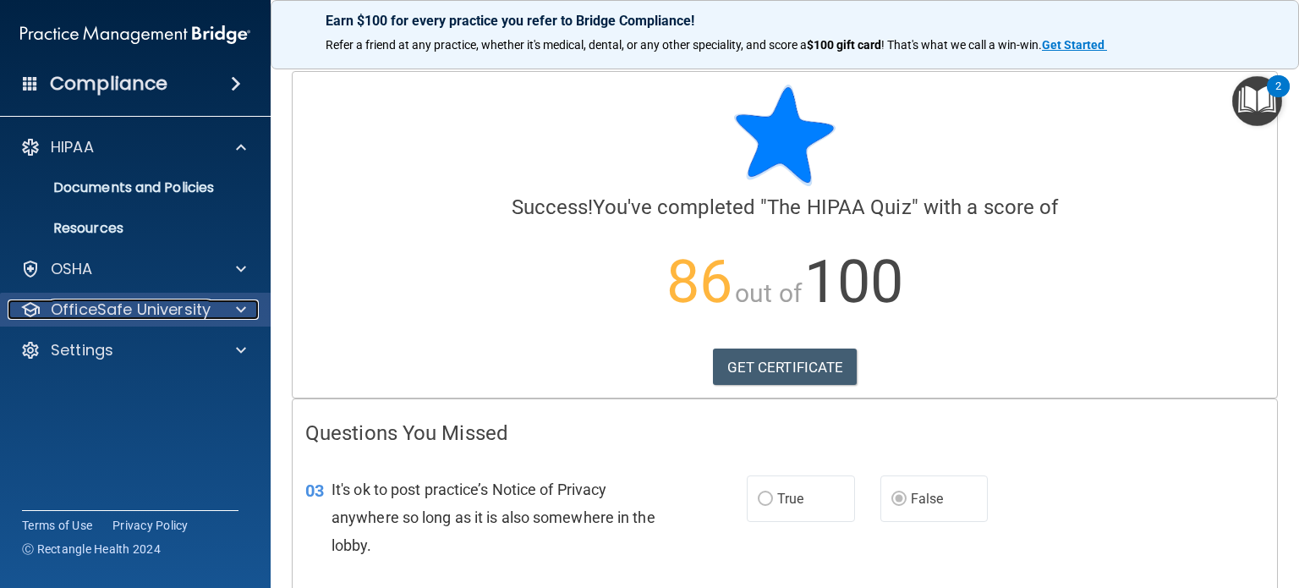
click at [114, 310] on p "OfficeSafe University" at bounding box center [131, 309] width 160 height 20
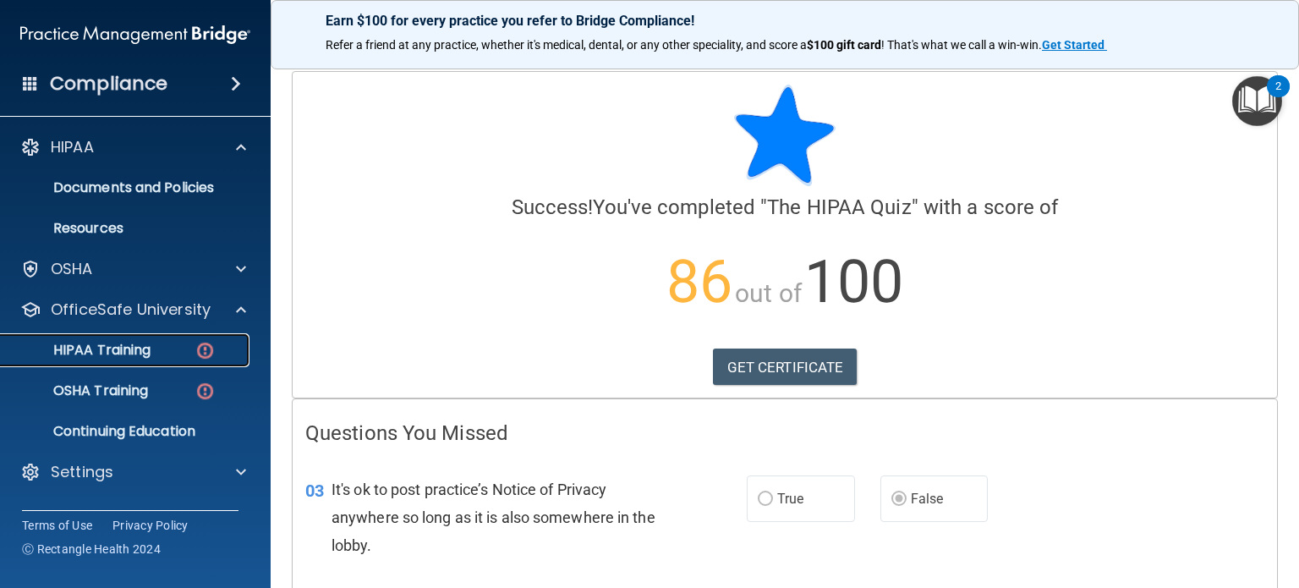
click at [139, 354] on p "HIPAA Training" at bounding box center [81, 350] width 140 height 17
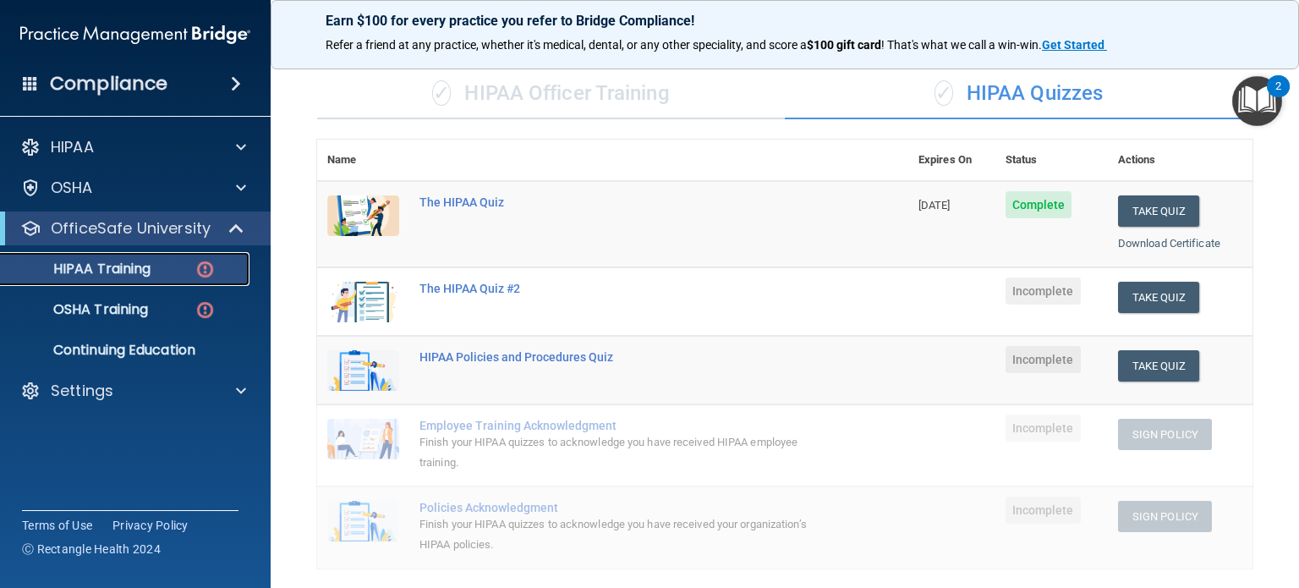
scroll to position [113, 0]
